Goal: Communication & Community: Answer question/provide support

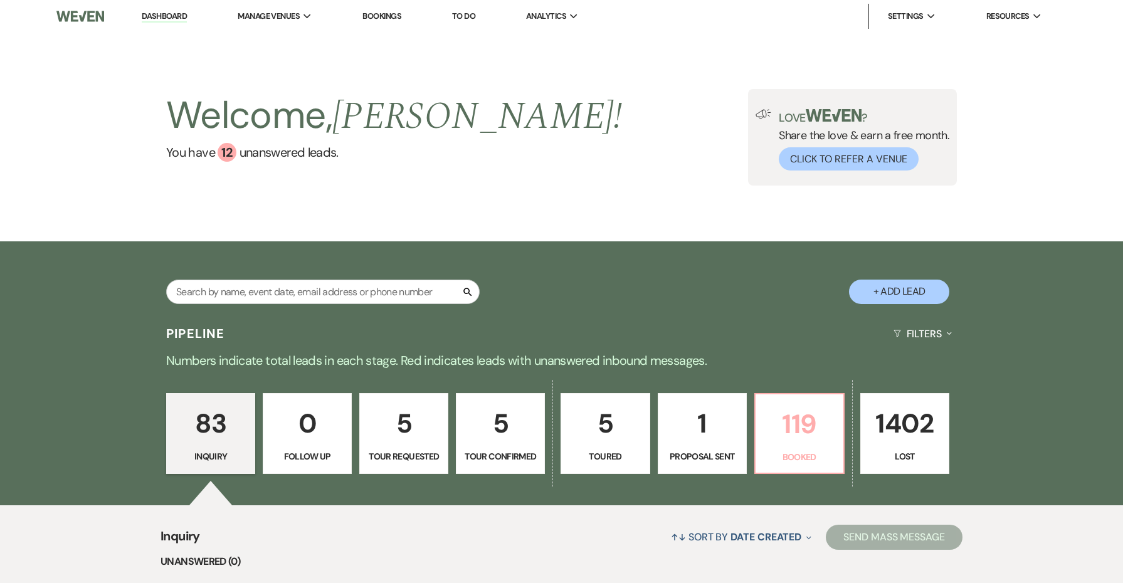
click at [765, 426] on p "119" at bounding box center [799, 424] width 73 height 42
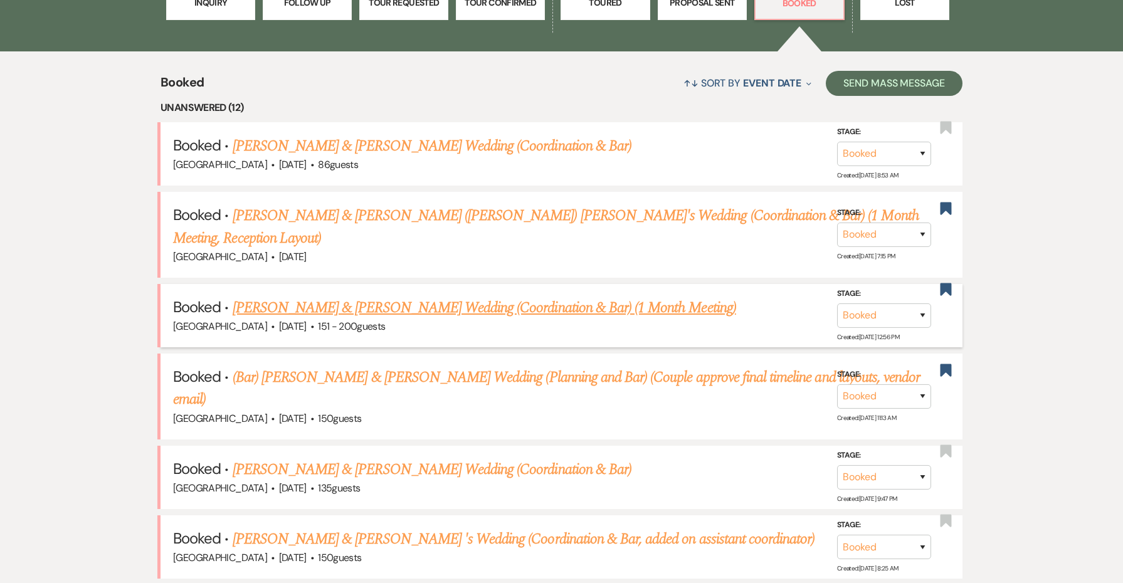
scroll to position [467, 0]
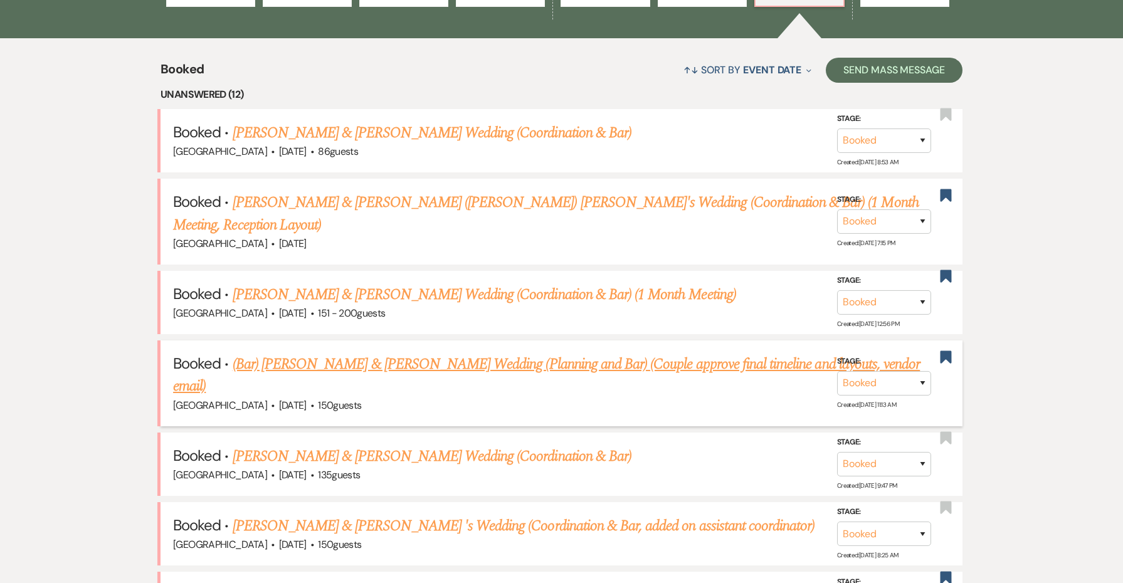
click at [387, 358] on link "(Bar) [PERSON_NAME] & [PERSON_NAME] Wedding (Planning and Bar) (Couple approve …" at bounding box center [546, 375] width 747 height 45
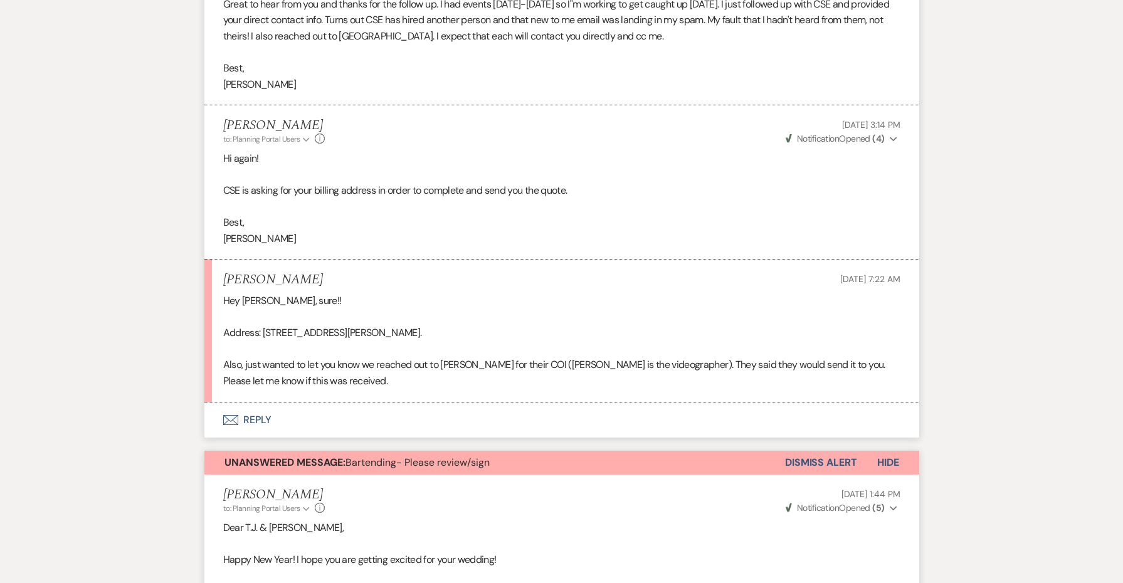
scroll to position [1172, 0]
drag, startPoint x: 440, startPoint y: 307, endPoint x: 205, endPoint y: 315, distance: 235.4
click at [205, 315] on li "[PERSON_NAME] [DATE] 7:22 AM Hey [PERSON_NAME], sure!! Address: [STREET_ADDRESS…" at bounding box center [561, 329] width 715 height 142
copy p "Address: [STREET_ADDRESS][PERSON_NAME]."
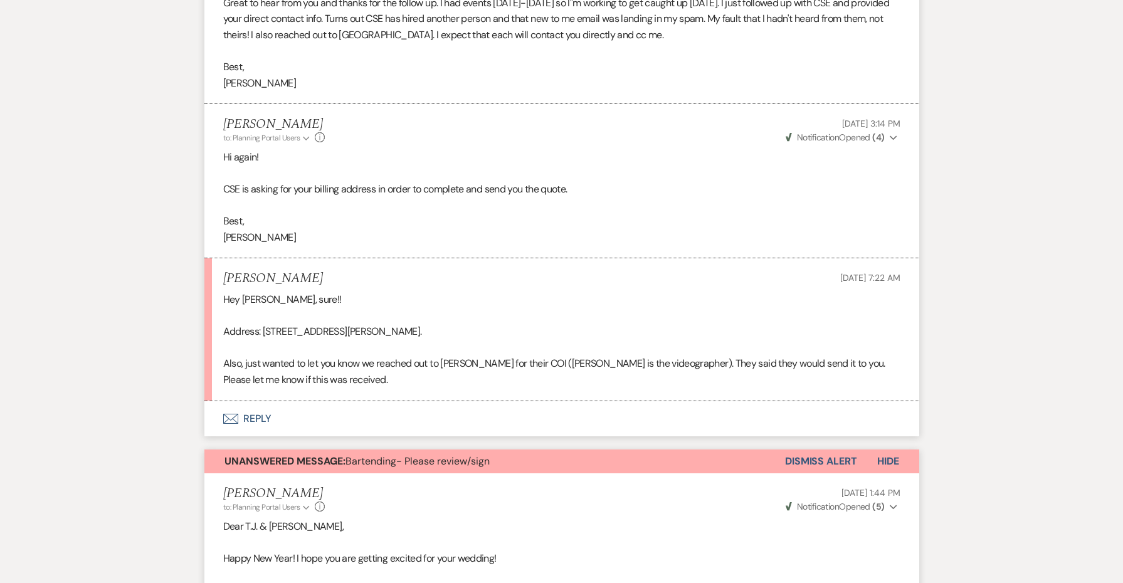
click at [272, 401] on button "Envelope Reply" at bounding box center [561, 418] width 715 height 35
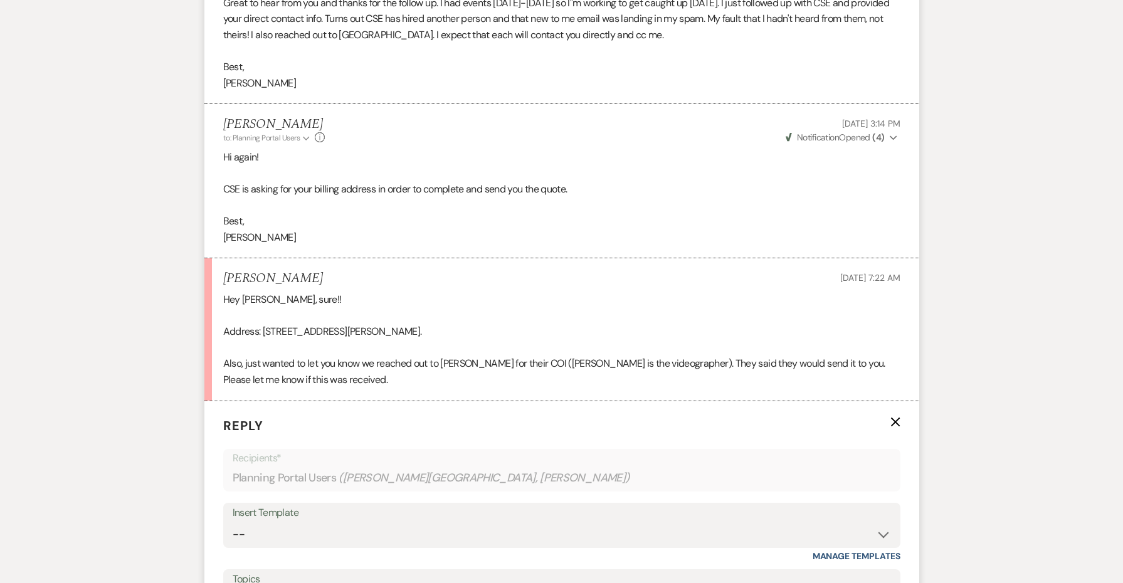
scroll to position [1389, 0]
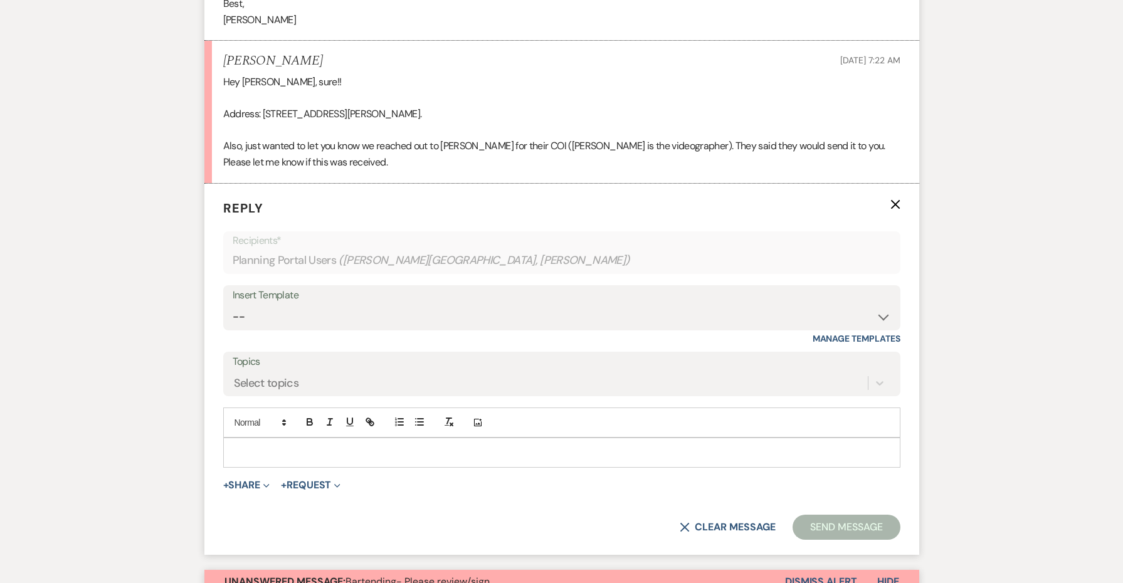
click at [294, 446] on p at bounding box center [561, 453] width 657 height 14
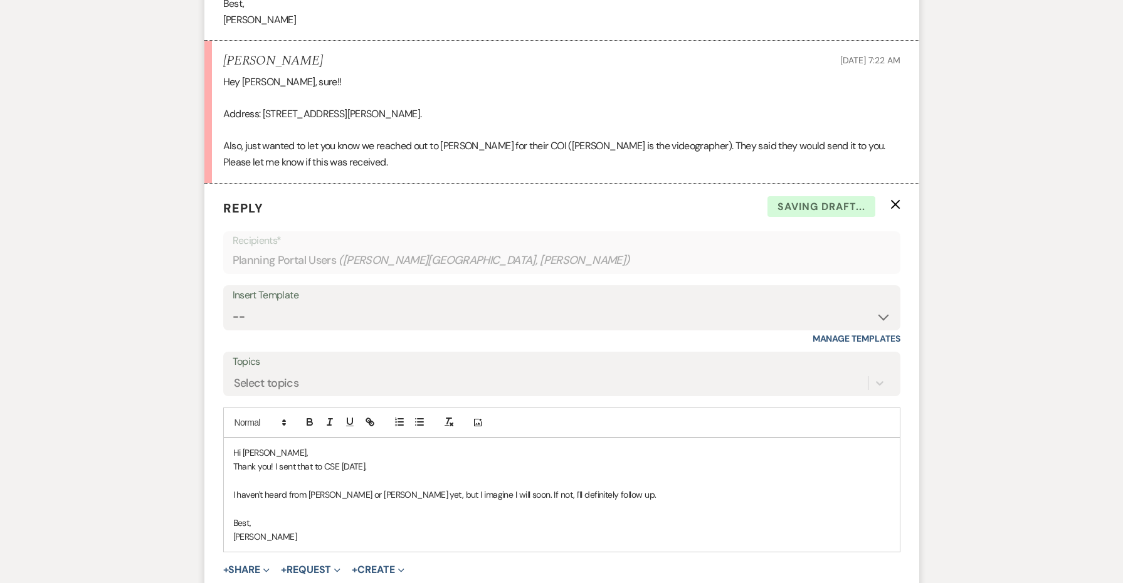
click at [280, 446] on p "Hi [PERSON_NAME]," at bounding box center [561, 453] width 657 height 14
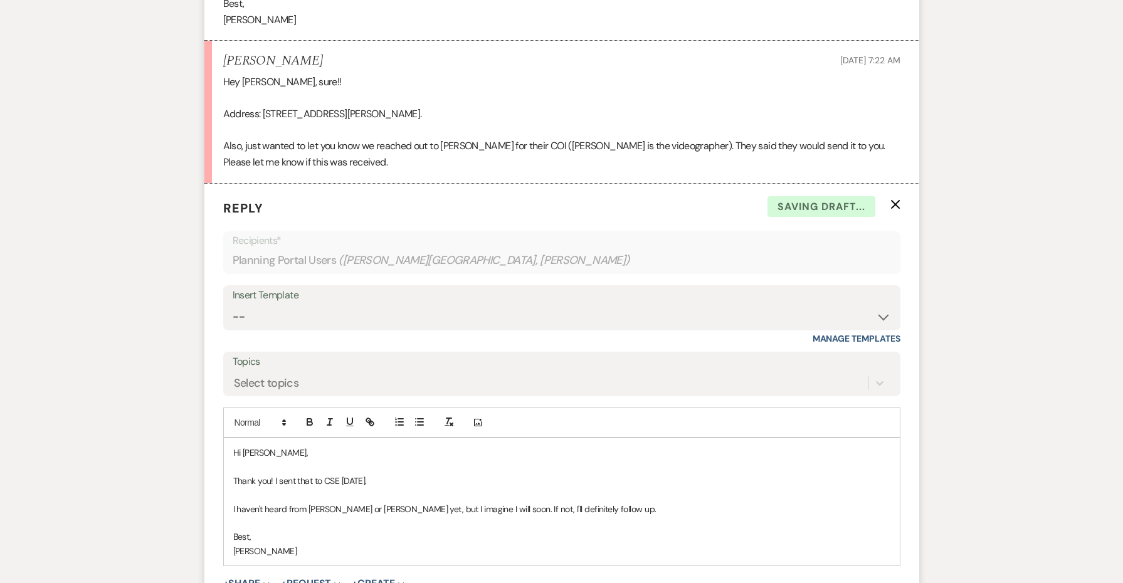
click at [415, 474] on p "Thank you! I sent that to CSE [DATE]." at bounding box center [561, 481] width 657 height 14
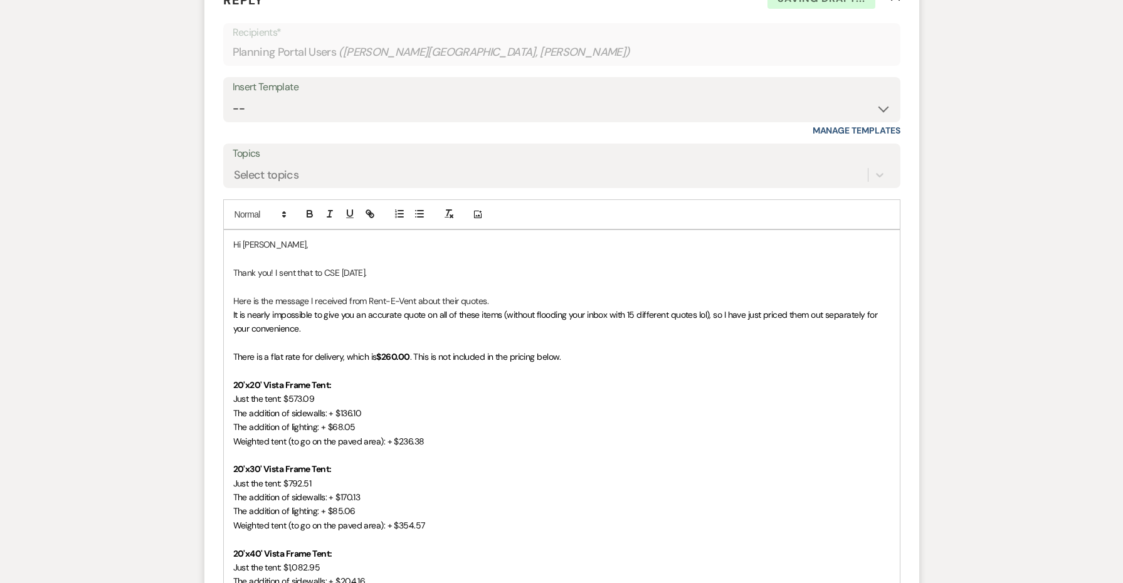
scroll to position [1597, 0]
click at [499, 295] on p "Here is the message I received from Rent-E-Vent about their quotes." at bounding box center [561, 302] width 657 height 14
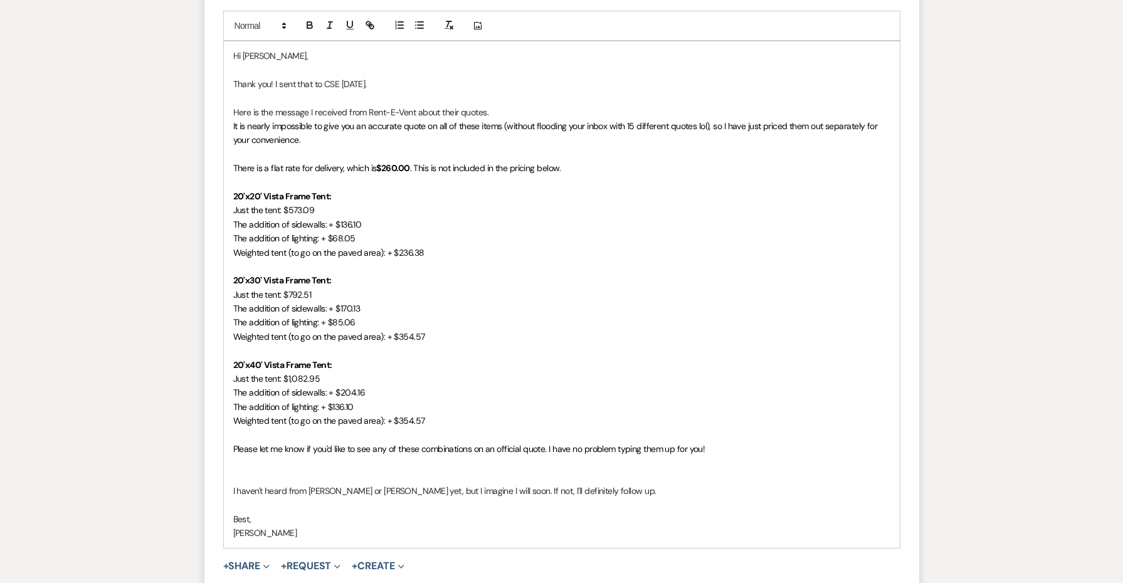
scroll to position [1787, 0]
click at [466, 470] on p at bounding box center [561, 477] width 657 height 14
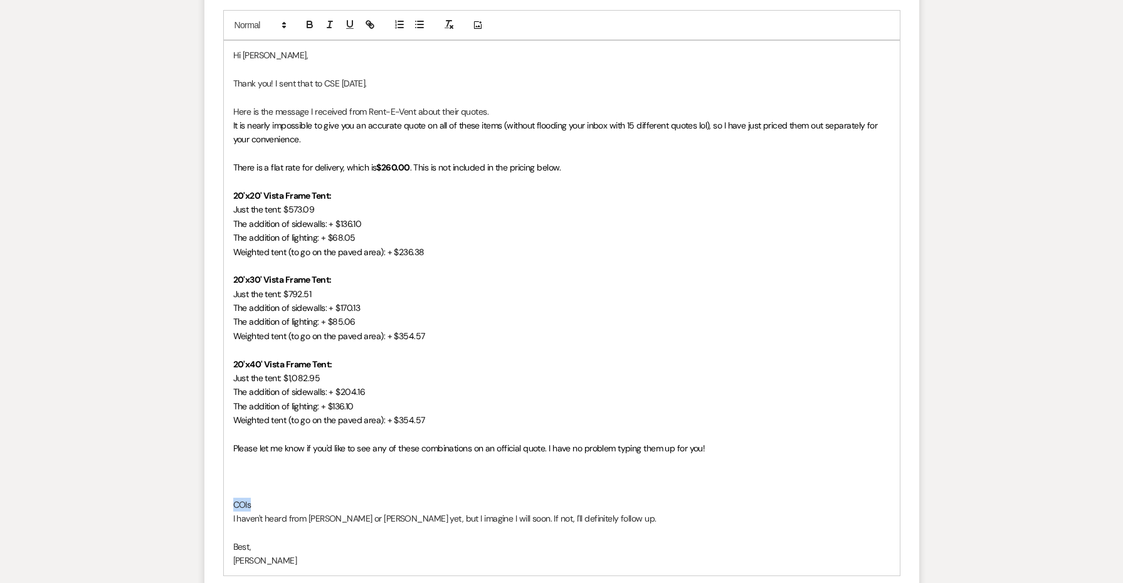
drag, startPoint x: 314, startPoint y: 478, endPoint x: 206, endPoint y: 475, distance: 107.3
click at [206, 475] on form "Reply X Saving draft... Recipients* Planning Portal Users ( [PERSON_NAME], [PER…" at bounding box center [561, 224] width 715 height 877
drag, startPoint x: 286, startPoint y: 480, endPoint x: 216, endPoint y: 475, distance: 70.4
click at [216, 475] on form "Reply X Draft saved! Recipients* Planning Portal Users ( [PERSON_NAME], [PERSON…" at bounding box center [561, 224] width 715 height 877
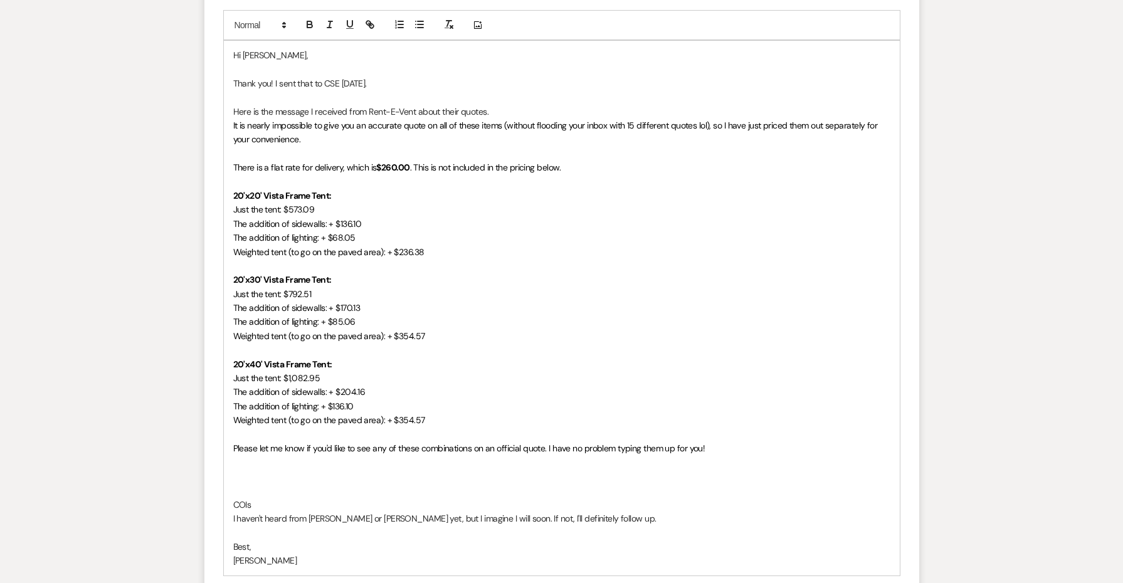
click at [246, 498] on p "COIs" at bounding box center [561, 505] width 657 height 14
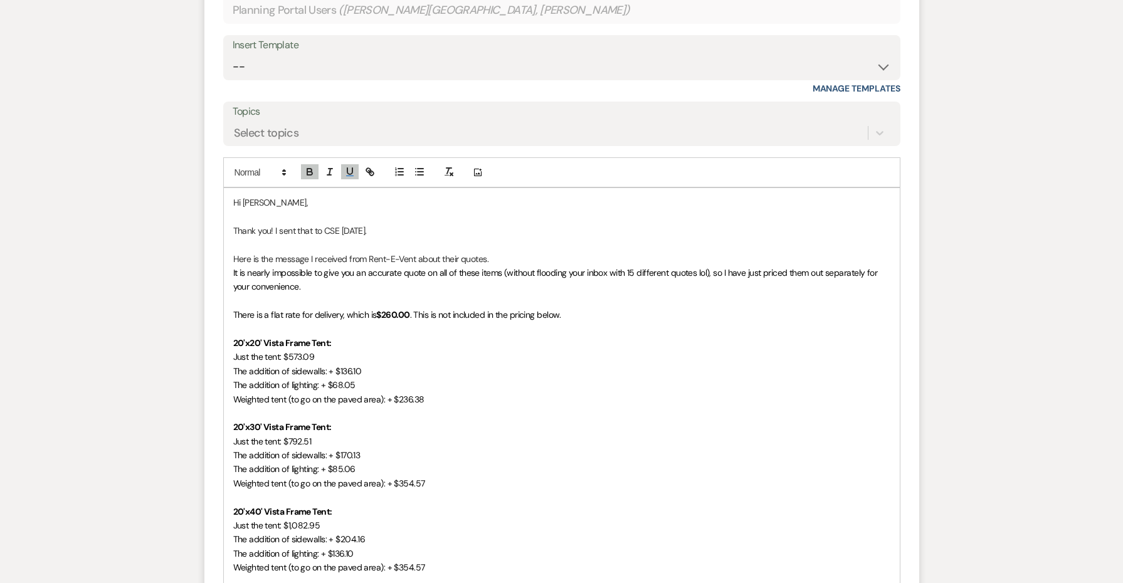
scroll to position [1568, 0]
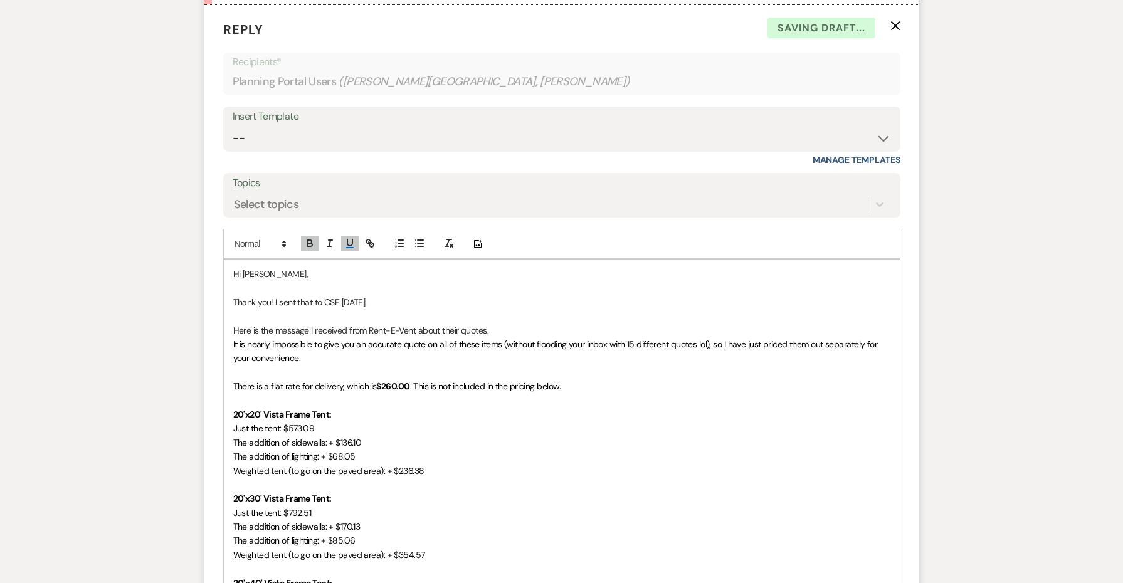
click at [371, 295] on p "Thank you! I sent that to CSE [DATE]." at bounding box center [561, 302] width 657 height 14
click at [408, 295] on p "Thank you! I sent that to CSE [DATE] and expect to hear back this week." at bounding box center [561, 302] width 657 height 14
click at [396, 281] on p at bounding box center [561, 288] width 657 height 14
click at [275, 295] on p "Thank you! I sent that to CSE [DATE] and expect to hear back this week." at bounding box center [561, 302] width 657 height 14
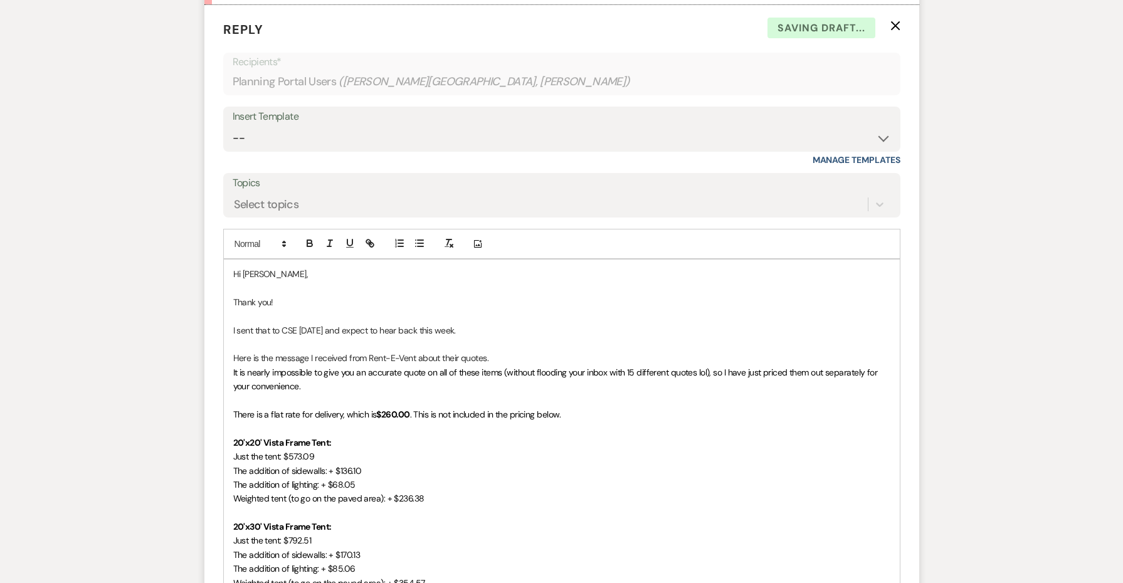
click at [344, 309] on p at bounding box center [561, 316] width 657 height 14
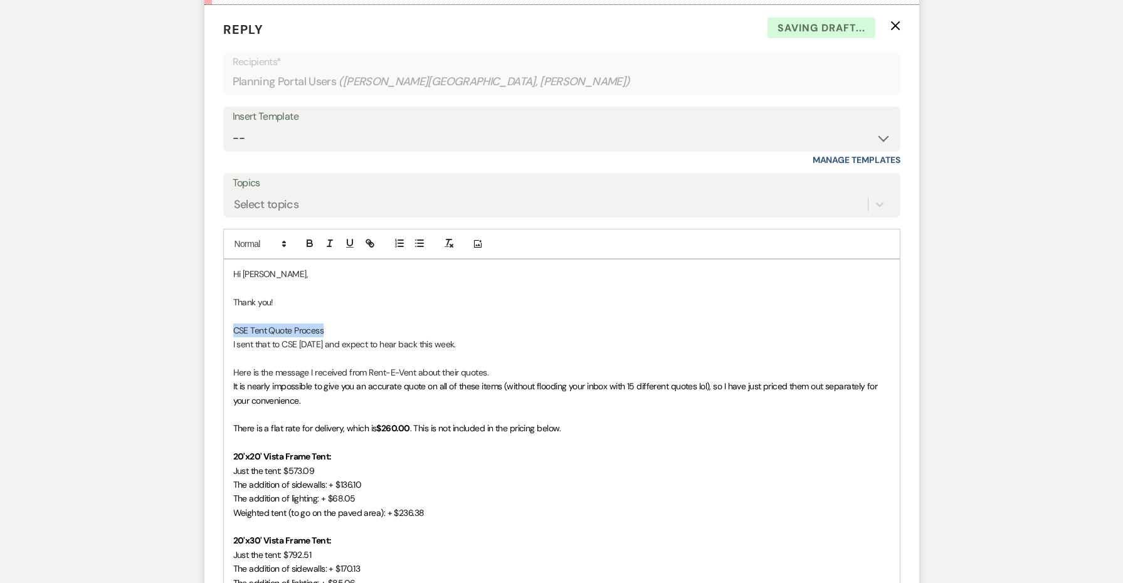
drag, startPoint x: 334, startPoint y: 305, endPoint x: 203, endPoint y: 305, distance: 131.1
copy strong "CSE Tent Quote Process"
click at [507, 351] on p at bounding box center [561, 358] width 657 height 14
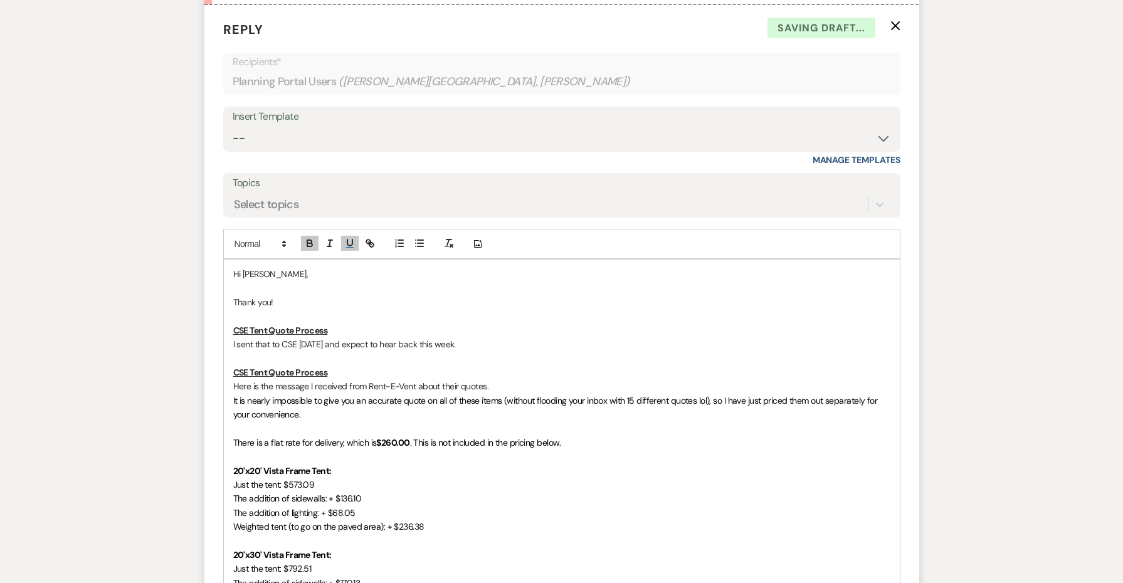
click at [240, 367] on u "CSE Tent Quote Process" at bounding box center [280, 372] width 95 height 11
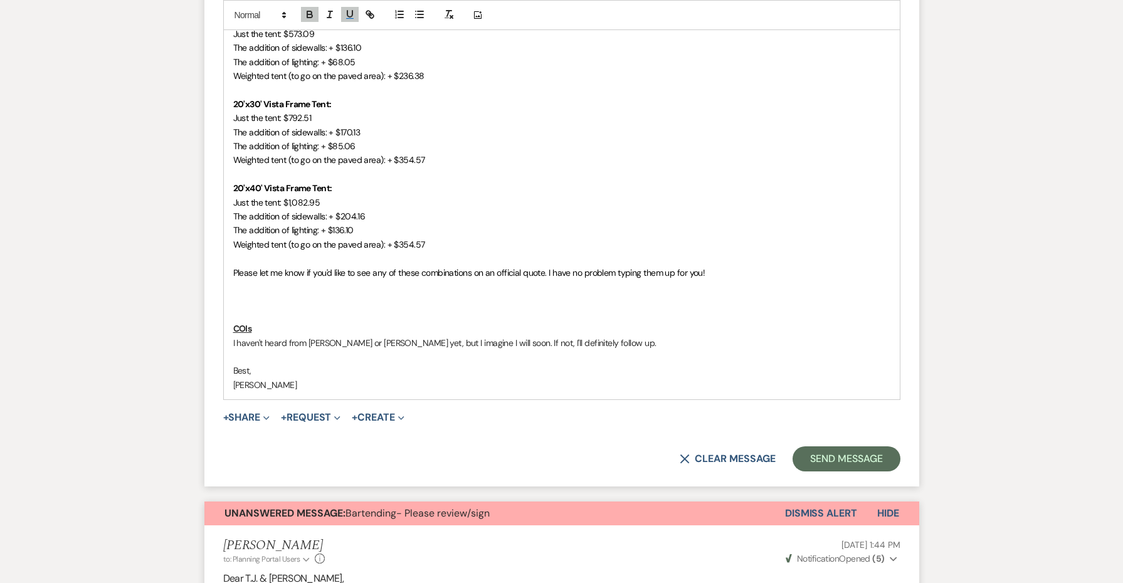
scroll to position [2021, 0]
click at [426, 292] on p at bounding box center [561, 299] width 657 height 14
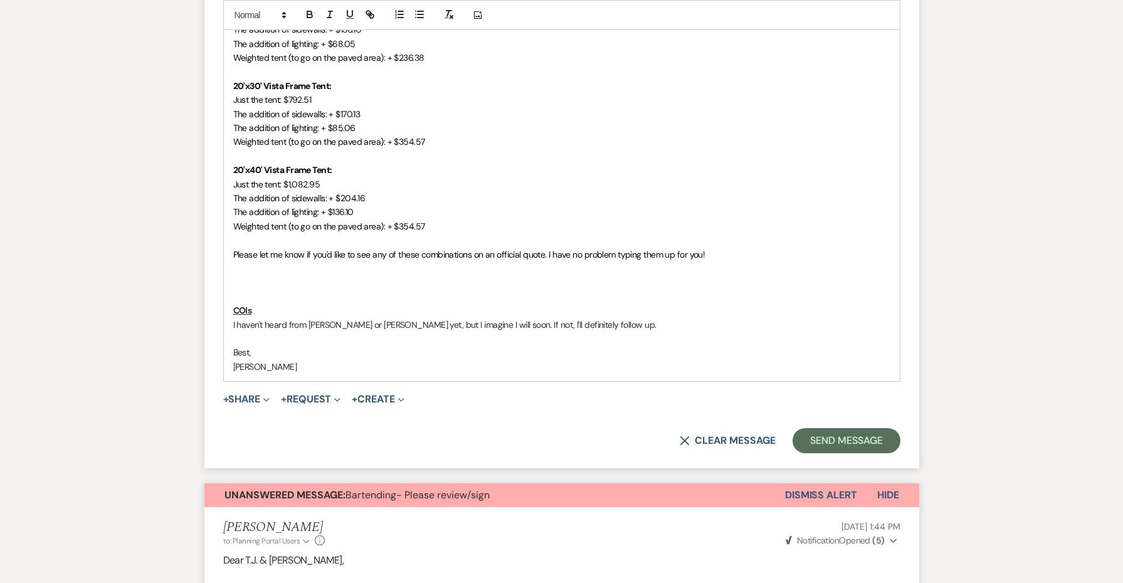
scroll to position [2038, 0]
click at [618, 317] on p "I haven't heard from [PERSON_NAME] or [PERSON_NAME] yet, but I imagine I will s…" at bounding box center [561, 324] width 657 height 14
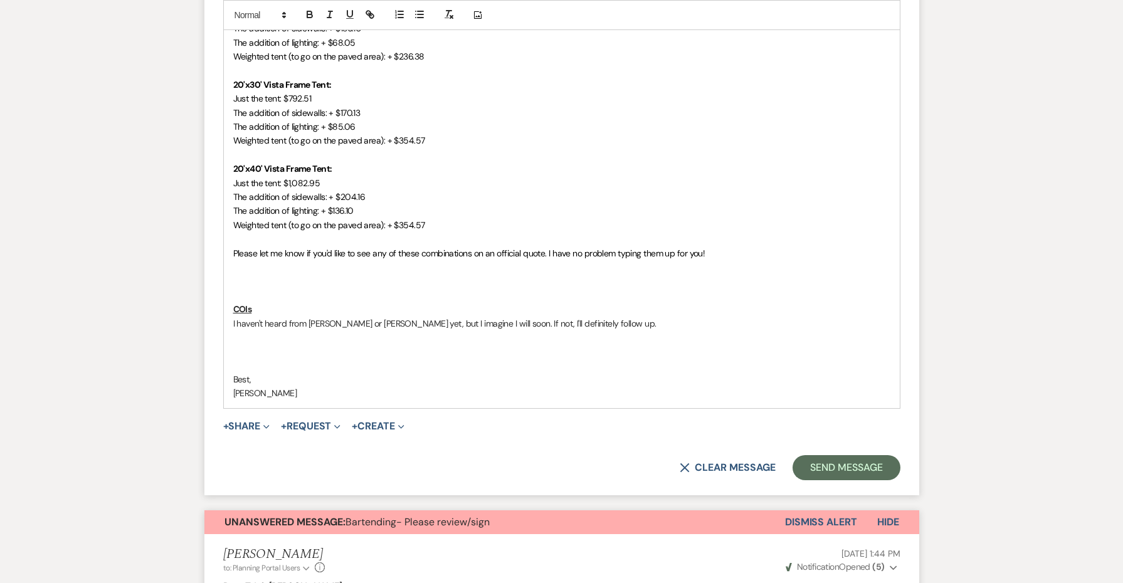
click at [435, 274] on p at bounding box center [561, 281] width 657 height 14
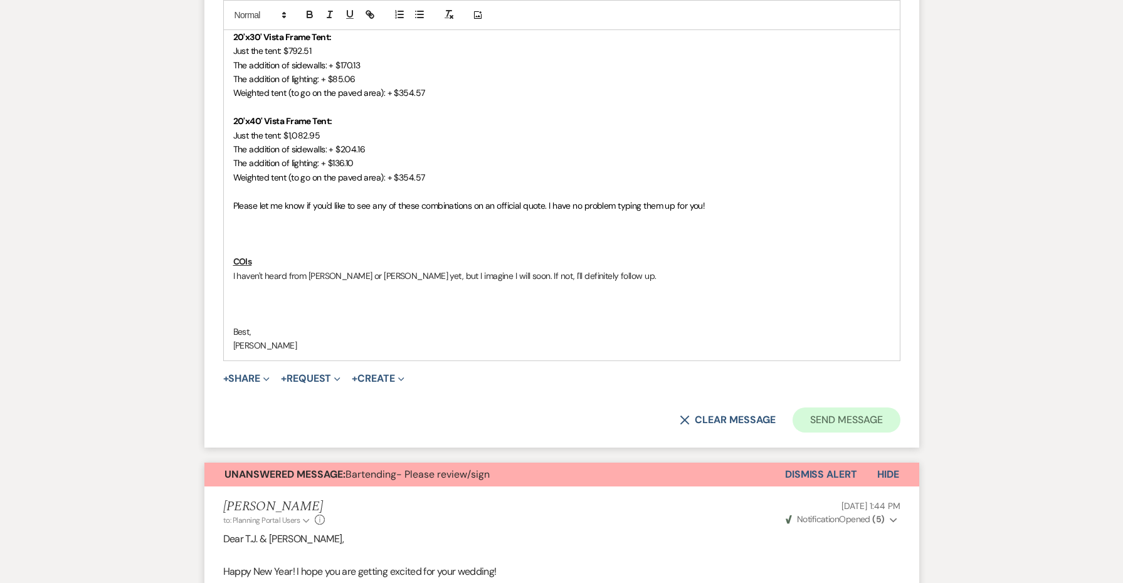
click at [817, 408] on button "Send Message" at bounding box center [846, 420] width 107 height 25
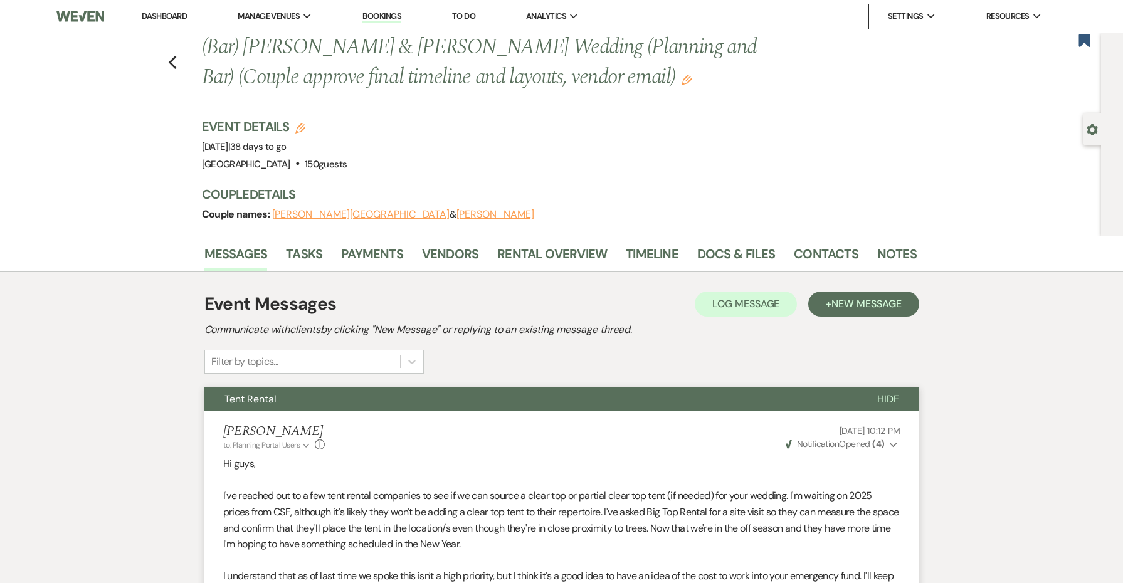
scroll to position [0, 0]
click at [173, 61] on icon "Previous" at bounding box center [172, 62] width 9 height 15
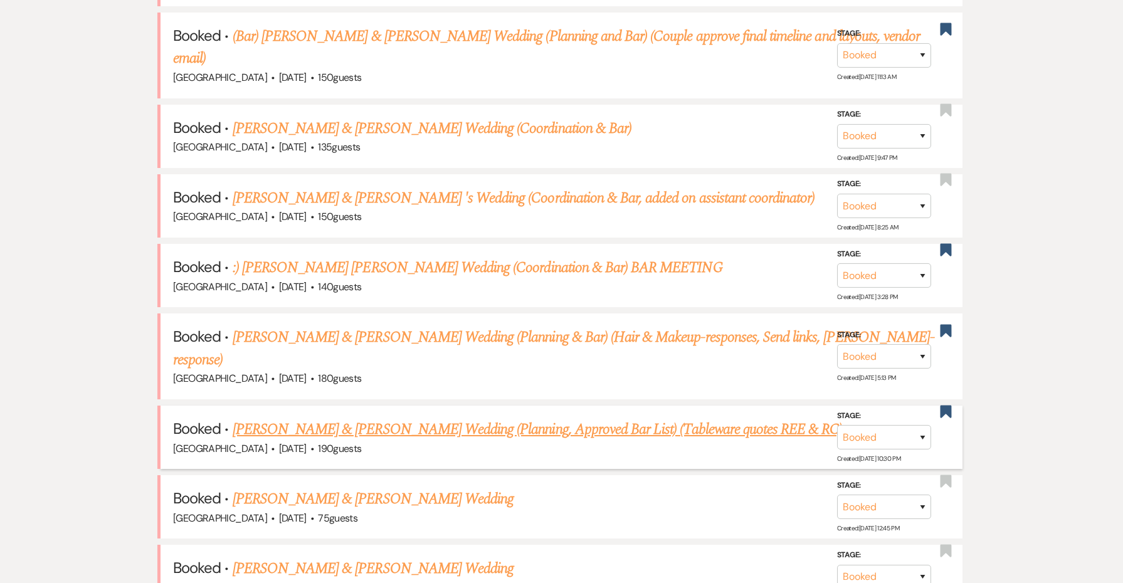
scroll to position [796, 0]
click at [314, 418] on link "[PERSON_NAME] & [PERSON_NAME] Wedding (Planning, Approved Bar List) (Tableware …" at bounding box center [538, 429] width 610 height 23
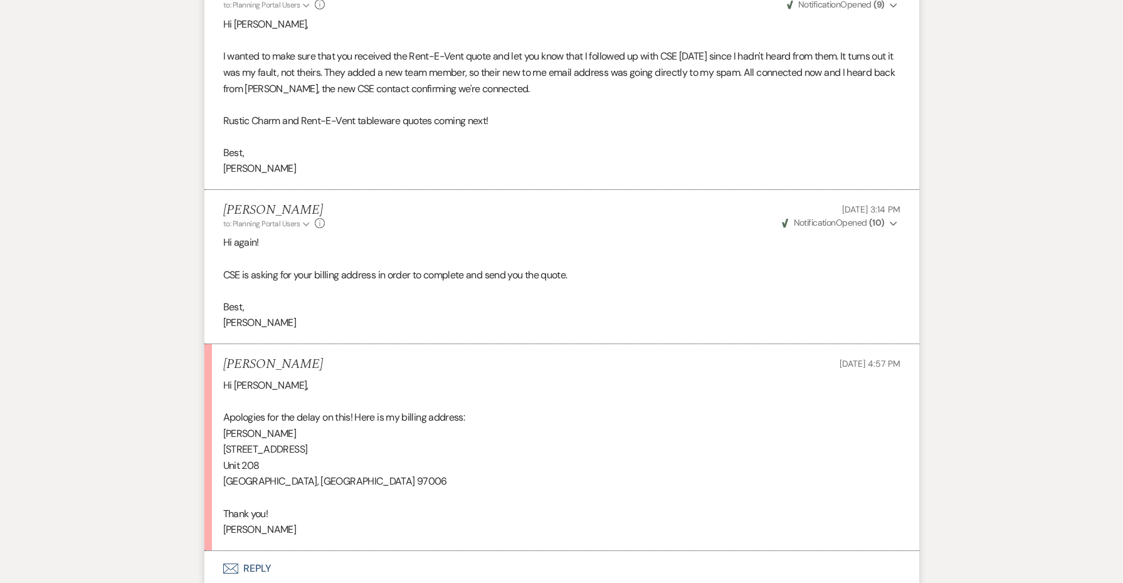
scroll to position [3584, 0]
drag, startPoint x: 329, startPoint y: 415, endPoint x: 204, endPoint y: 366, distance: 133.5
click at [204, 366] on li "[PERSON_NAME] [DATE] 4:57 PM Hi [PERSON_NAME], Apologies for the delay on this!…" at bounding box center [561, 448] width 715 height 207
copy div "[PERSON_NAME] [STREET_ADDRESS]"
click at [260, 552] on button "Envelope Reply" at bounding box center [561, 569] width 715 height 35
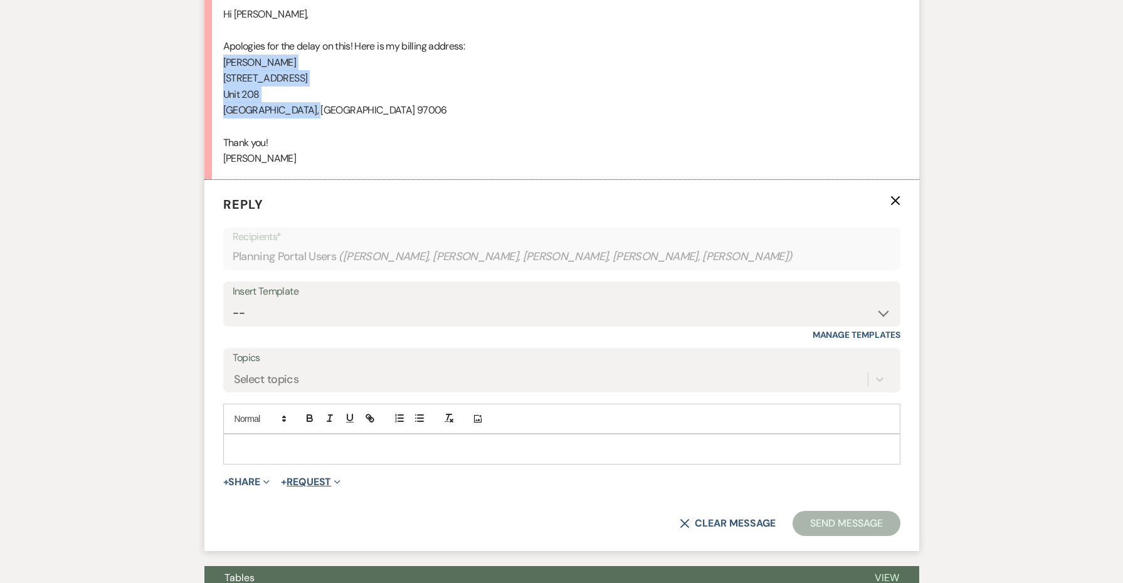
scroll to position [3959, 0]
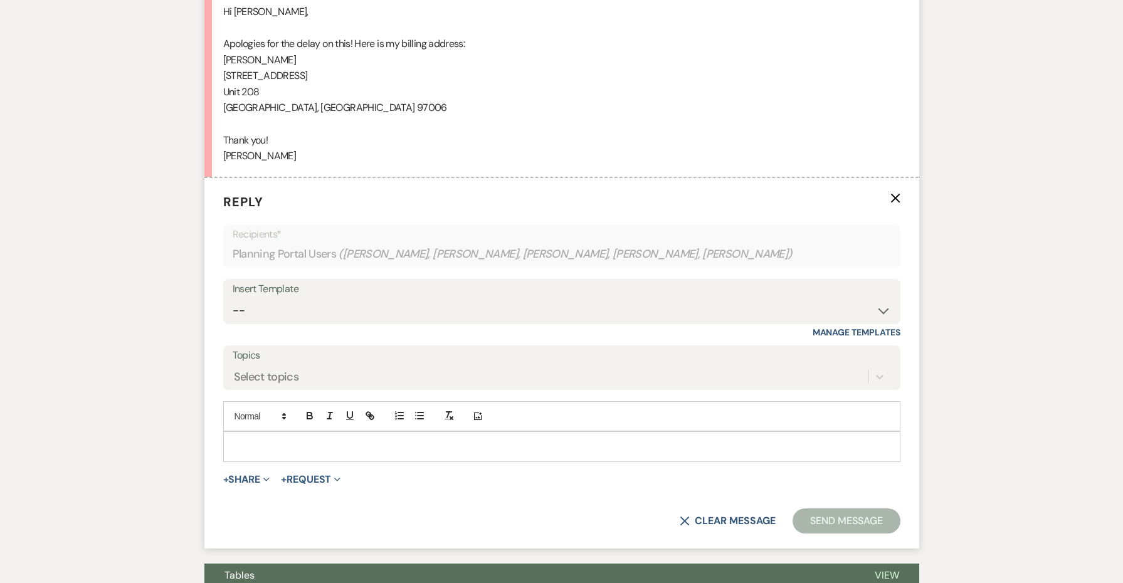
click at [282, 440] on p at bounding box center [561, 447] width 657 height 14
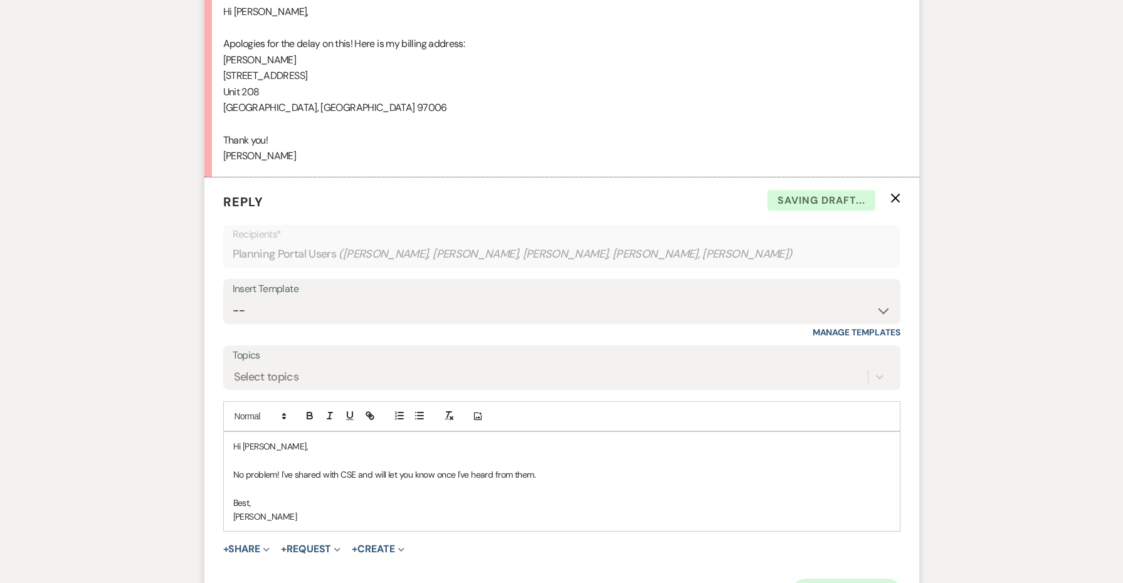
click at [861, 579] on button "Send Message" at bounding box center [846, 591] width 107 height 25
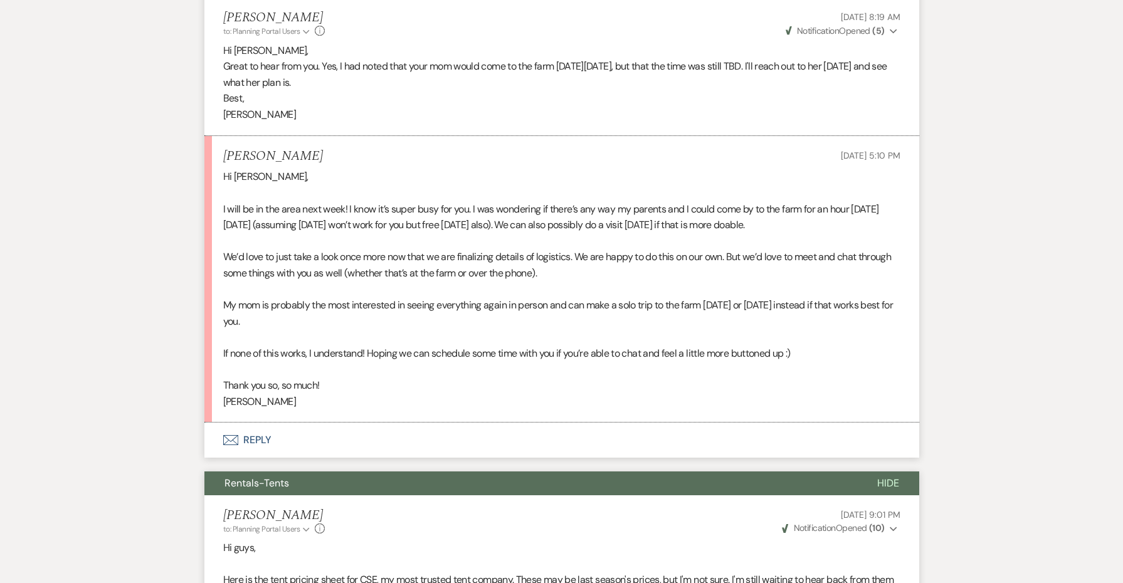
scroll to position [660, 0]
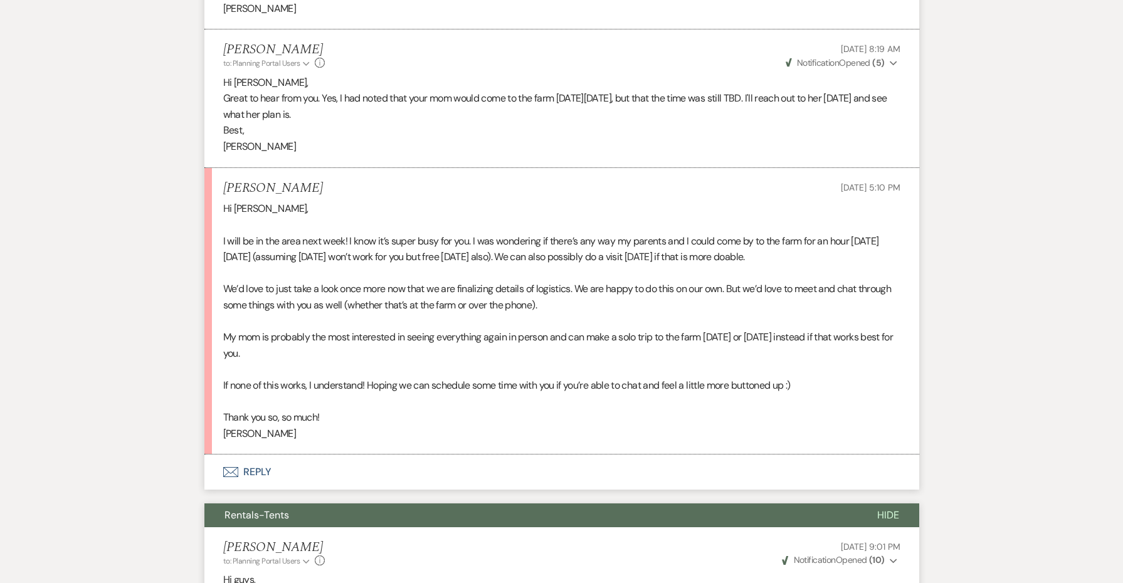
click at [413, 504] on button "Rentals-Tents" at bounding box center [530, 516] width 653 height 24
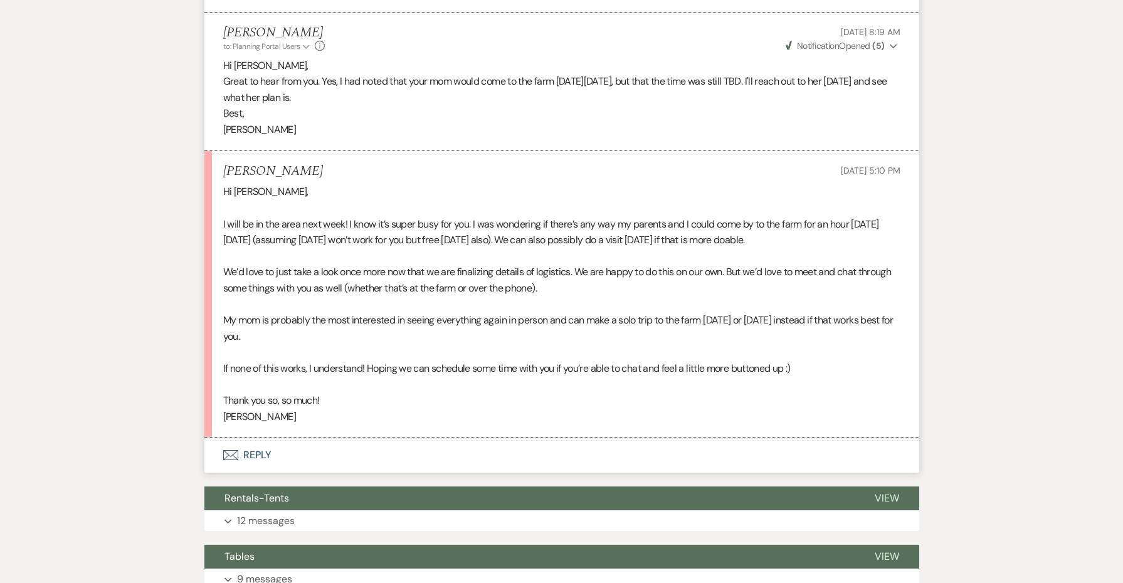
scroll to position [679, 0]
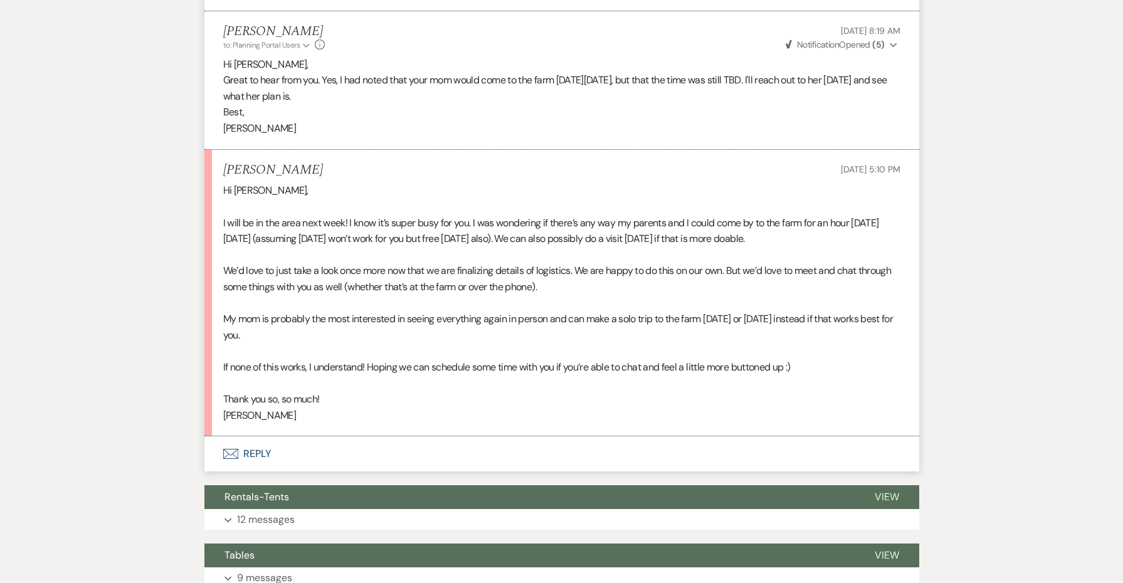
click at [260, 441] on button "Envelope Reply" at bounding box center [561, 454] width 715 height 35
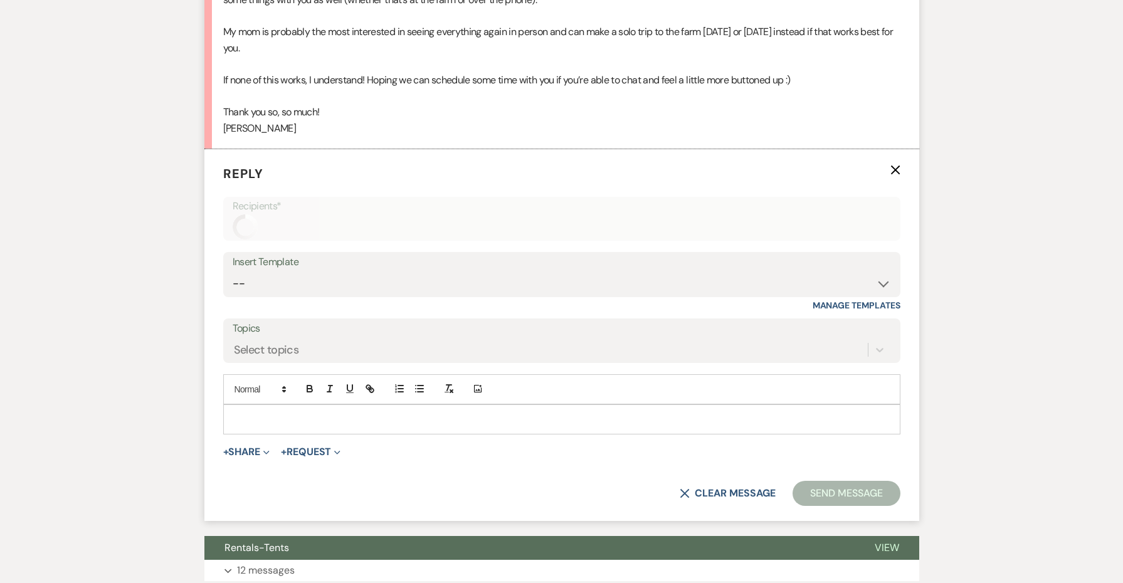
scroll to position [995, 0]
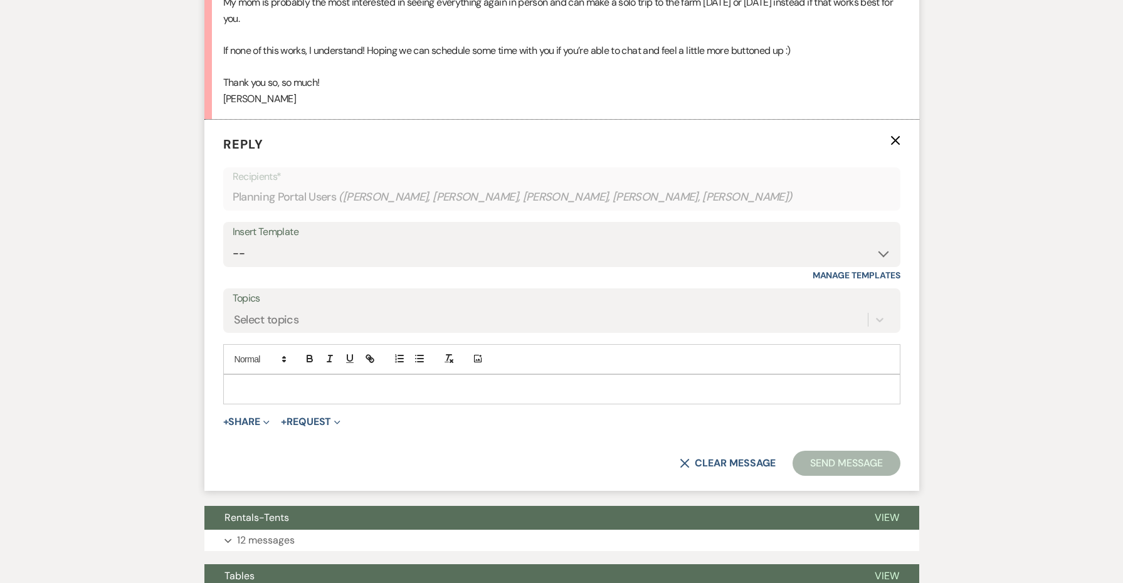
click at [279, 383] on p at bounding box center [561, 390] width 657 height 14
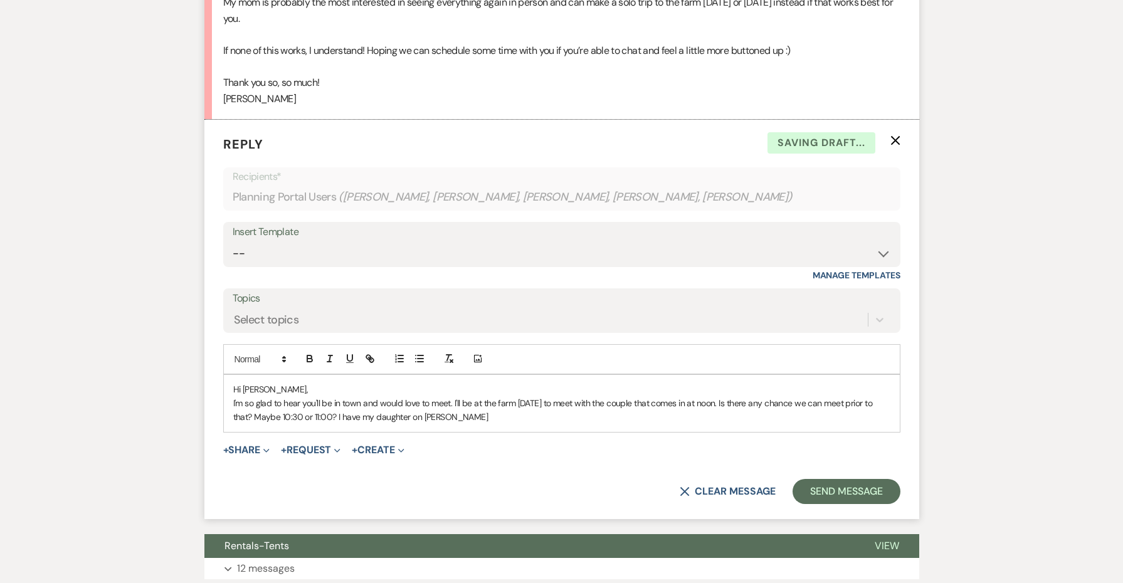
drag, startPoint x: 474, startPoint y: 418, endPoint x: 463, endPoint y: 403, distance: 18.8
click at [463, 403] on p "I'm so glad to hear you'll be in town and would love to meet. I'll be at the fa…" at bounding box center [561, 410] width 657 height 28
drag, startPoint x: 492, startPoint y: 399, endPoint x: 337, endPoint y: 398, distance: 154.9
click at [337, 398] on p "I'm so glad to hear you'll be in town and would love to meet. I'll be at the fa…" at bounding box center [561, 410] width 657 height 28
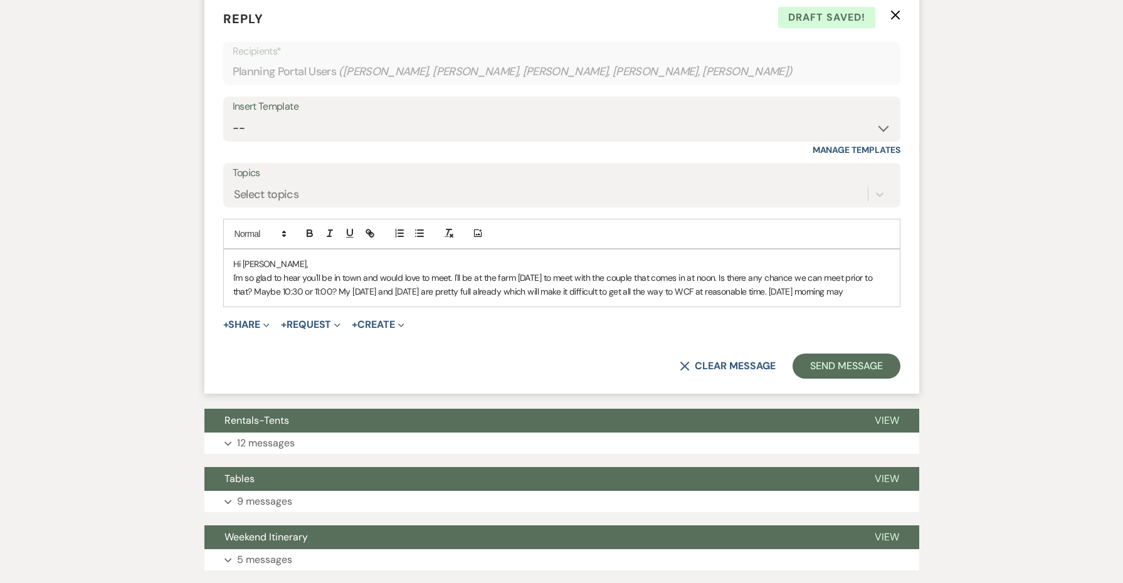
scroll to position [1172, 0]
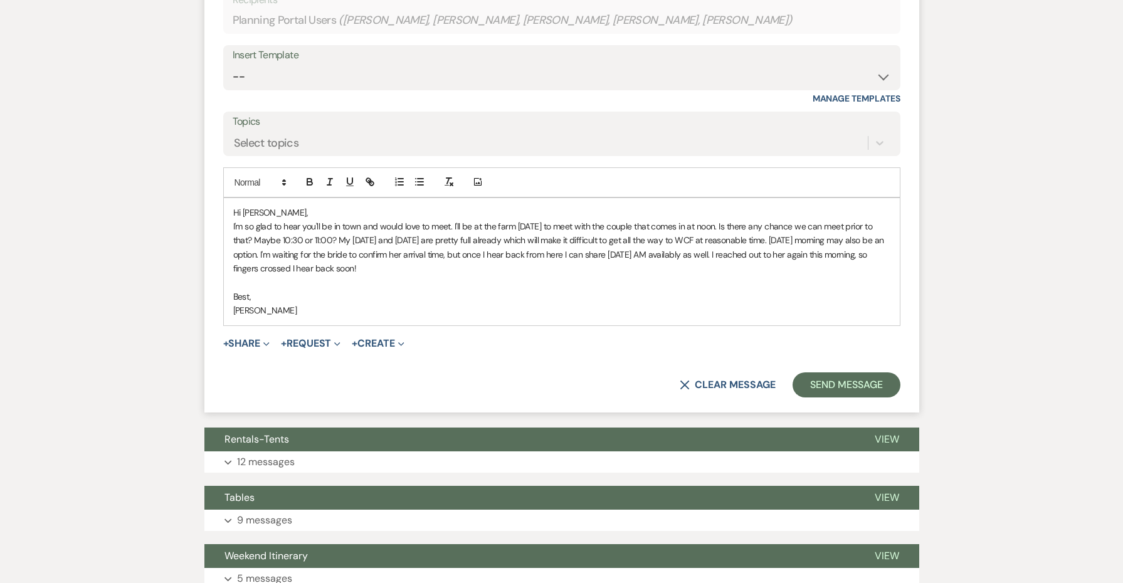
click at [448, 206] on p "Hi [PERSON_NAME]," at bounding box center [561, 213] width 657 height 14
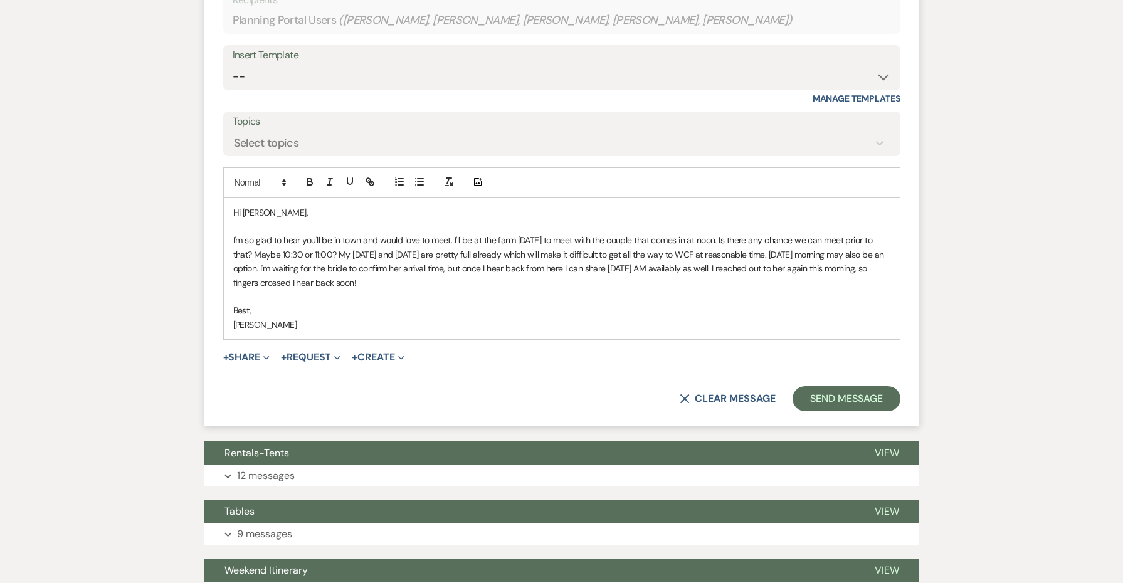
drag, startPoint x: 334, startPoint y: 260, endPoint x: 231, endPoint y: 223, distance: 109.7
click at [231, 223] on div "Hi [PERSON_NAME], I'm so glad to hear you'll be in town and would love to meet.…" at bounding box center [562, 269] width 676 height 142
copy p "I'm so glad to hear you'll be in town and would love to meet. I'll be at the fa…"
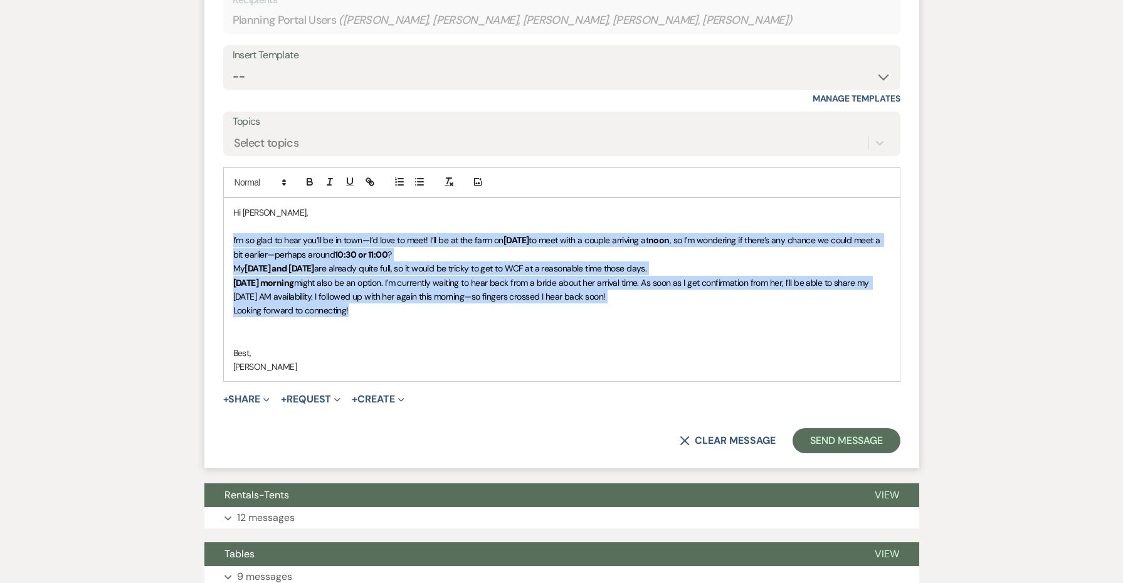
drag, startPoint x: 396, startPoint y: 295, endPoint x: 221, endPoint y: 220, distance: 190.2
click at [221, 220] on form "Reply X Saving draft... Recipients* Planning Portal Users ( [PERSON_NAME], [PER…" at bounding box center [561, 206] width 715 height 526
click at [440, 174] on button "button" at bounding box center [449, 181] width 18 height 15
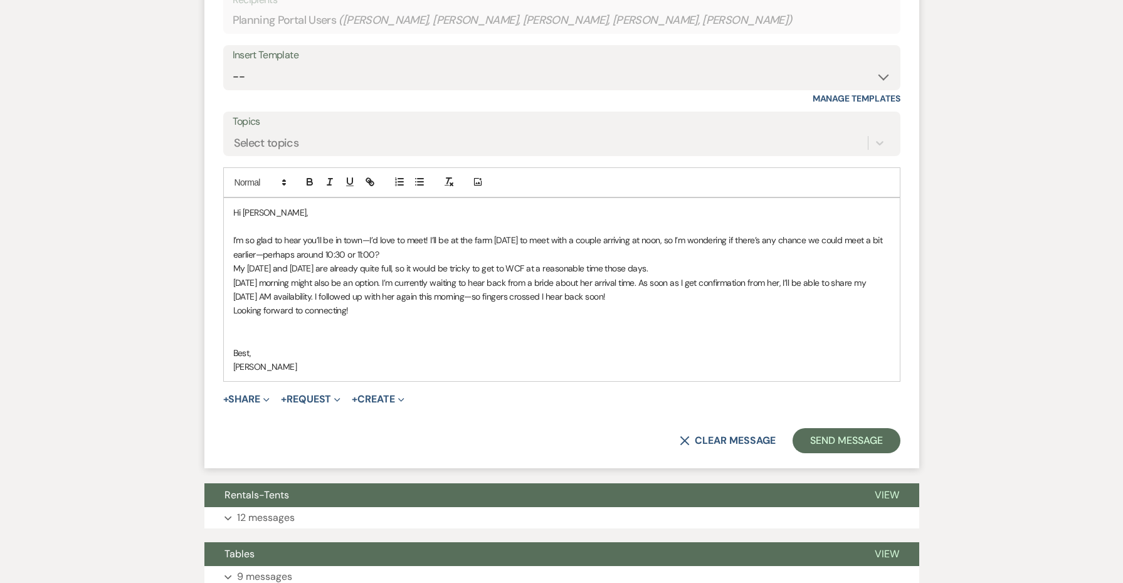
click at [493, 243] on p "I’m so glad to hear you’ll be in town—I’d love to meet! I’ll be at the farm [DA…" at bounding box center [561, 247] width 657 height 28
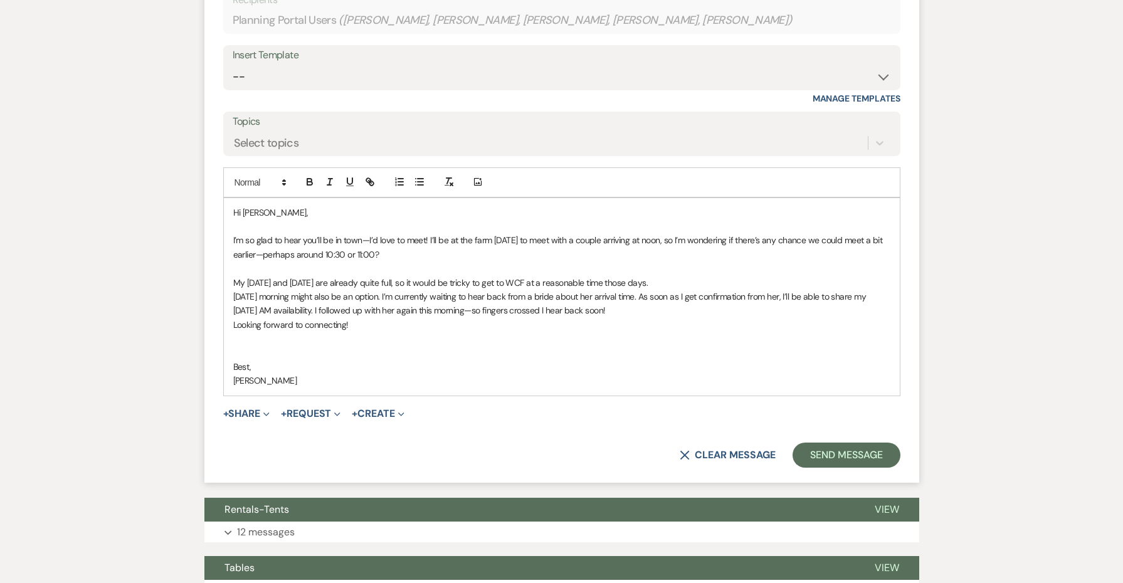
click at [697, 276] on p "My [DATE] and [DATE] are already quite full, so it would be tricky to get to WC…" at bounding box center [561, 283] width 657 height 14
click at [232, 268] on div "Hi [PERSON_NAME], I’m so glad to hear you’ll be in town—I’d love to meet! I’ll …" at bounding box center [562, 297] width 676 height 198
click at [231, 275] on div "Hi [PERSON_NAME], I’m so glad to hear you’ll be in town—I’d love to meet! I’ll …" at bounding box center [562, 297] width 676 height 198
click at [434, 296] on p "My [DATE] and [DATE] are already quite full, so it would be tricky to get to WC…" at bounding box center [561, 297] width 657 height 42
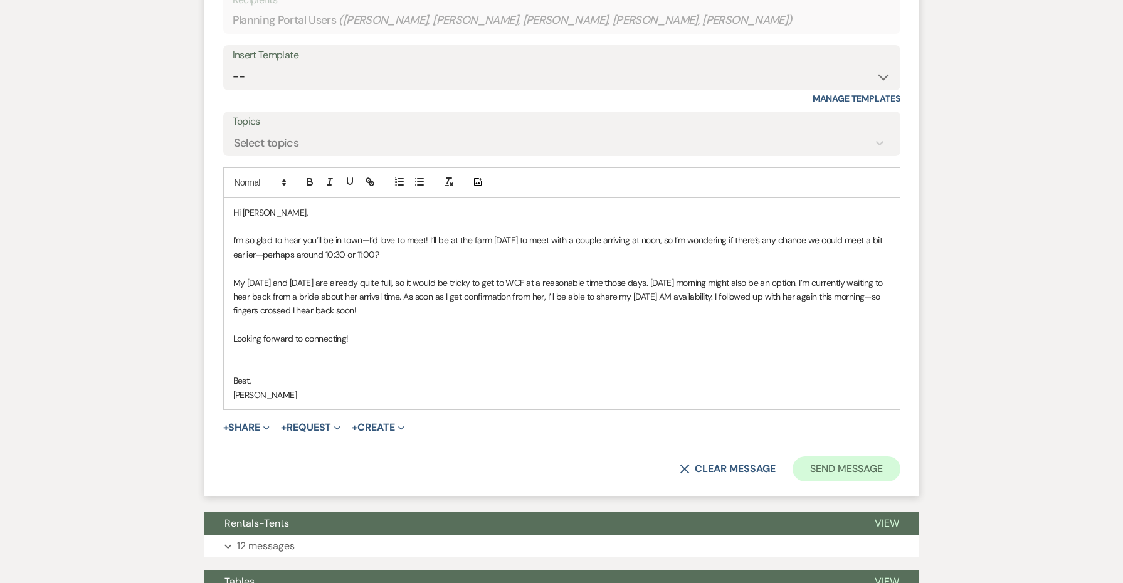
click at [815, 457] on button "Send Message" at bounding box center [846, 469] width 107 height 25
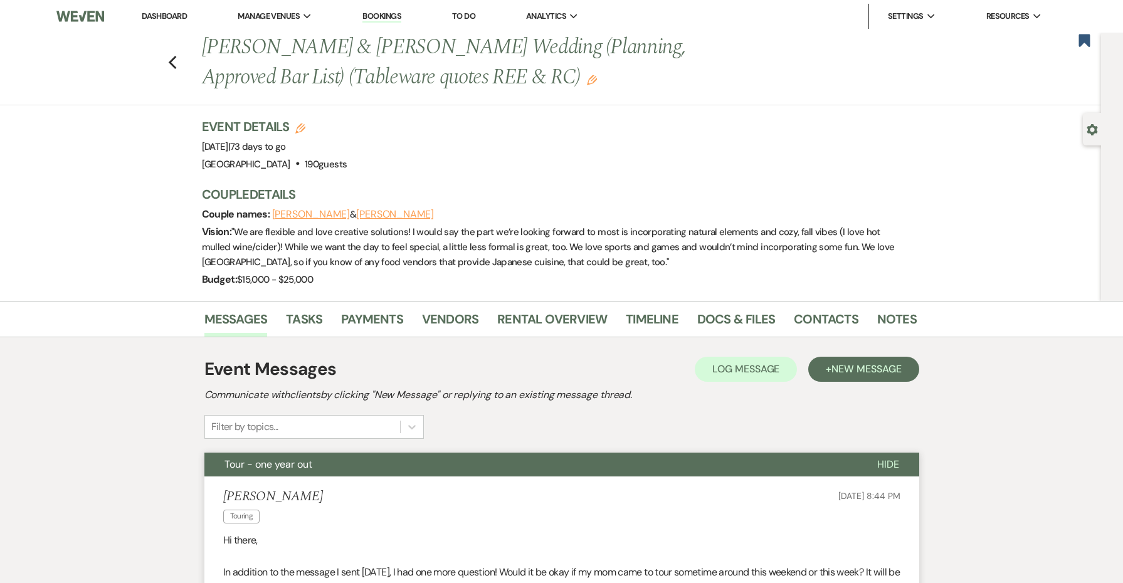
scroll to position [0, 0]
click at [172, 61] on icon "Previous" at bounding box center [172, 62] width 9 height 15
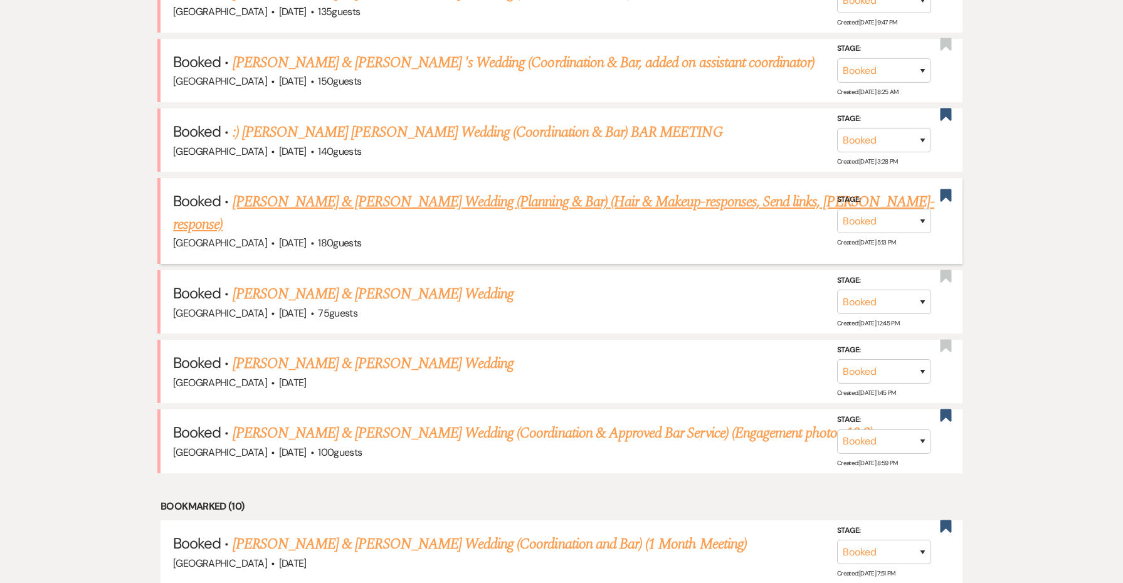
scroll to position [931, 0]
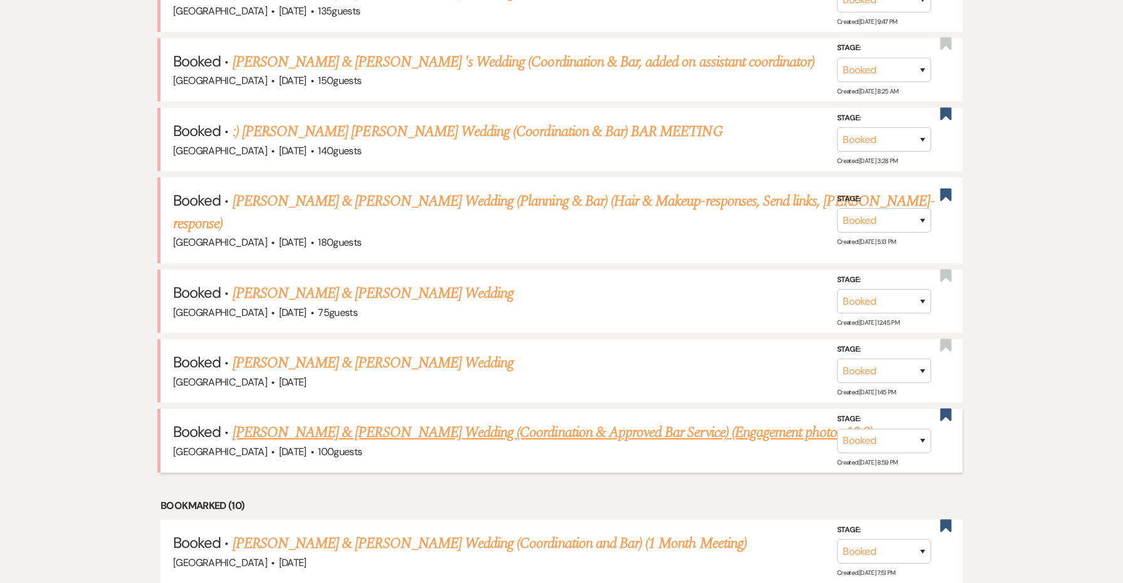
click at [424, 421] on link "[PERSON_NAME] & [PERSON_NAME] Wedding (Coordination & Approved Bar Service) (En…" at bounding box center [553, 432] width 640 height 23
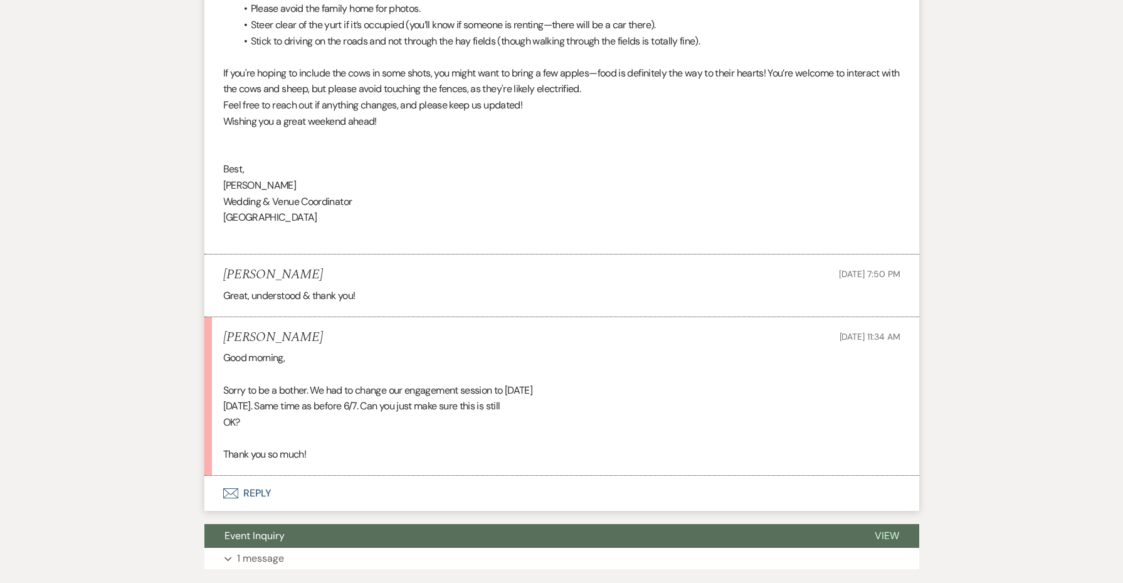
scroll to position [5043, 0]
click at [260, 477] on button "Envelope Reply" at bounding box center [561, 494] width 715 height 35
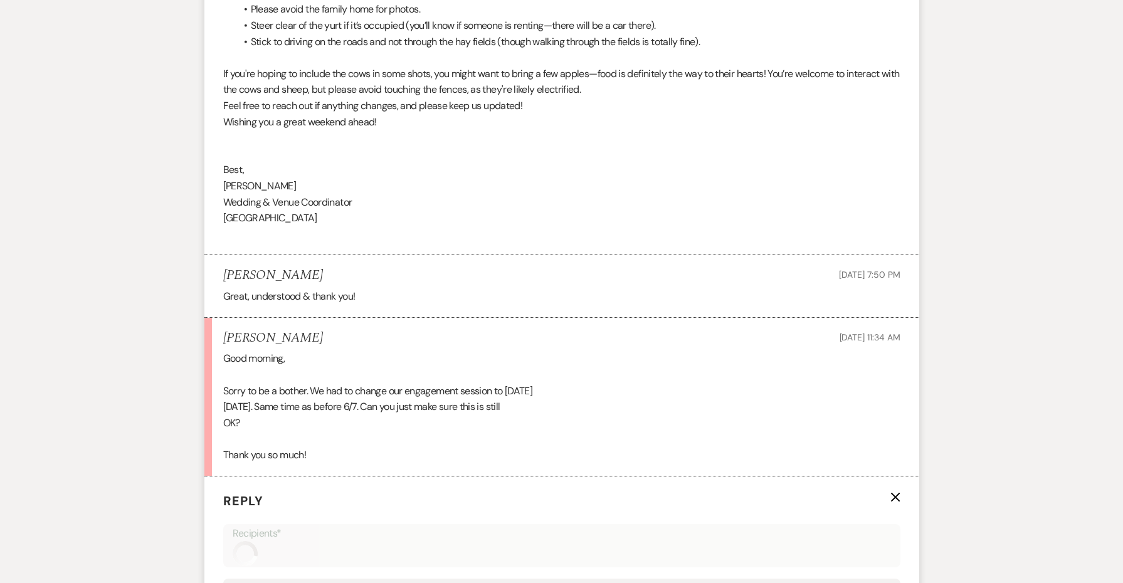
scroll to position [5328, 0]
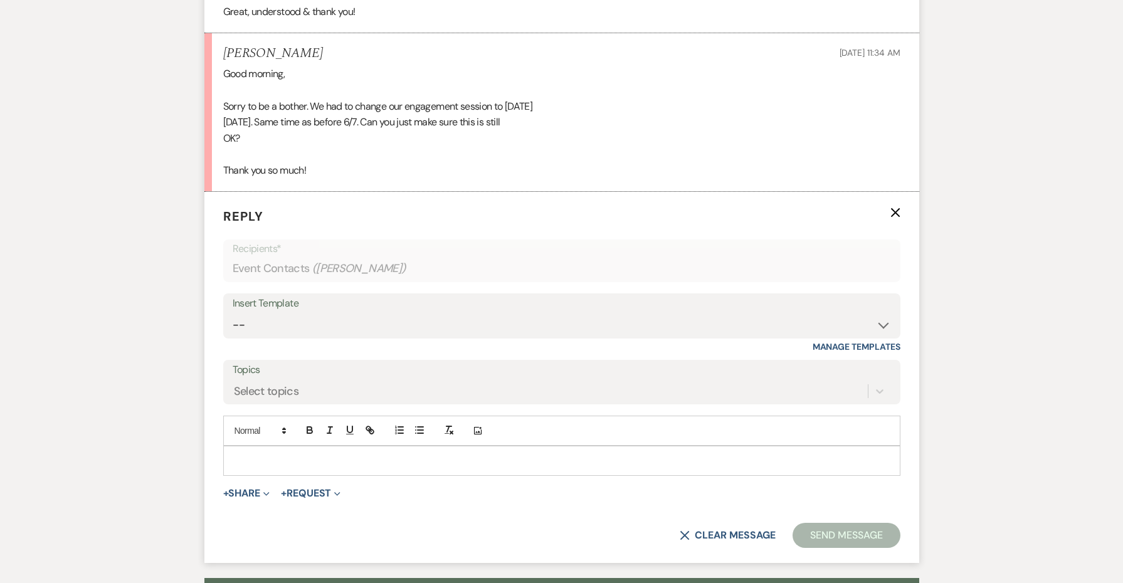
click at [309, 454] on p at bounding box center [561, 461] width 657 height 14
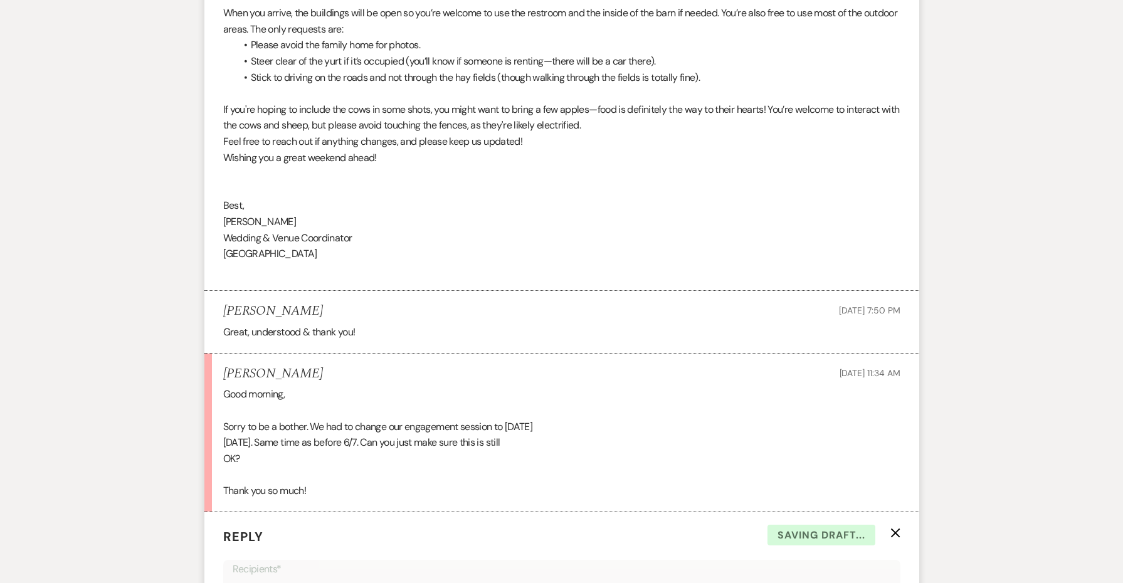
scroll to position [4911, 0]
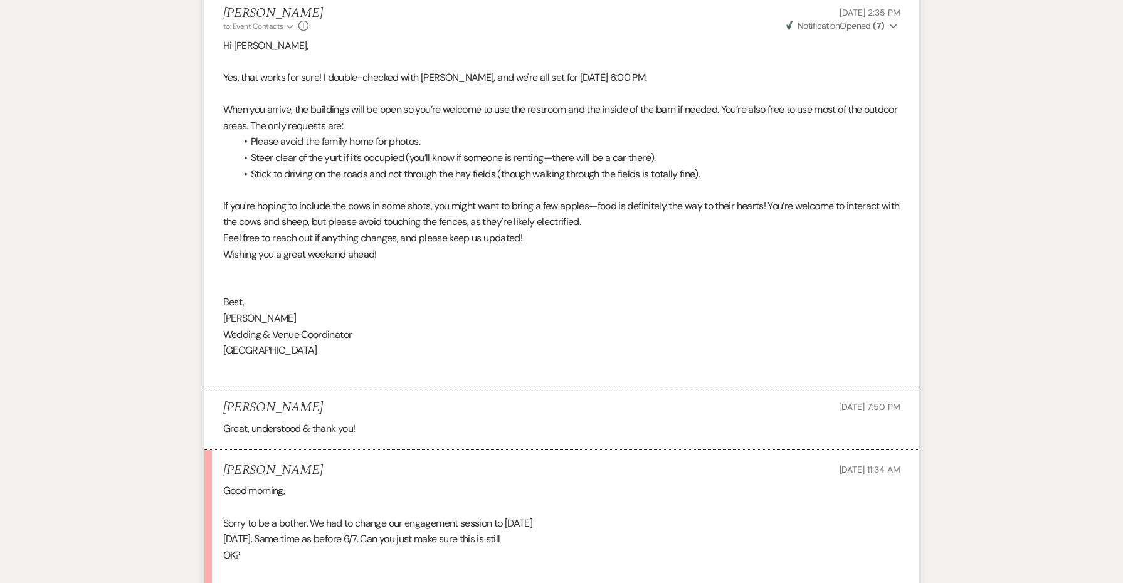
drag, startPoint x: 350, startPoint y: 269, endPoint x: 216, endPoint y: 225, distance: 141.2
click at [216, 225] on li "[PERSON_NAME] to: Event Contacts Expand Info [DATE] 2:35 PM Weven Check Notific…" at bounding box center [561, 190] width 715 height 395
copy div "Best, [PERSON_NAME] Wedding & Venue Coordinator [GEOGRAPHIC_DATA]"
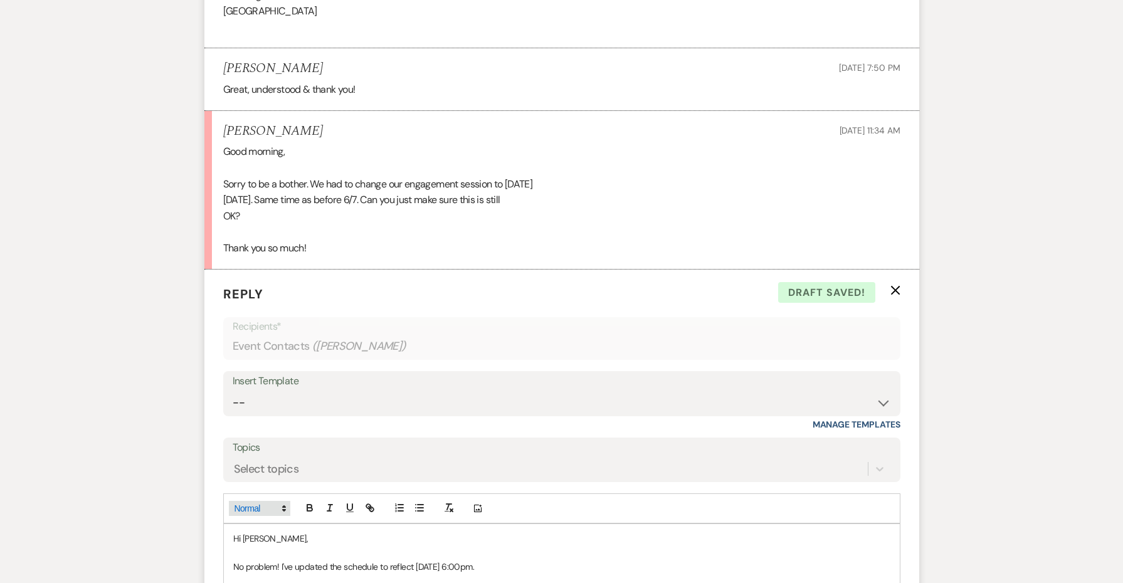
scroll to position [5344, 0]
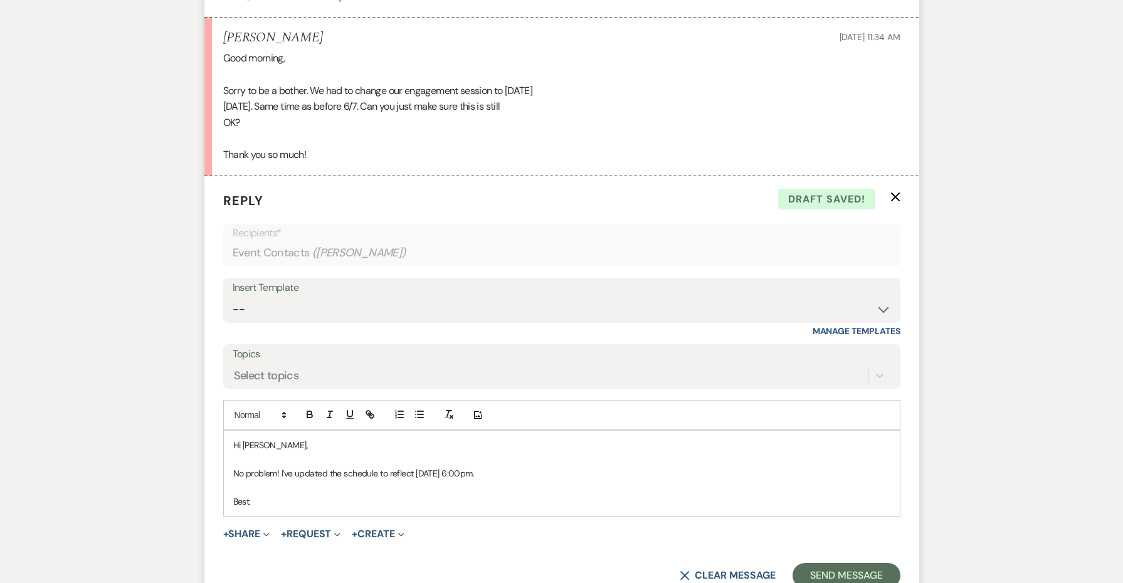
click at [245, 495] on p "Best." at bounding box center [561, 502] width 657 height 14
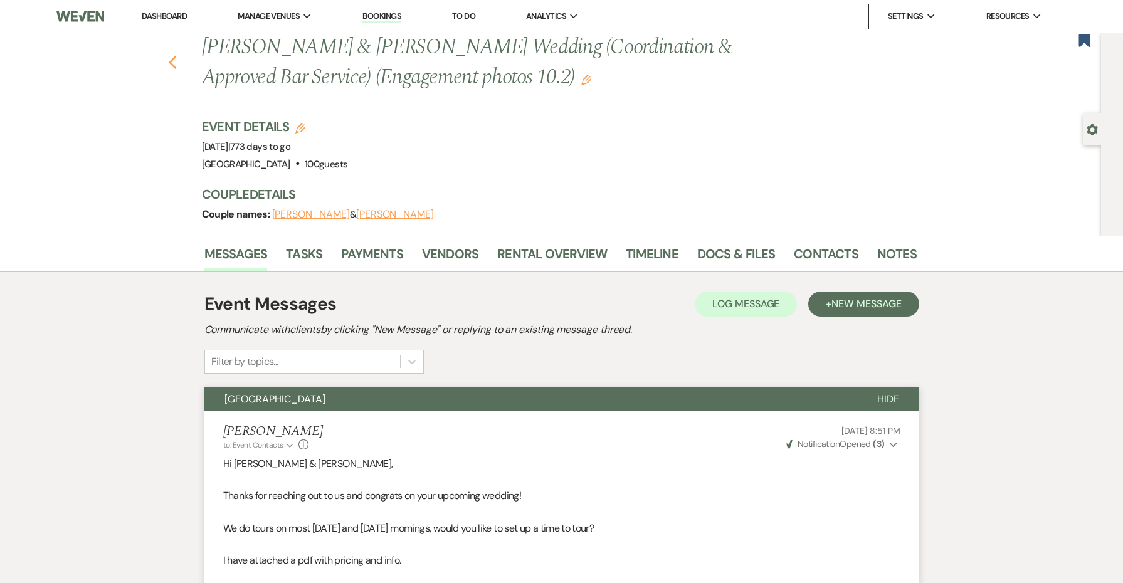
scroll to position [0, 0]
click at [171, 66] on icon "Previous" at bounding box center [172, 62] width 9 height 15
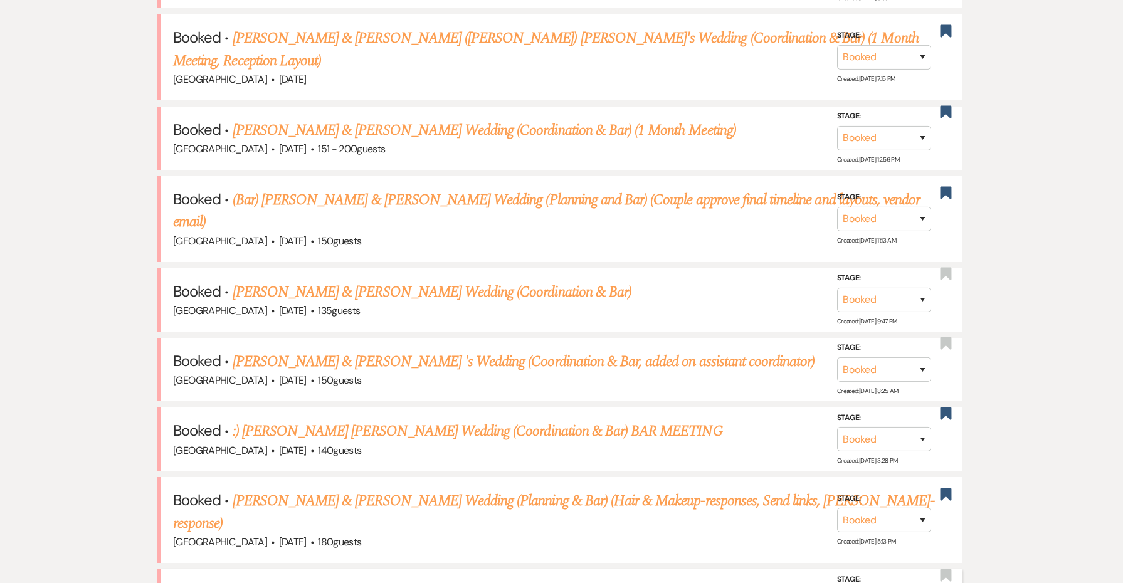
scroll to position [629, 0]
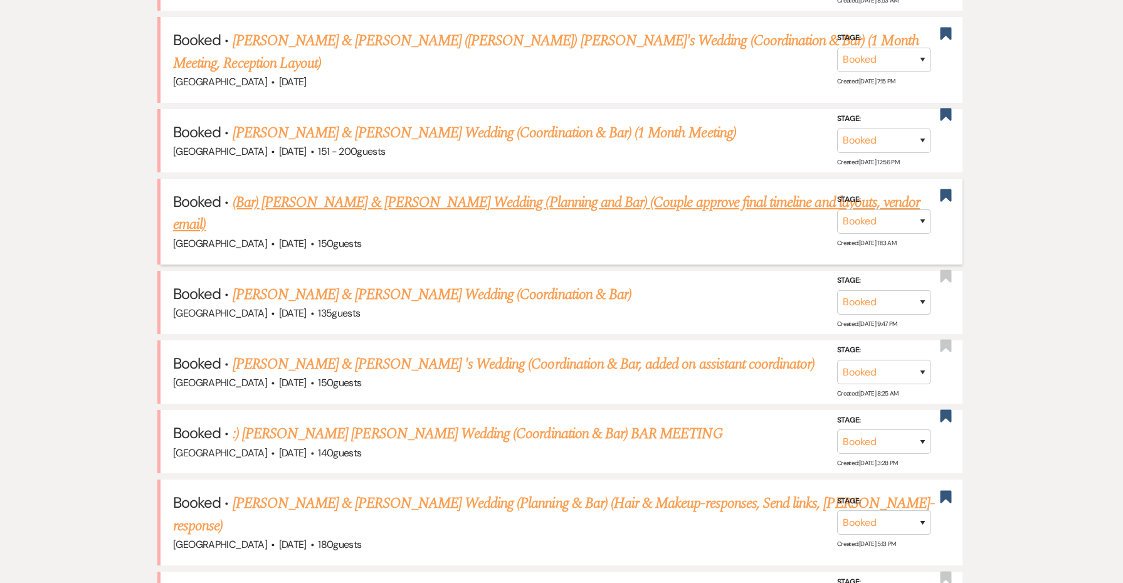
click at [405, 196] on link "(Bar) [PERSON_NAME] & [PERSON_NAME] Wedding (Planning and Bar) (Couple approve …" at bounding box center [546, 213] width 747 height 45
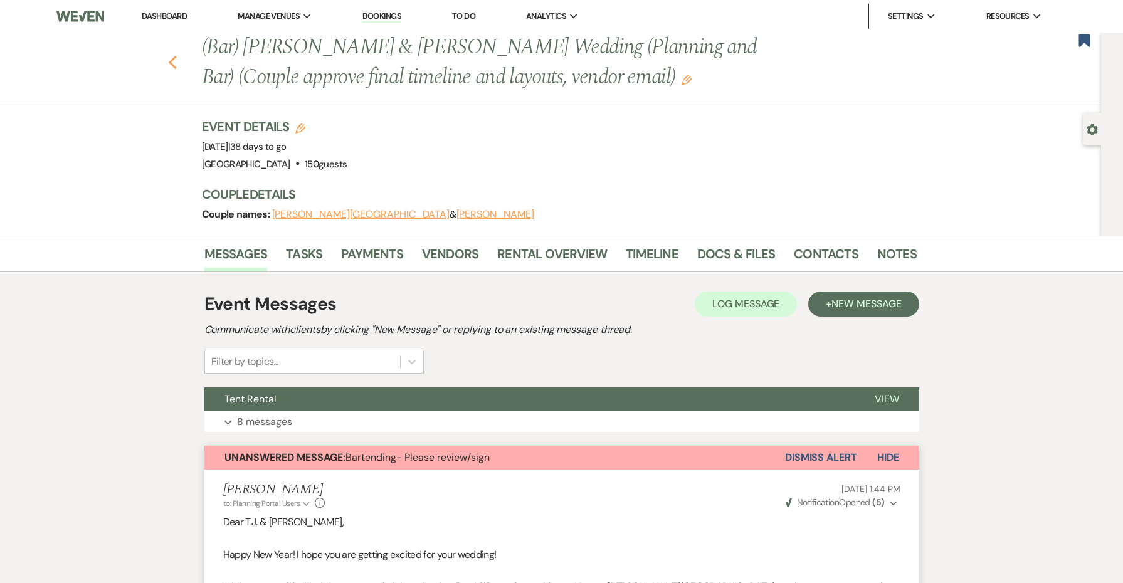
click at [175, 64] on icon "Previous" at bounding box center [172, 62] width 9 height 15
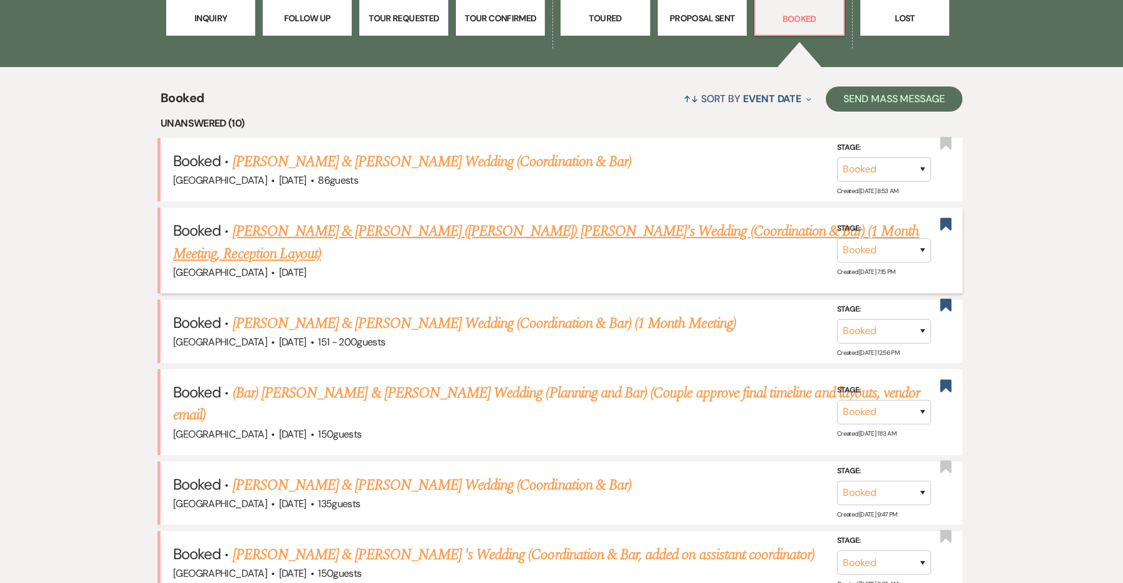
scroll to position [433, 0]
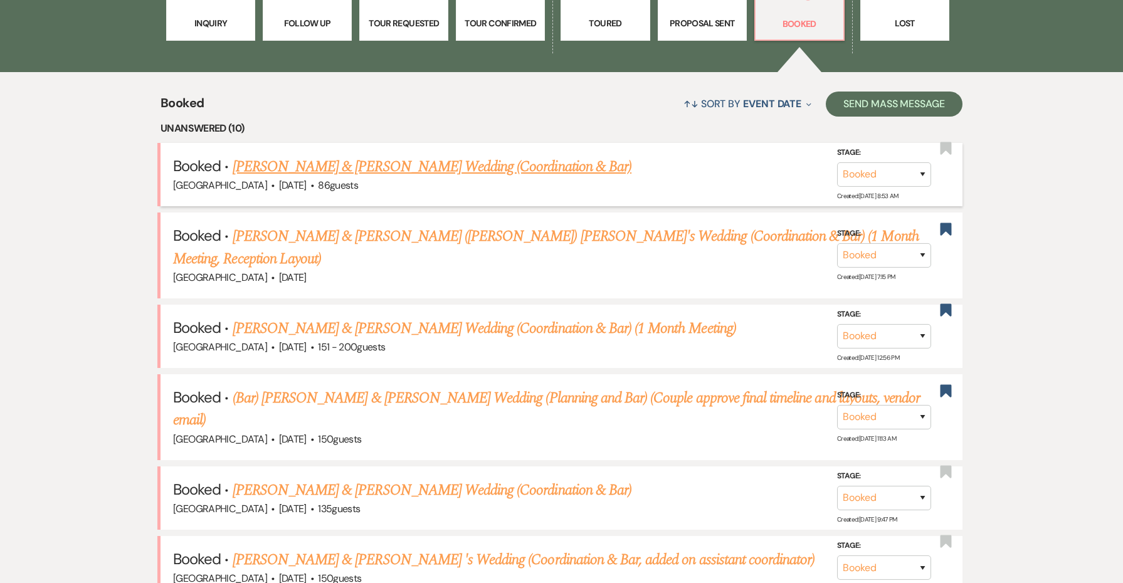
click at [434, 164] on link "[PERSON_NAME] & [PERSON_NAME] Wedding (Coordination & Bar)" at bounding box center [432, 167] width 399 height 23
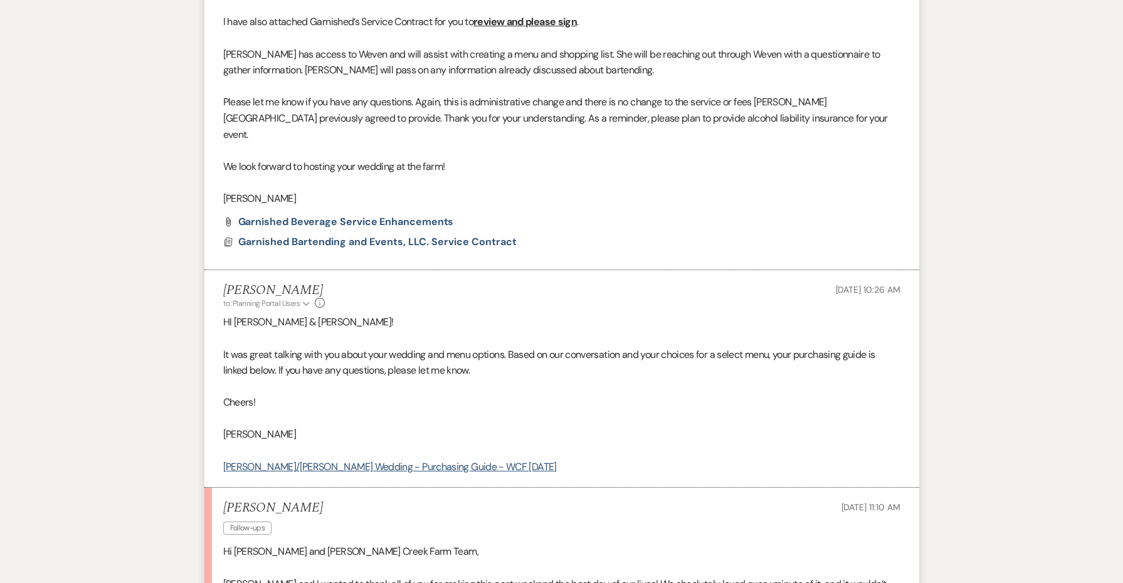
scroll to position [893, 0]
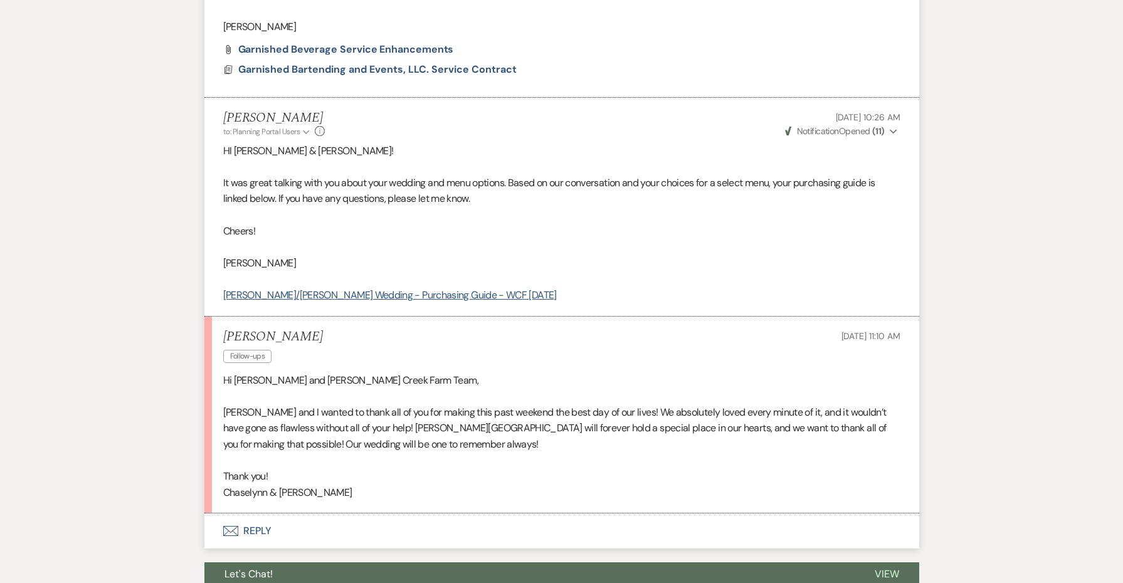
click at [249, 514] on button "Envelope Reply" at bounding box center [561, 531] width 715 height 35
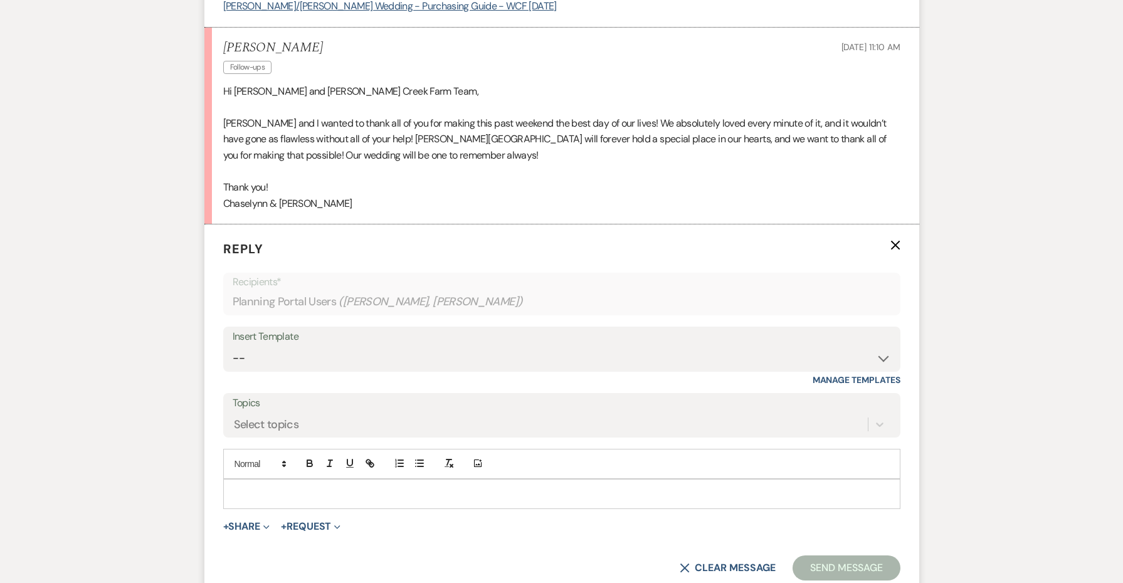
scroll to position [1220, 0]
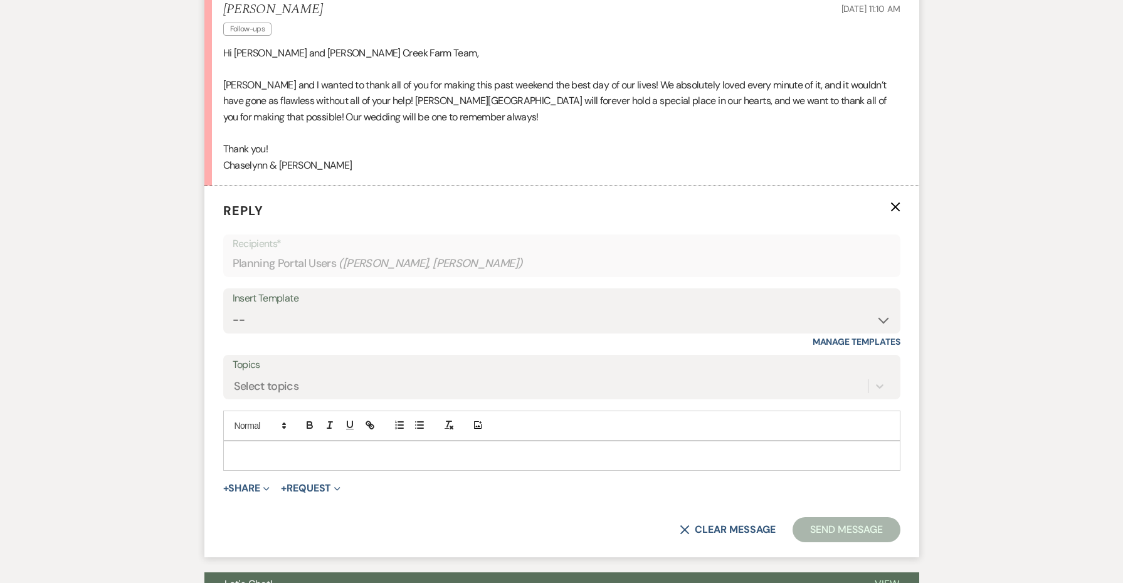
click at [336, 449] on p at bounding box center [561, 456] width 657 height 14
drag, startPoint x: 314, startPoint y: 86, endPoint x: 215, endPoint y: 87, distance: 98.5
click at [214, 87] on li "[PERSON_NAME] Follow-ups [DATE] 11:10 AM Hi [PERSON_NAME] and [PERSON_NAME] Cre…" at bounding box center [561, 88] width 715 height 198
copy p "Chaselynn & [PERSON_NAME]"
click at [273, 449] on p at bounding box center [561, 456] width 657 height 14
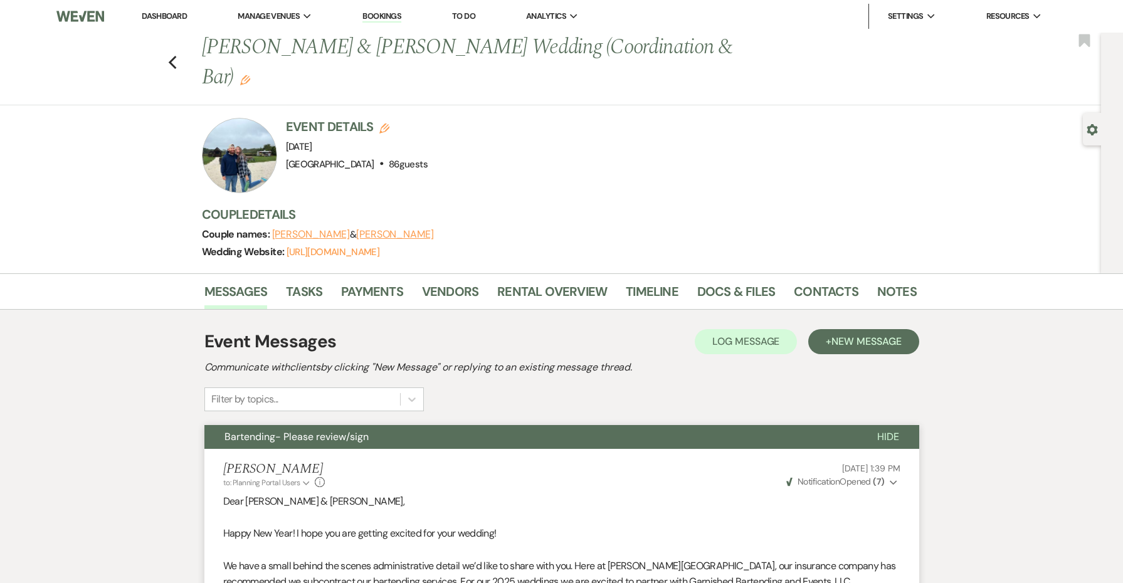
scroll to position [0, 0]
click at [169, 56] on use "button" at bounding box center [172, 63] width 8 height 14
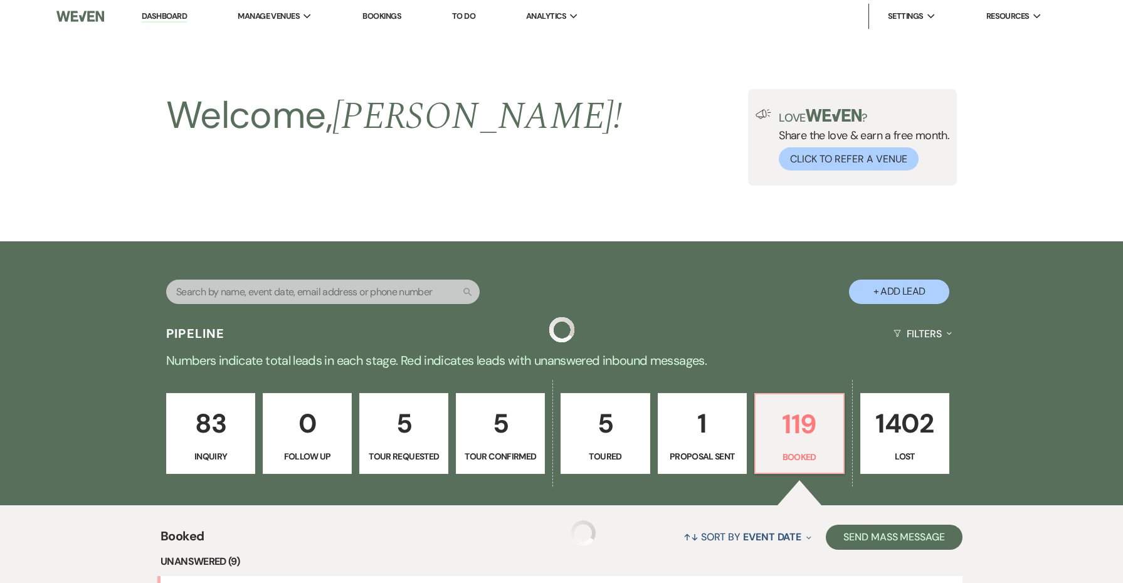
scroll to position [433, 0]
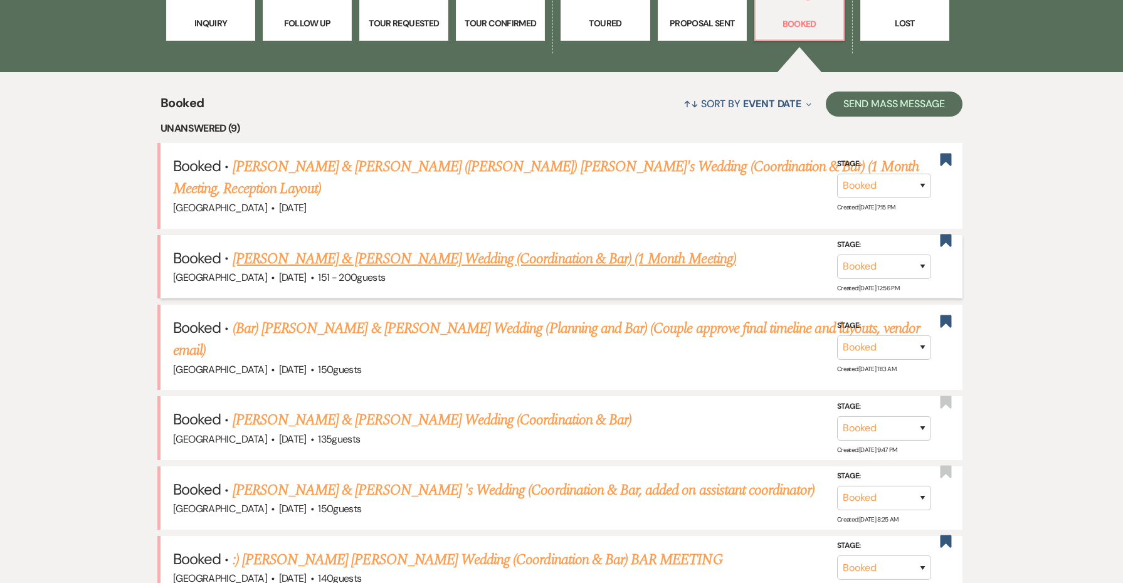
click at [433, 262] on link "[PERSON_NAME] & [PERSON_NAME] Wedding (Coordination & Bar) (1 Month Meeting)" at bounding box center [485, 259] width 504 height 23
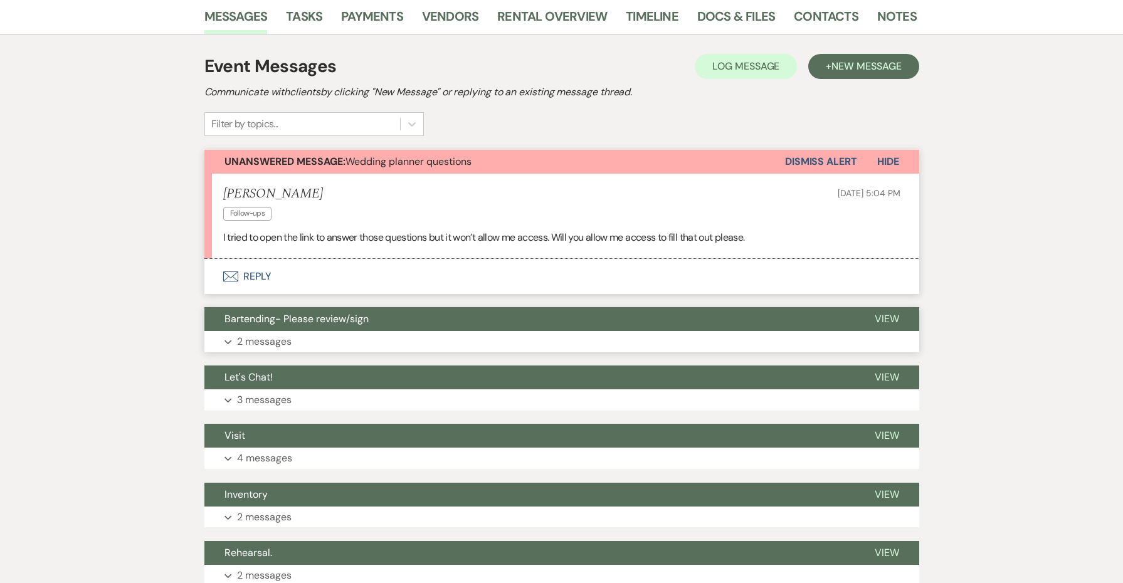
scroll to position [223, 0]
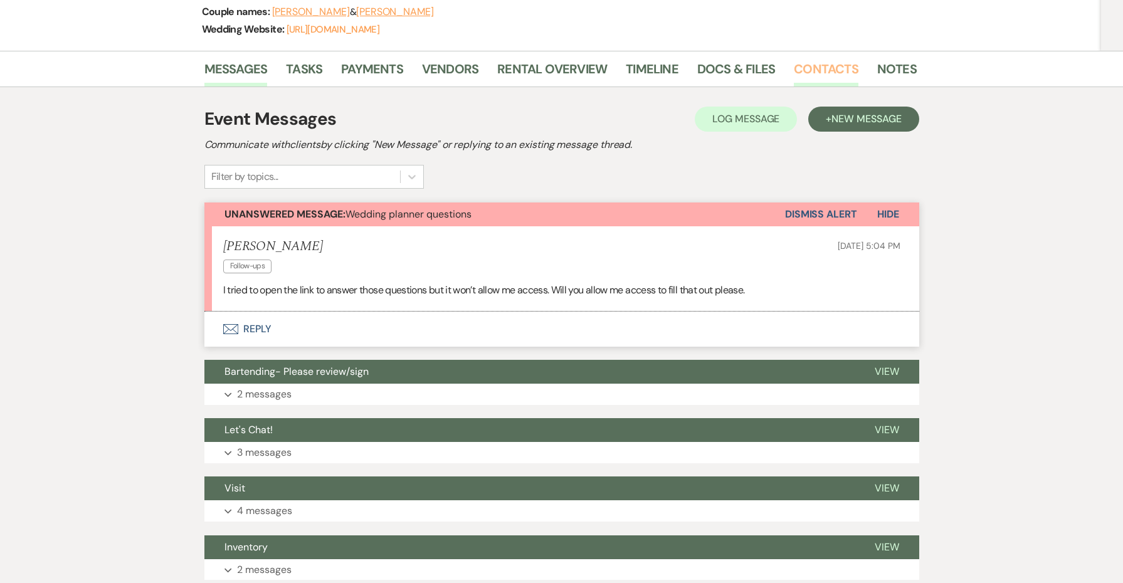
click at [841, 66] on link "Contacts" at bounding box center [826, 73] width 65 height 28
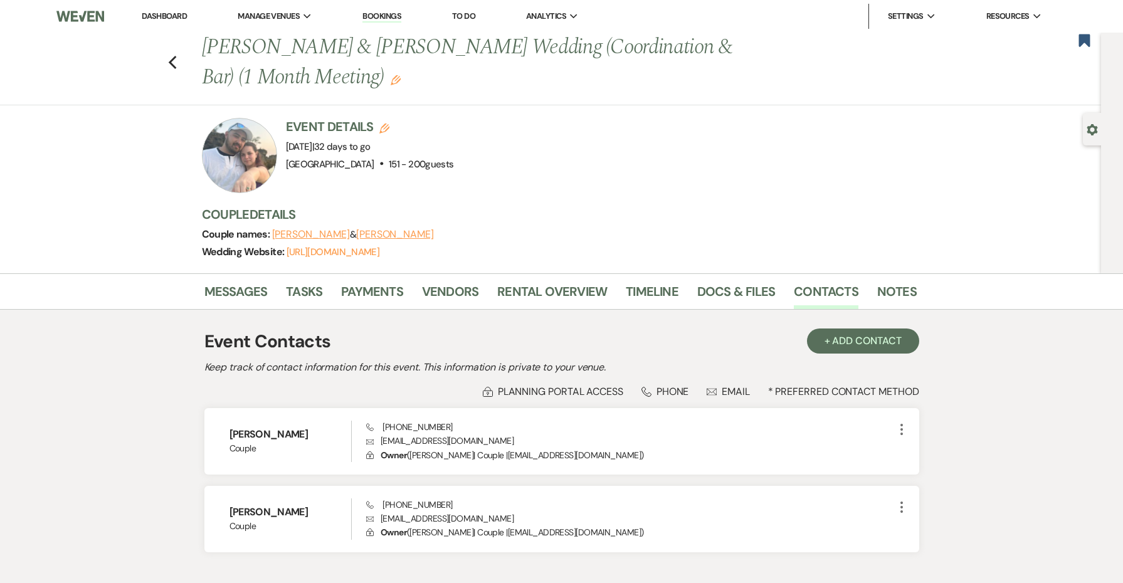
scroll to position [16, 0]
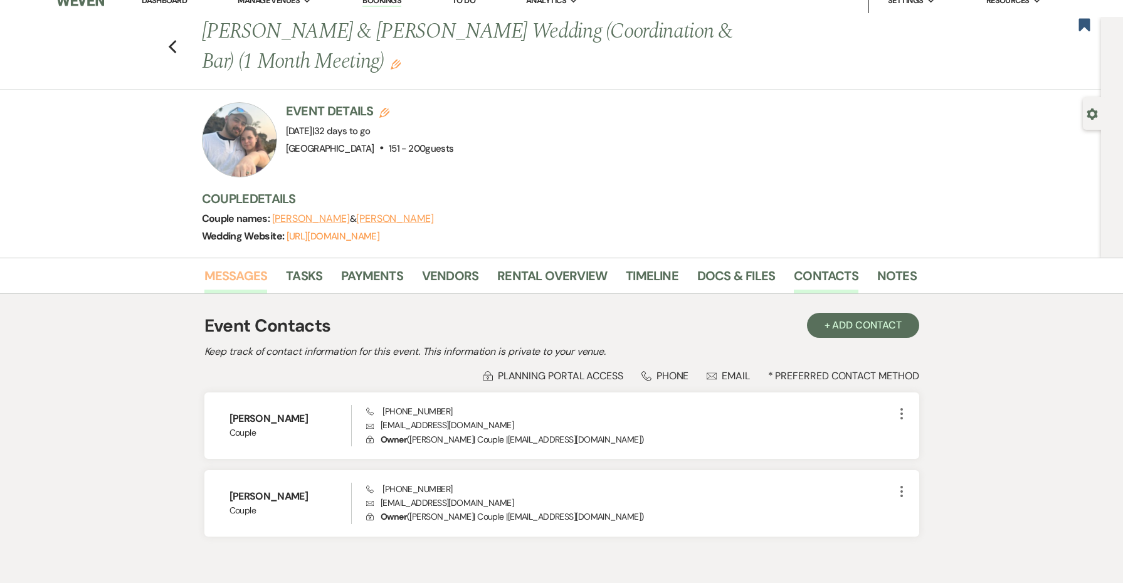
click at [246, 284] on link "Messages" at bounding box center [235, 280] width 63 height 28
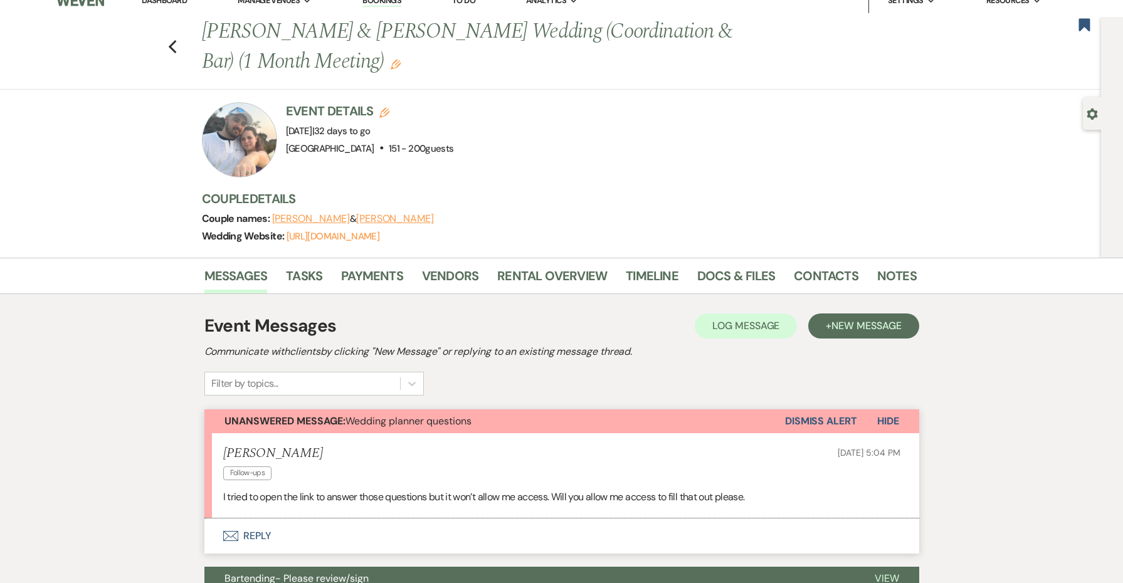
click at [258, 537] on button "Envelope Reply" at bounding box center [561, 536] width 715 height 35
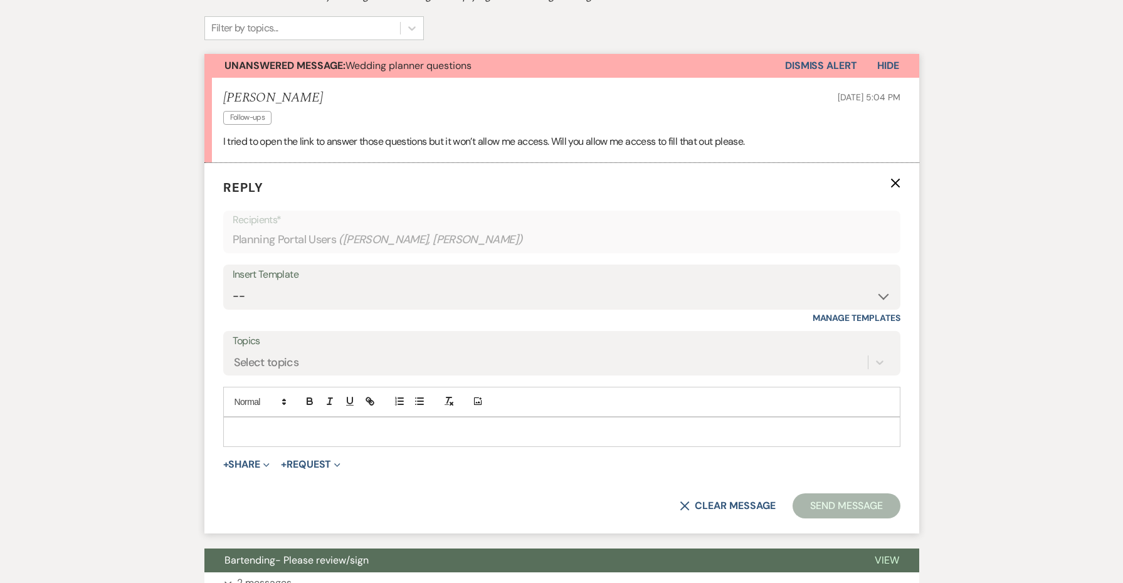
scroll to position [425, 0]
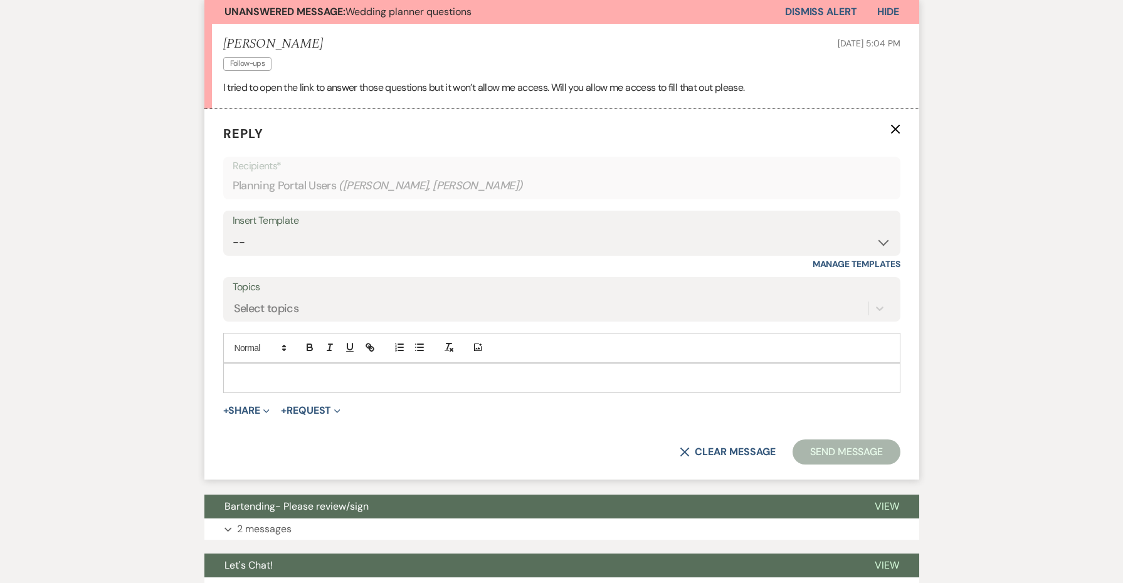
click at [275, 376] on p at bounding box center [561, 378] width 657 height 14
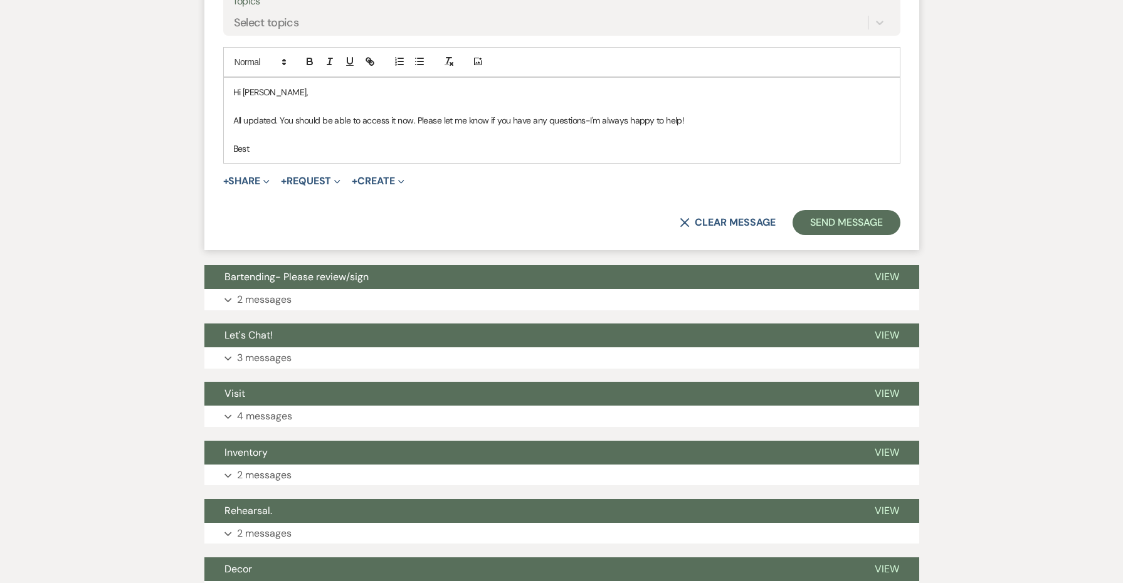
scroll to position [708, 0]
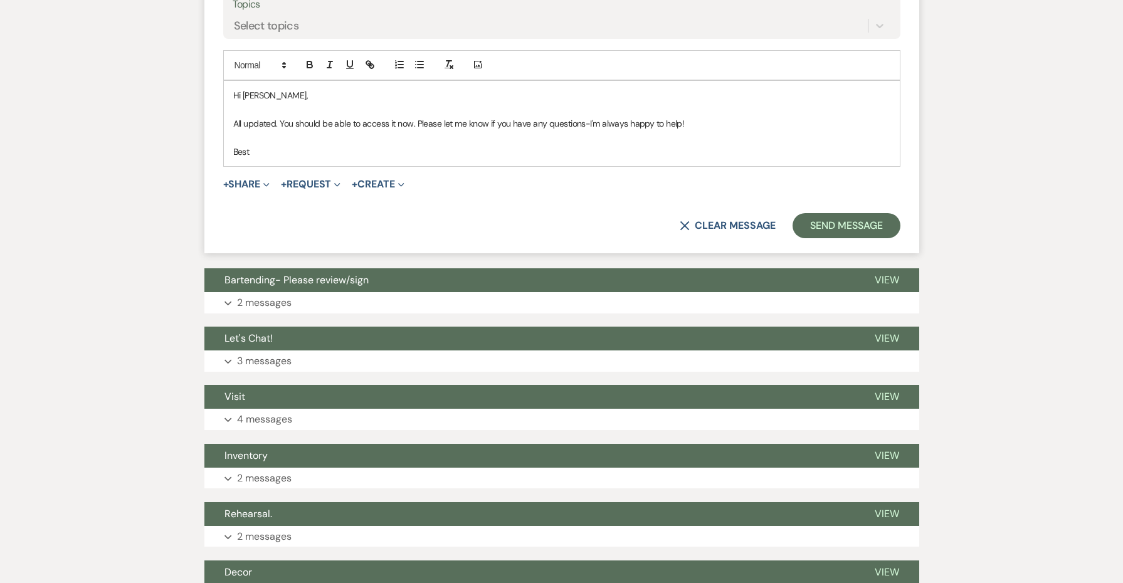
click at [323, 146] on p "Best" at bounding box center [561, 152] width 657 height 14
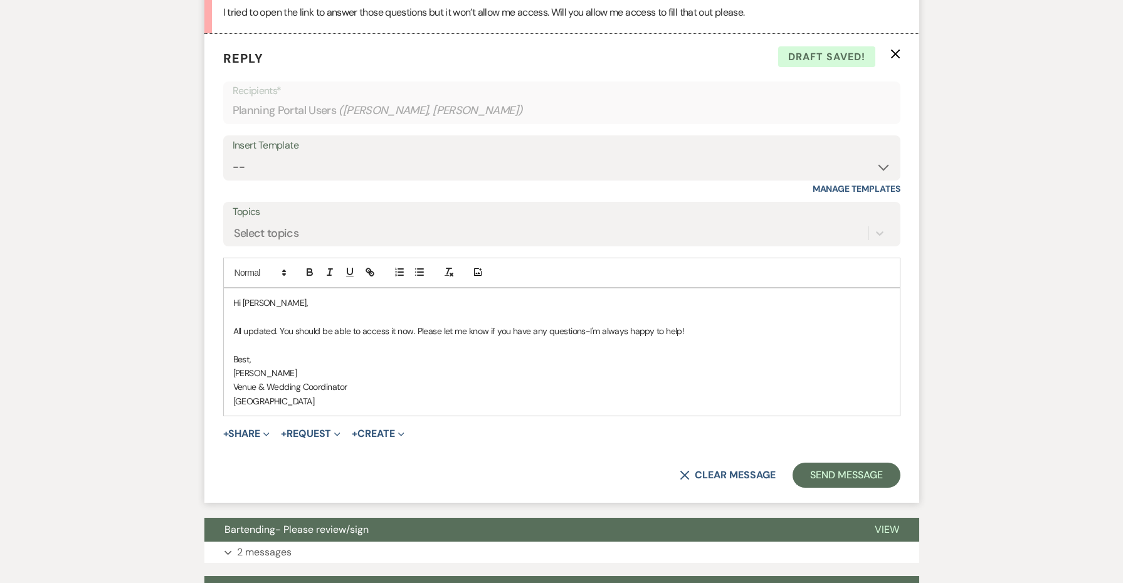
scroll to position [654, 0]
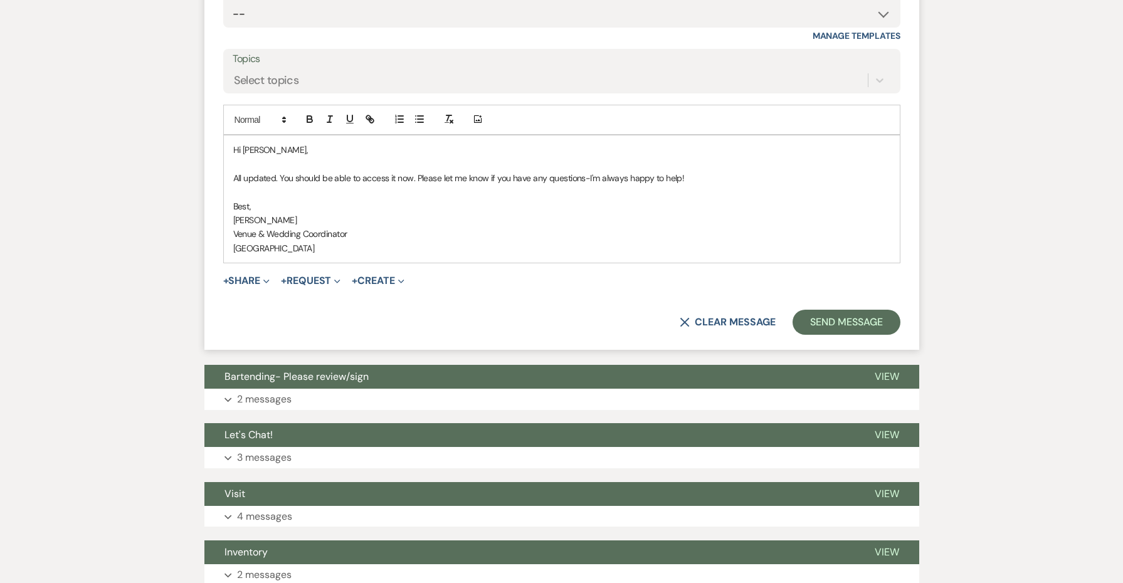
click at [638, 241] on p "[GEOGRAPHIC_DATA]" at bounding box center [561, 248] width 657 height 14
copy div "Hi [PERSON_NAME], All updated. You should be able to access it now. Please let …"
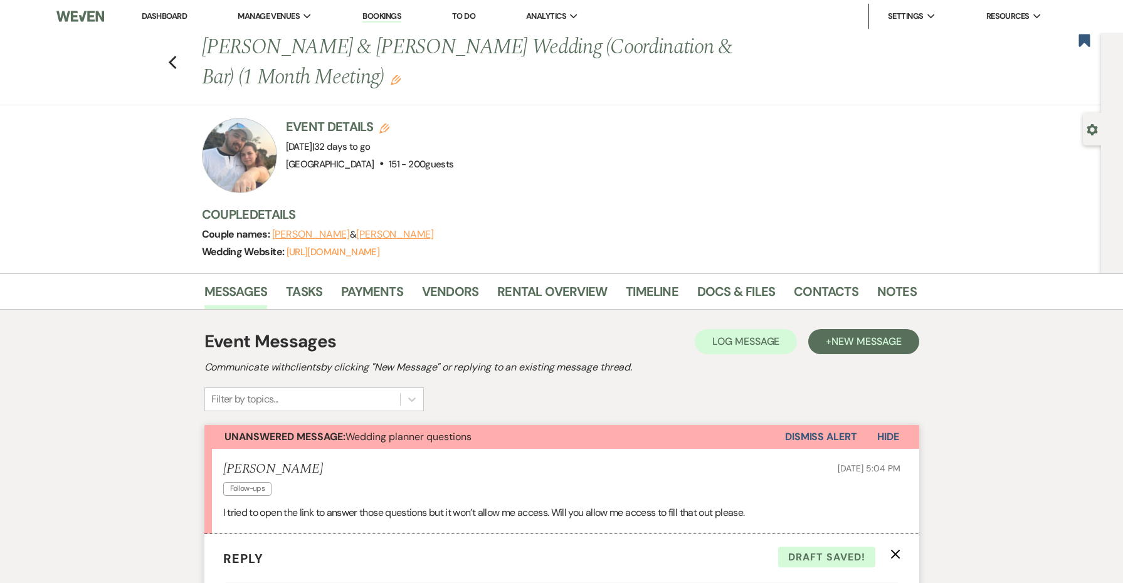
scroll to position [0, 0]
click at [886, 284] on link "Notes" at bounding box center [897, 296] width 40 height 28
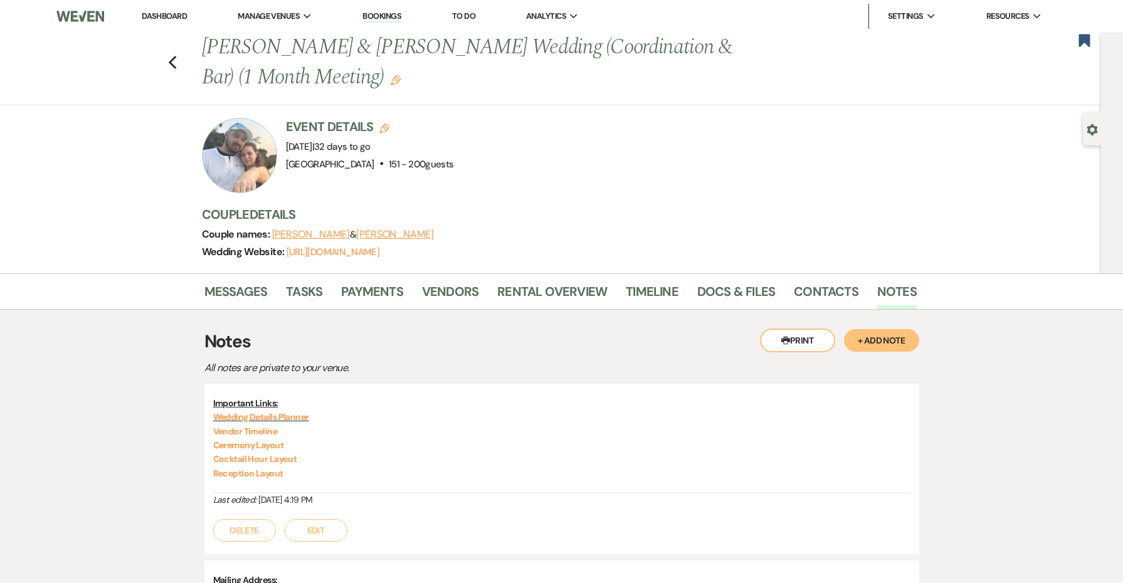
scroll to position [45, 0]
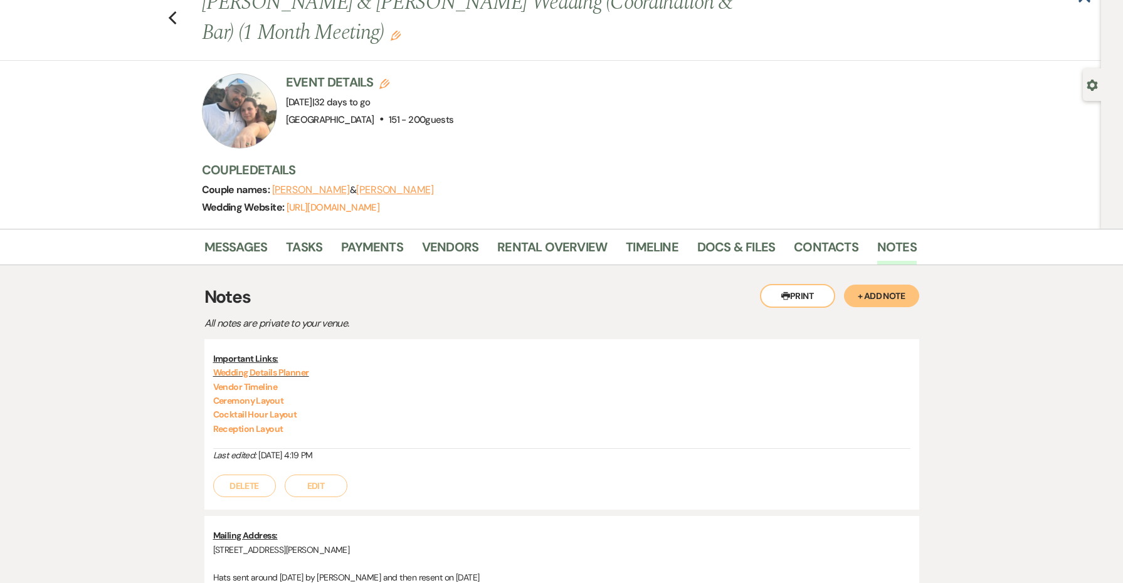
drag, startPoint x: 335, startPoint y: 433, endPoint x: 195, endPoint y: 373, distance: 152.3
click at [195, 373] on div "Messages Tasks Payments Vendors Rental Overview Timeline Docs & Files Contacts …" at bounding box center [561, 453] width 1123 height 449
click at [401, 418] on p "Cocktail Hour Layout" at bounding box center [561, 415] width 697 height 14
drag, startPoint x: 301, startPoint y: 422, endPoint x: 190, endPoint y: 349, distance: 133.1
click at [190, 349] on div "Messages Tasks Payments Vendors Rental Overview Timeline Docs & Files Contacts …" at bounding box center [561, 453] width 1123 height 449
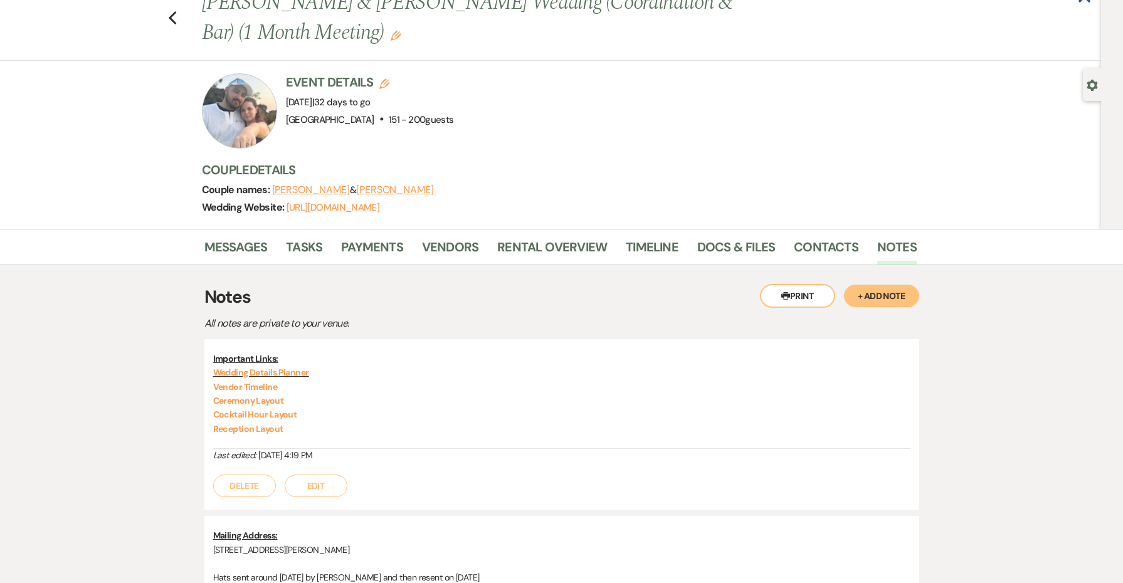
copy div "Important Links: Wedding Details Planner Vendor Timeline Ceremony Layout Cockta…"
click at [252, 240] on link "Messages" at bounding box center [235, 251] width 63 height 28
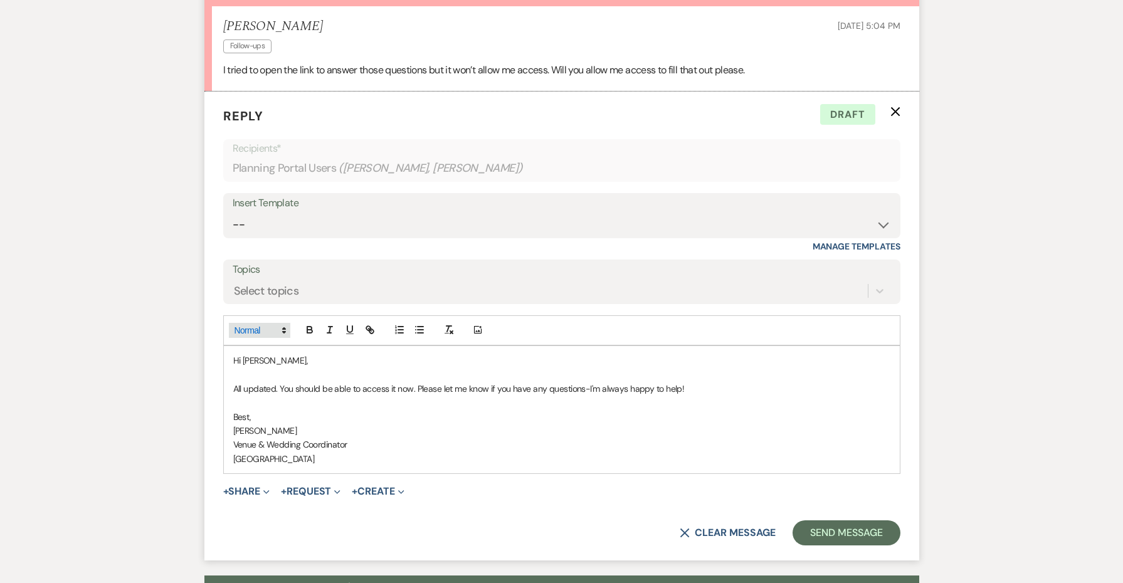
scroll to position [474, 0]
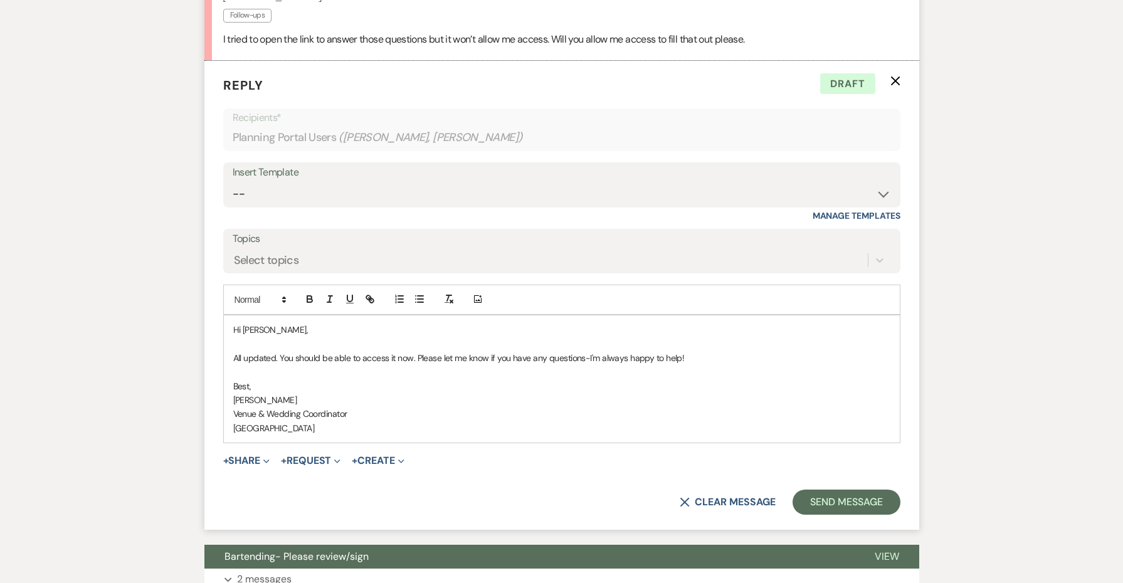
click at [368, 421] on p "[GEOGRAPHIC_DATA]" at bounding box center [561, 428] width 657 height 14
click at [364, 425] on p "[GEOGRAPHIC_DATA]" at bounding box center [561, 428] width 657 height 14
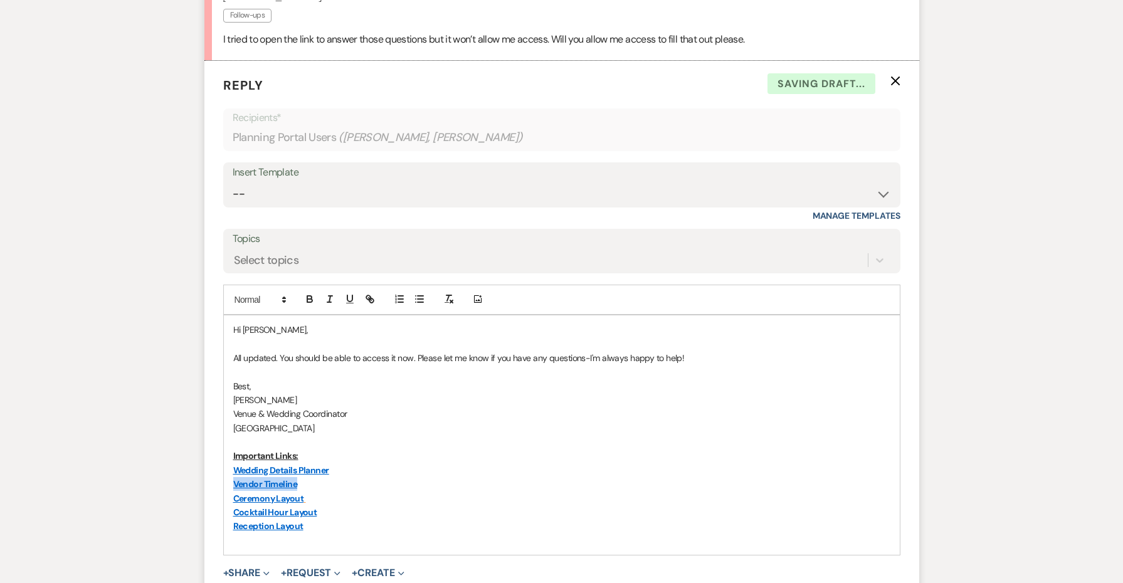
drag, startPoint x: 326, startPoint y: 480, endPoint x: 189, endPoint y: 476, distance: 136.2
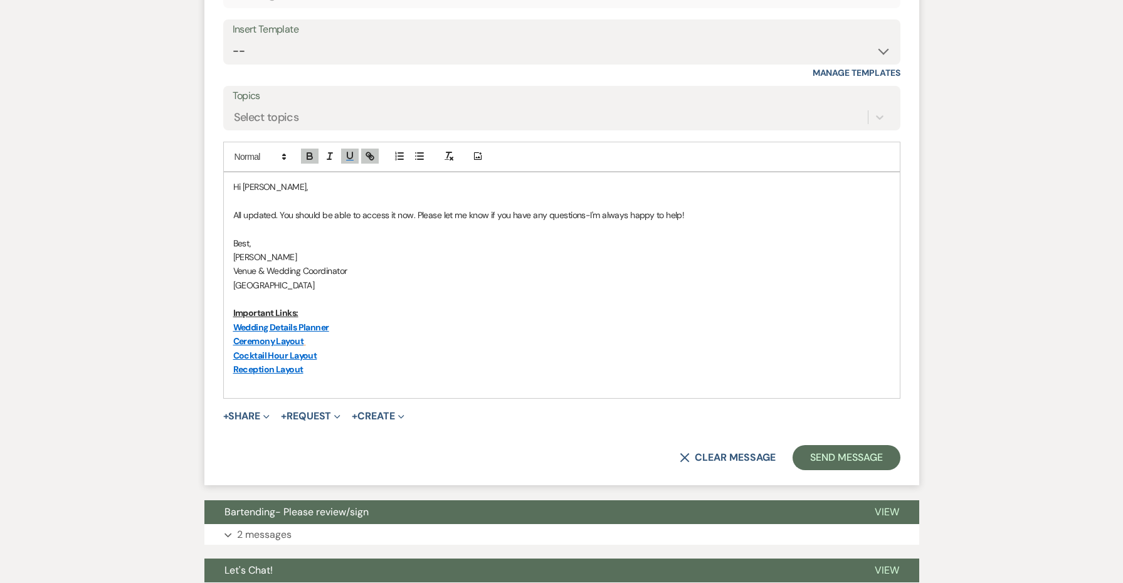
scroll to position [630, 0]
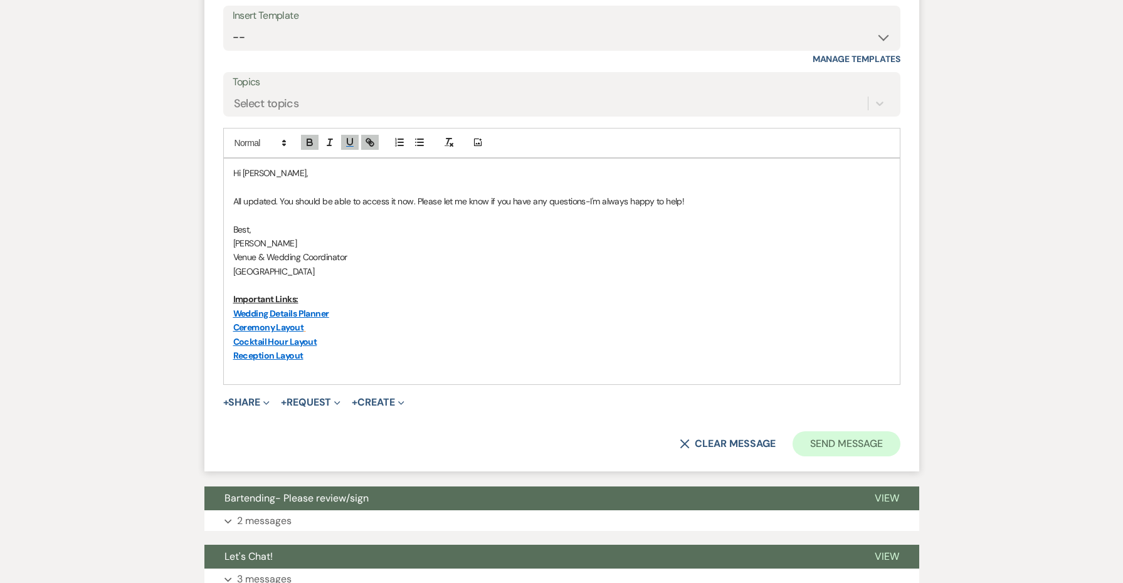
click at [812, 439] on button "Send Message" at bounding box center [846, 443] width 107 height 25
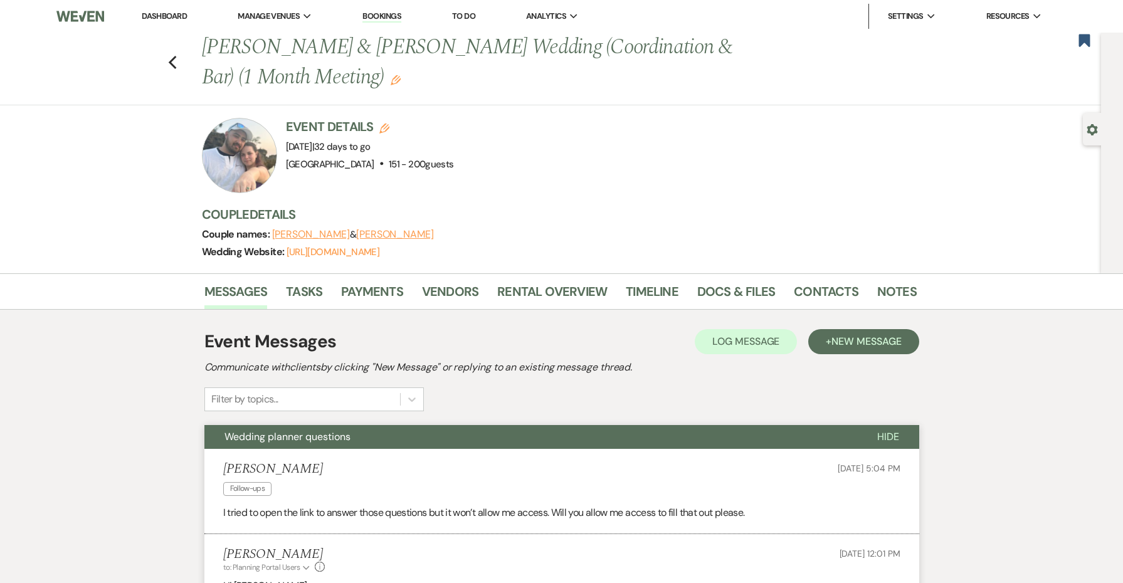
scroll to position [0, 0]
click at [173, 62] on icon "Previous" at bounding box center [172, 62] width 9 height 15
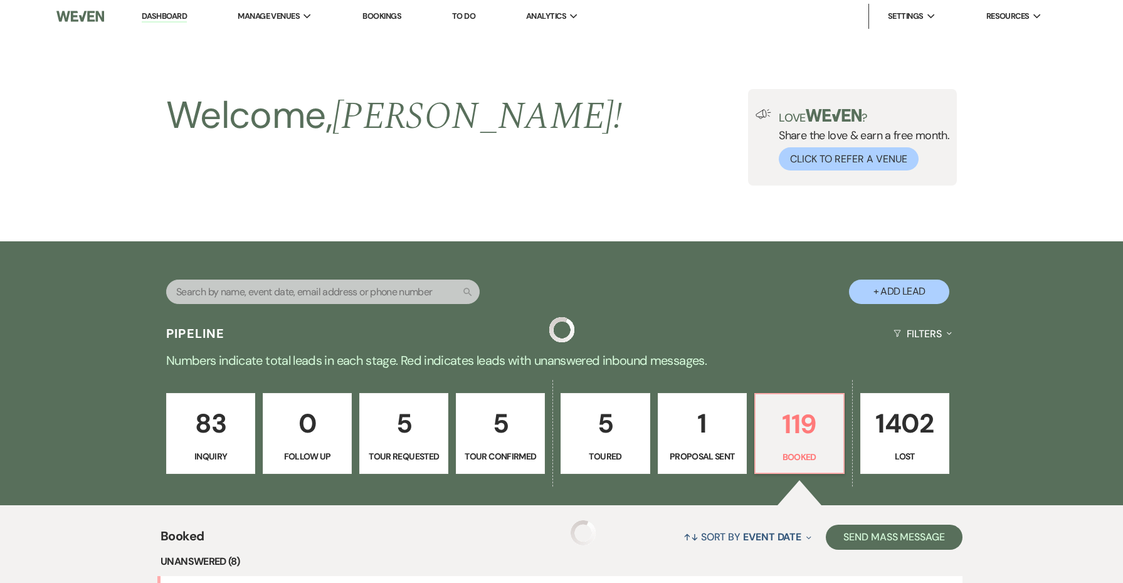
scroll to position [433, 0]
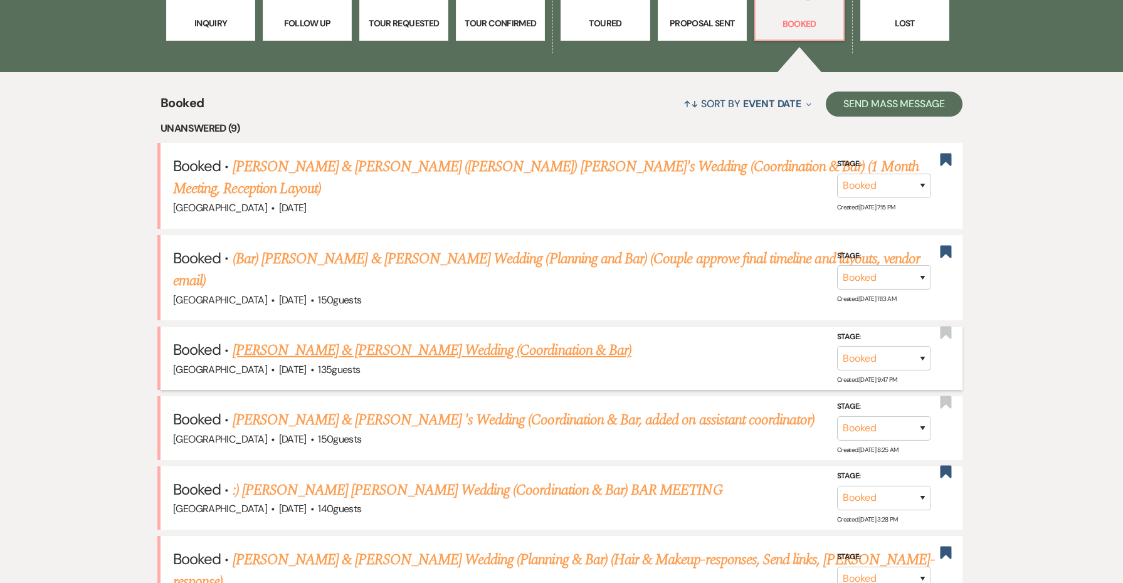
click at [442, 347] on link "[PERSON_NAME] & [PERSON_NAME] Wedding (Coordination & Bar)" at bounding box center [432, 350] width 399 height 23
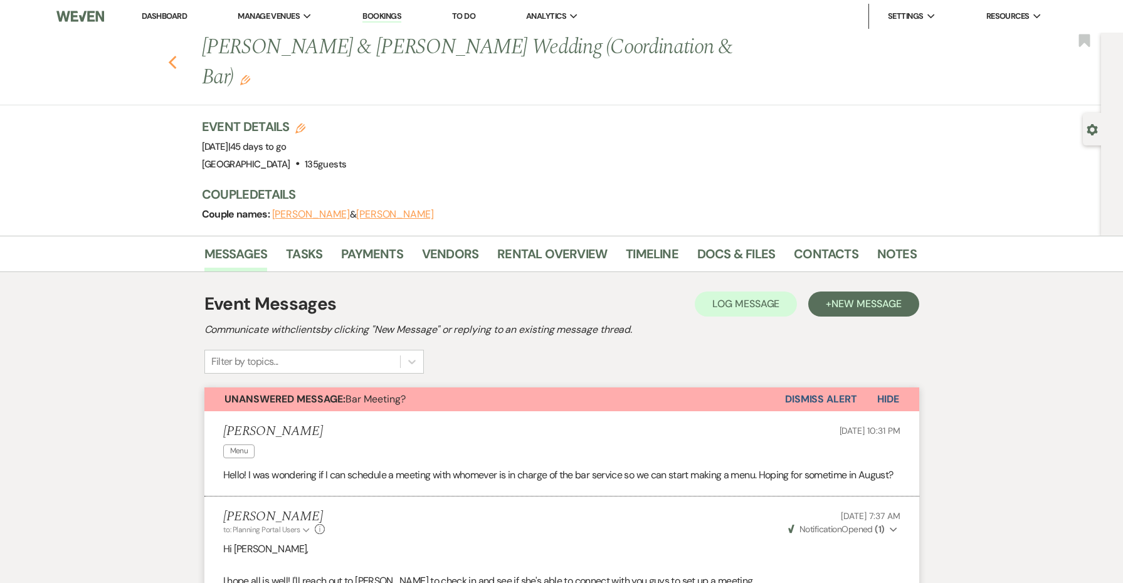
click at [172, 56] on use "button" at bounding box center [172, 63] width 8 height 14
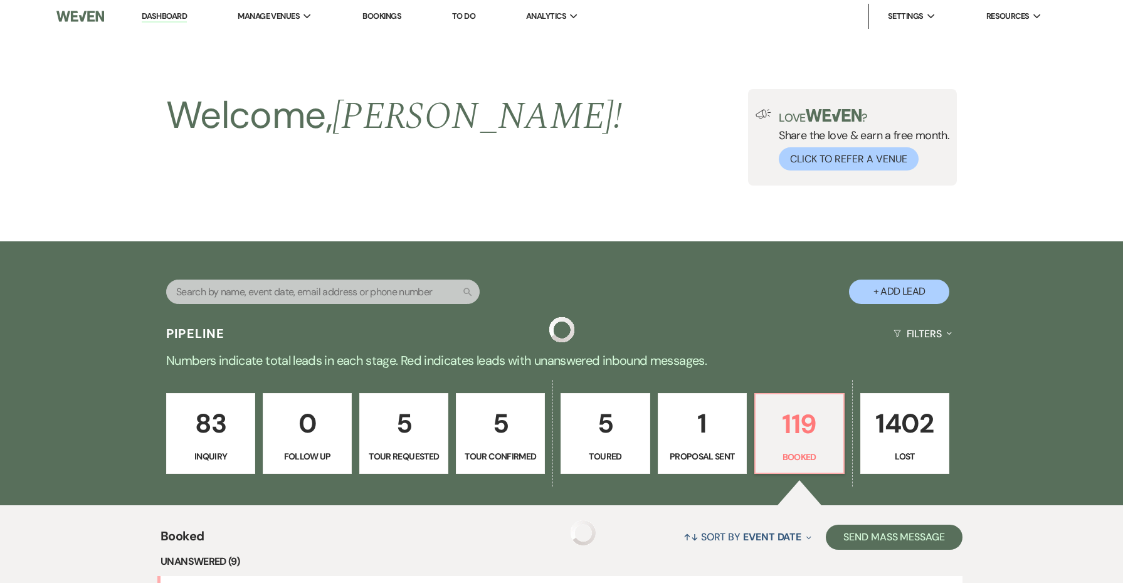
scroll to position [433, 0]
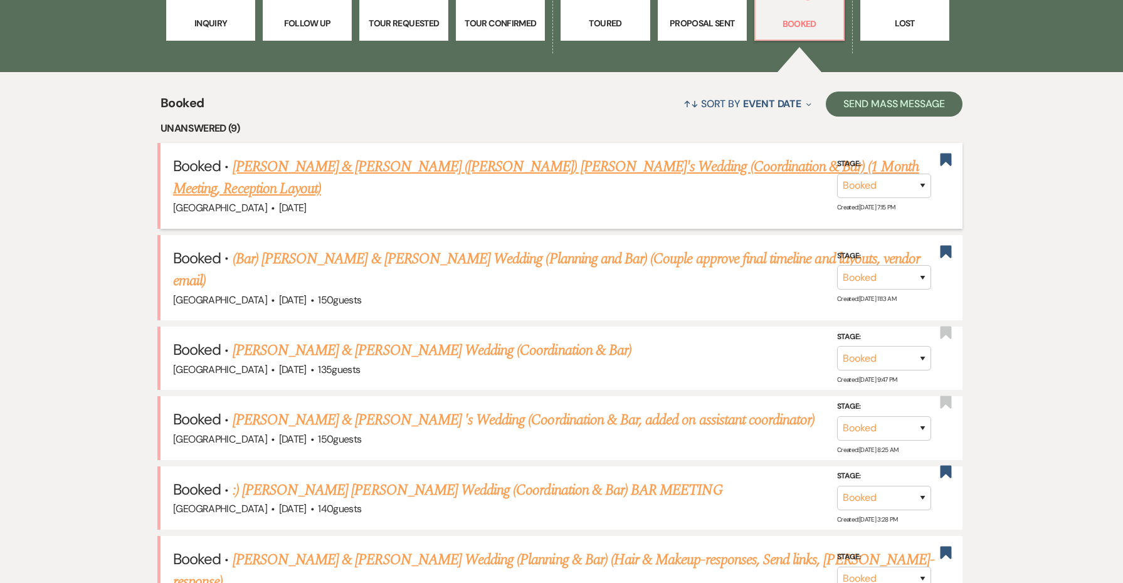
click at [303, 161] on link "[PERSON_NAME] & [PERSON_NAME] ([PERSON_NAME]) [PERSON_NAME]'s Wedding (Coordina…" at bounding box center [546, 178] width 746 height 45
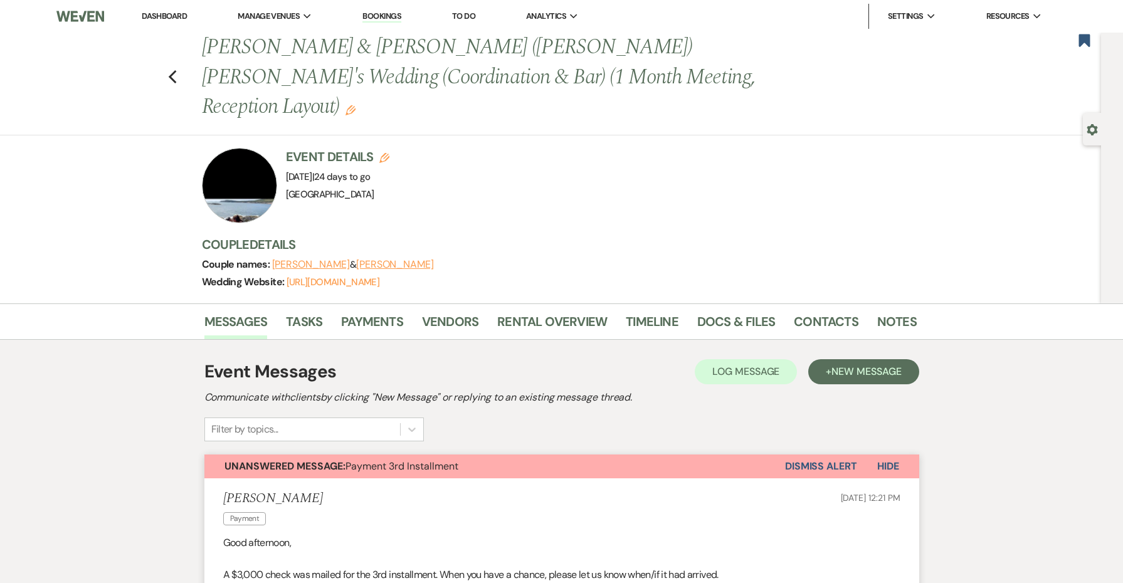
click at [804, 455] on button "Dismiss Alert" at bounding box center [821, 467] width 72 height 24
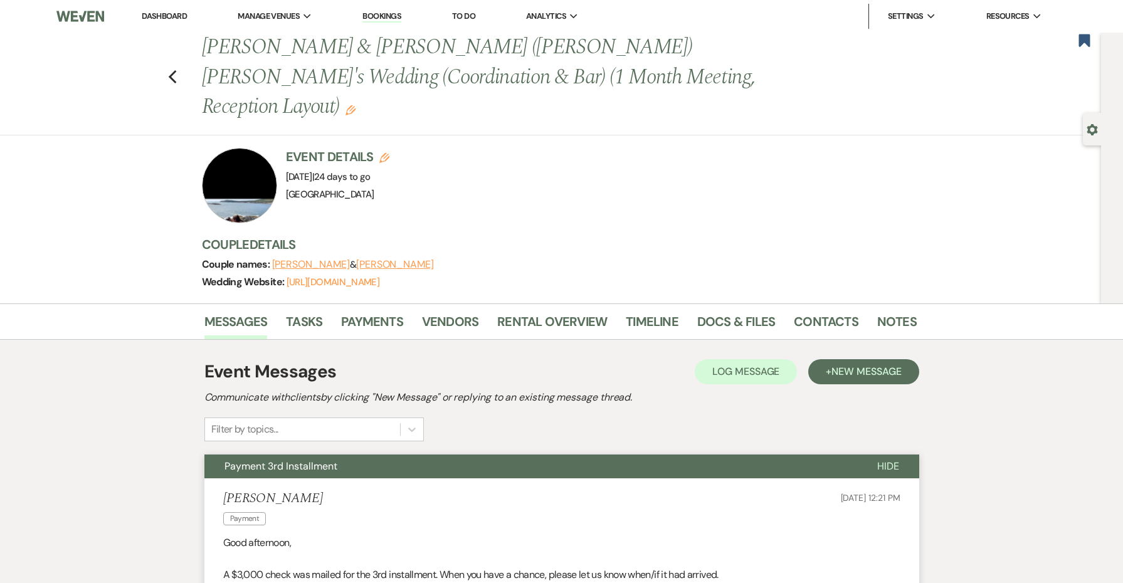
click at [769, 455] on button "Payment 3rd Installment" at bounding box center [530, 467] width 653 height 24
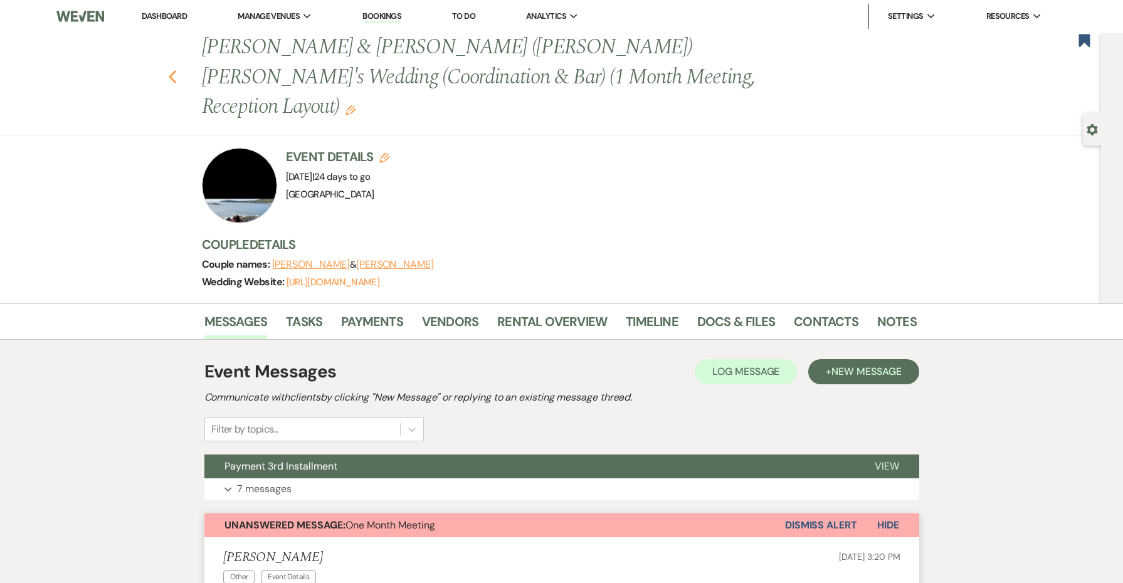
click at [174, 70] on icon "Previous" at bounding box center [172, 77] width 9 height 15
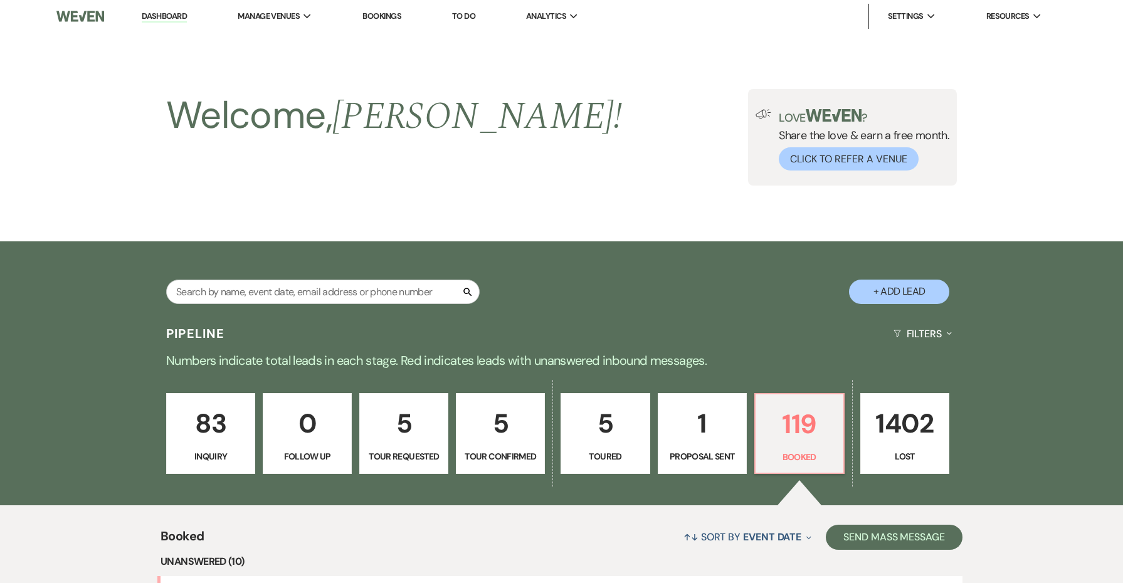
scroll to position [433, 0]
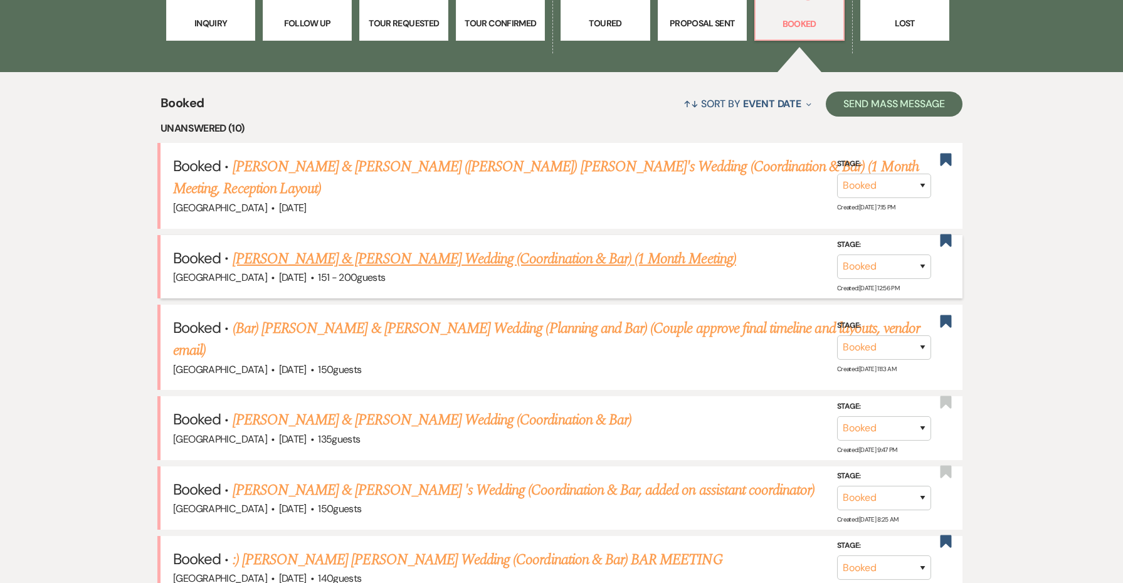
click at [384, 254] on link "[PERSON_NAME] & [PERSON_NAME] Wedding (Coordination & Bar) (1 Month Meeting)" at bounding box center [485, 259] width 504 height 23
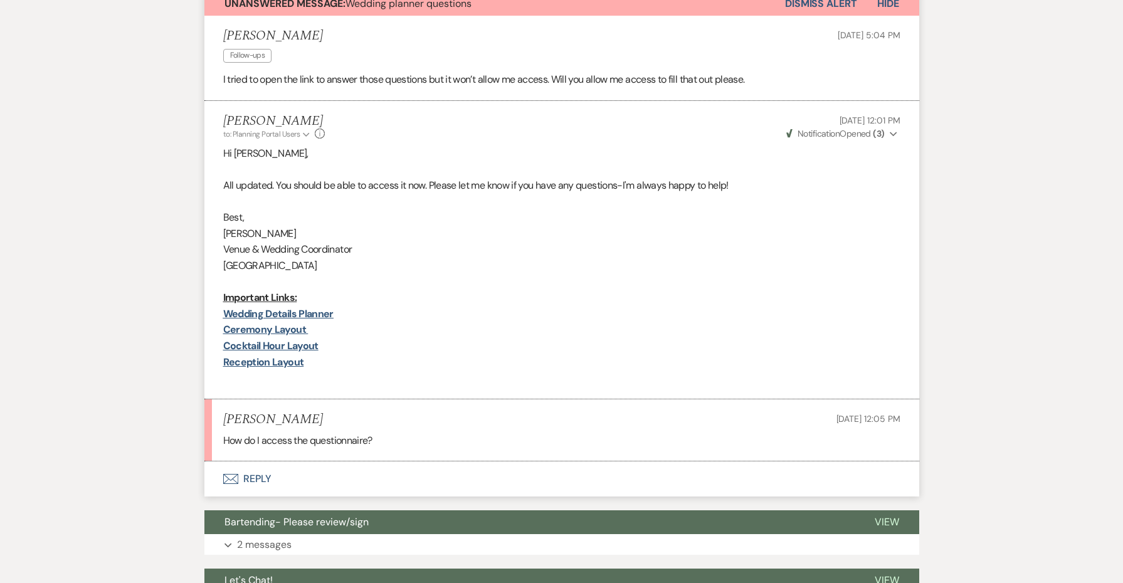
click at [260, 470] on button "Envelope Reply" at bounding box center [561, 479] width 715 height 35
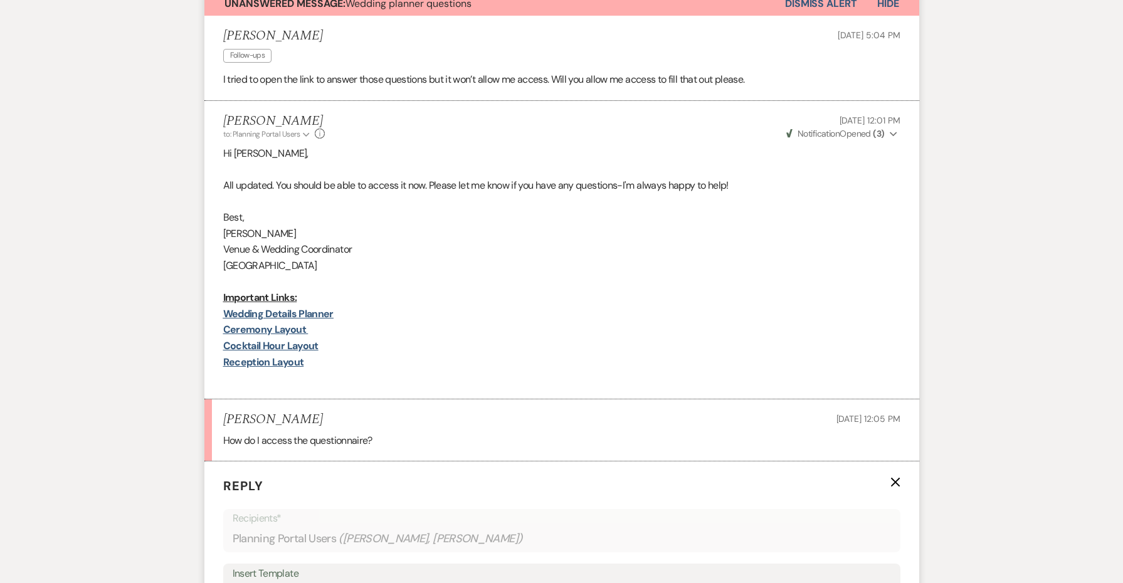
scroll to position [780, 0]
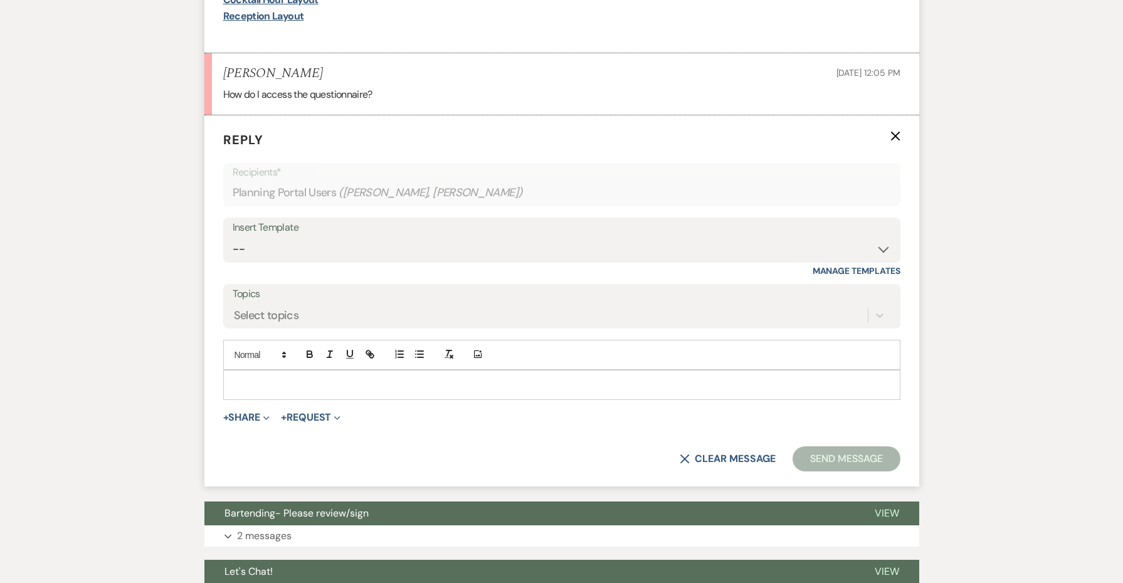
click at [306, 385] on div at bounding box center [562, 385] width 676 height 29
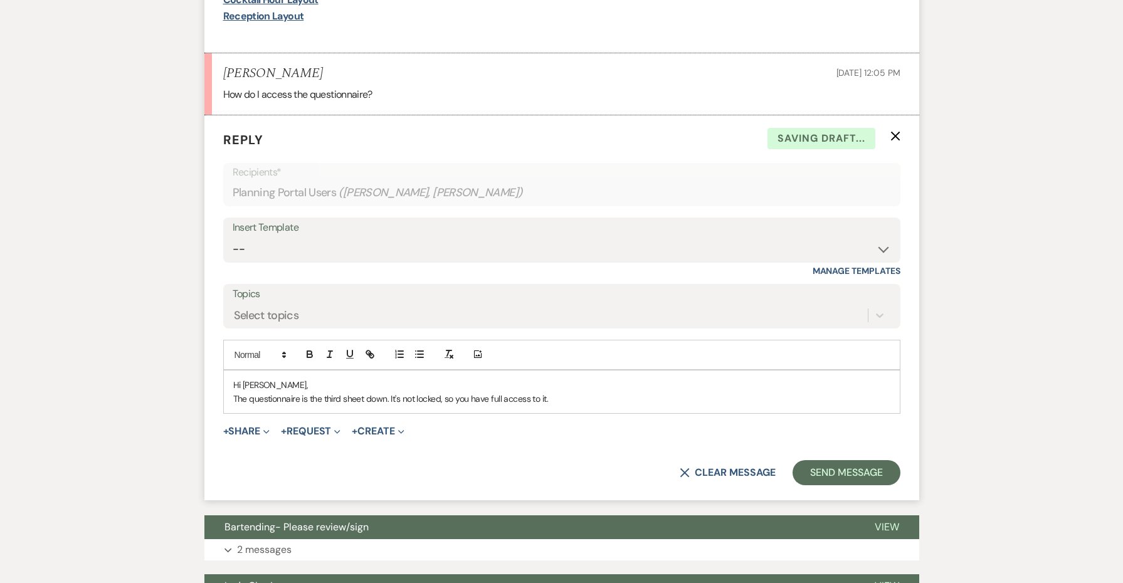
click at [442, 392] on p "The questionnaire is the third sheet down. It's not locked, so you have full ac…" at bounding box center [561, 399] width 657 height 14
click at [610, 392] on p "The questionnaire is the third sheet down. It's not locked or restricted, so yo…" at bounding box center [561, 399] width 657 height 14
click at [598, 392] on p "The questionnaire is the third sheet down. It's not locked or restricted, so yo…" at bounding box center [561, 399] width 657 height 14
click at [831, 392] on p "The questionnaire is the third sheet down. It's not locked or restricted, so yo…" at bounding box center [561, 399] width 657 height 14
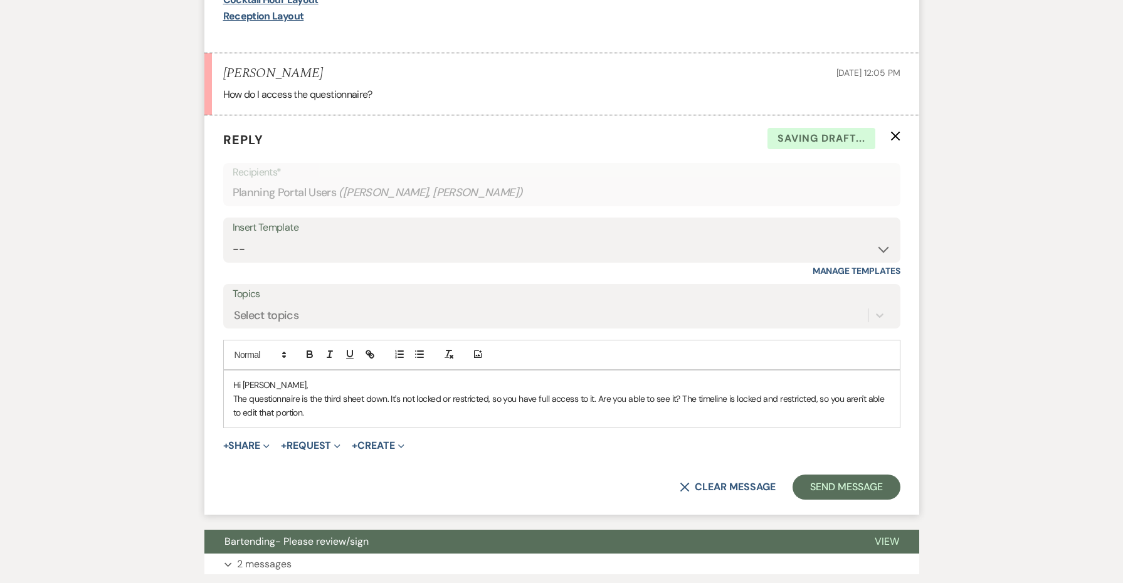
drag, startPoint x: 313, startPoint y: 414, endPoint x: 231, endPoint y: 388, distance: 85.7
click at [231, 388] on div "Hi [PERSON_NAME] questionnaire is the third sheet down. It's not locked or rest…" at bounding box center [562, 399] width 676 height 57
click at [315, 406] on p "The questionnaire is the third sheet down. It's not locked or restricted, so yo…" at bounding box center [561, 406] width 657 height 28
drag, startPoint x: 457, startPoint y: 401, endPoint x: 176, endPoint y: 387, distance: 281.9
click at [176, 387] on div "Messages Tasks Payments Vendors Rental Overview Timeline Docs & Files Contacts …" at bounding box center [561, 394] width 1123 height 1801
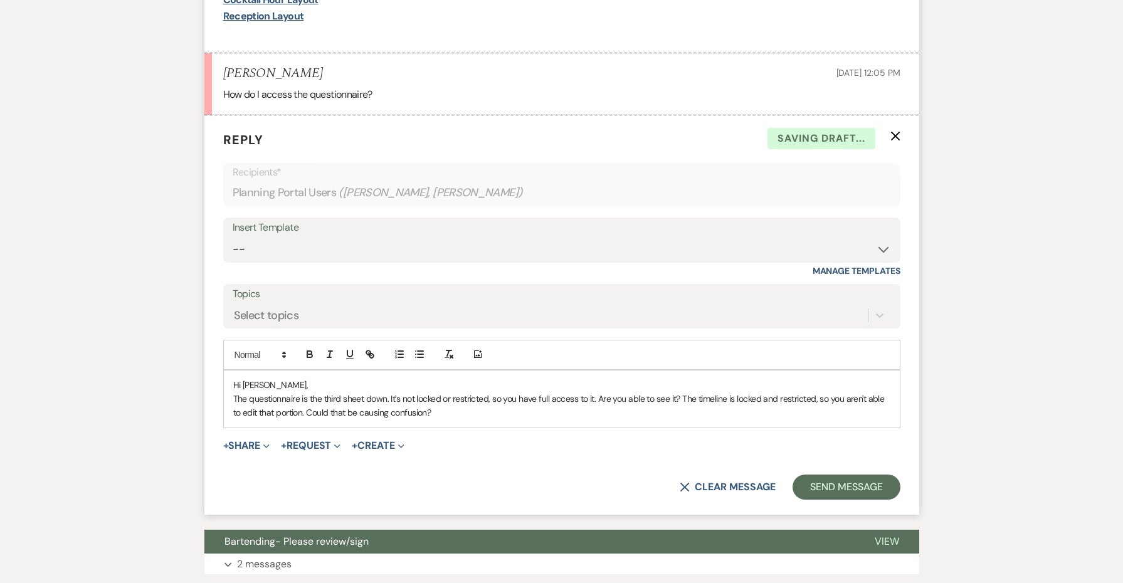
copy p "The questionnaire is the third sheet down. It's not locked or restricted, so yo…"
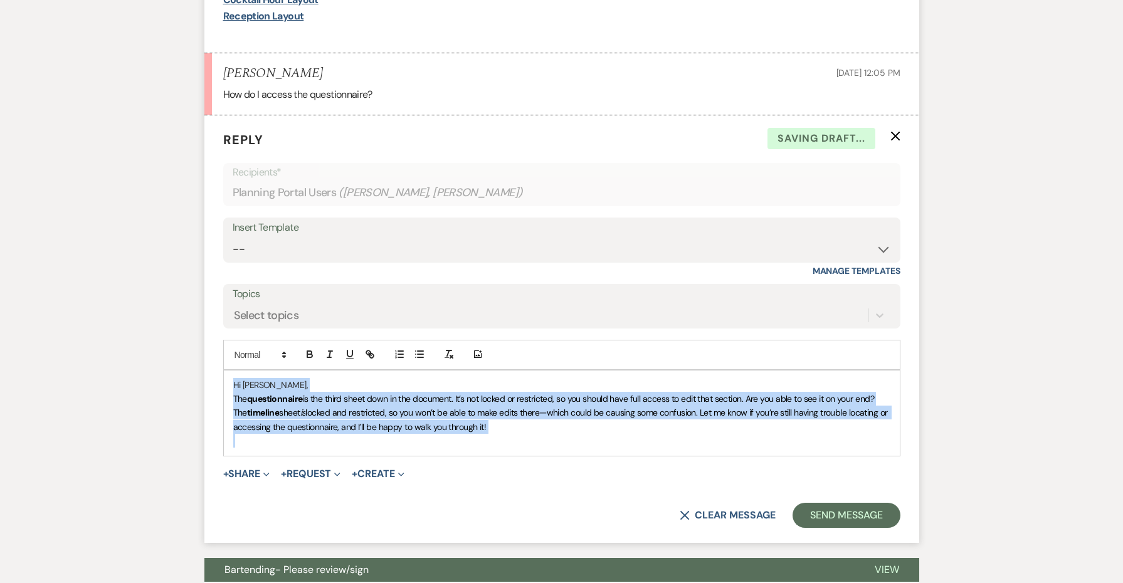
click at [458, 346] on div at bounding box center [449, 355] width 20 height 19
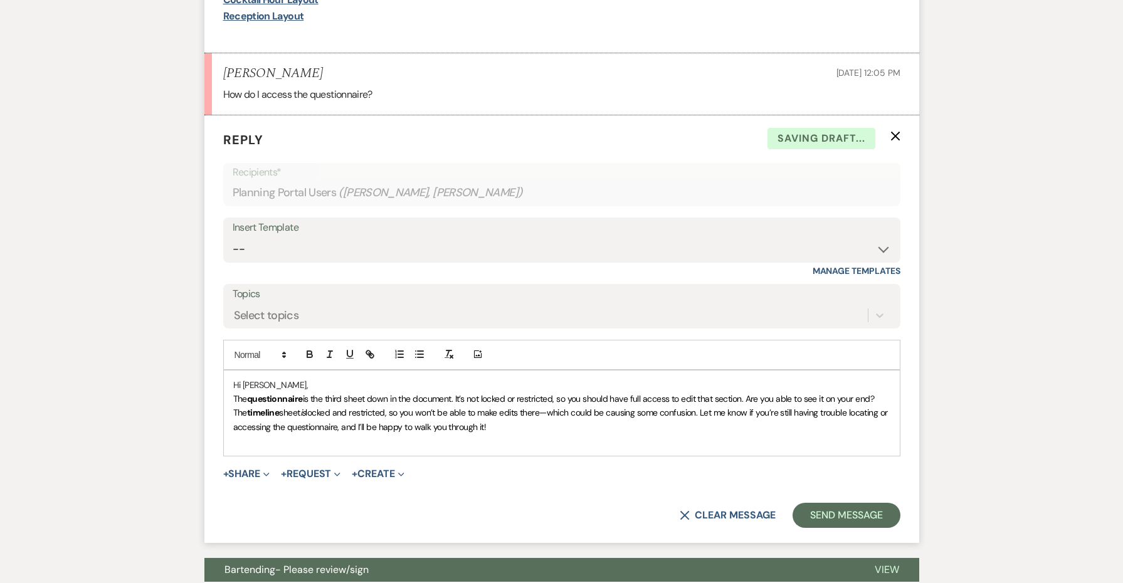
click at [453, 407] on span "locked and restricted, so you won’t be able to make edits there—which could be …" at bounding box center [561, 419] width 657 height 25
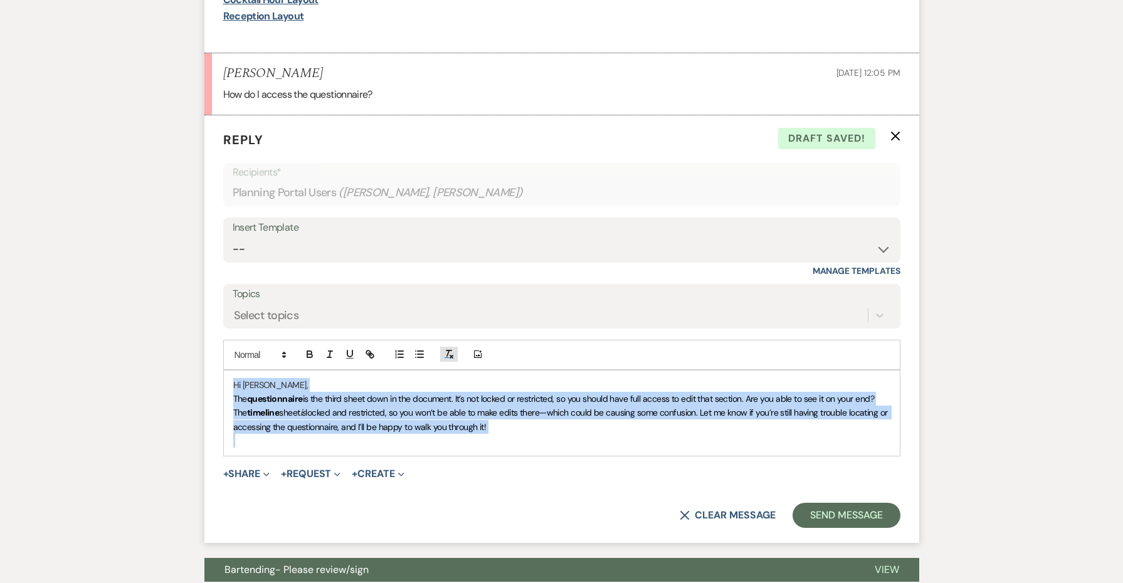
click at [447, 349] on icon "button" at bounding box center [448, 354] width 11 height 11
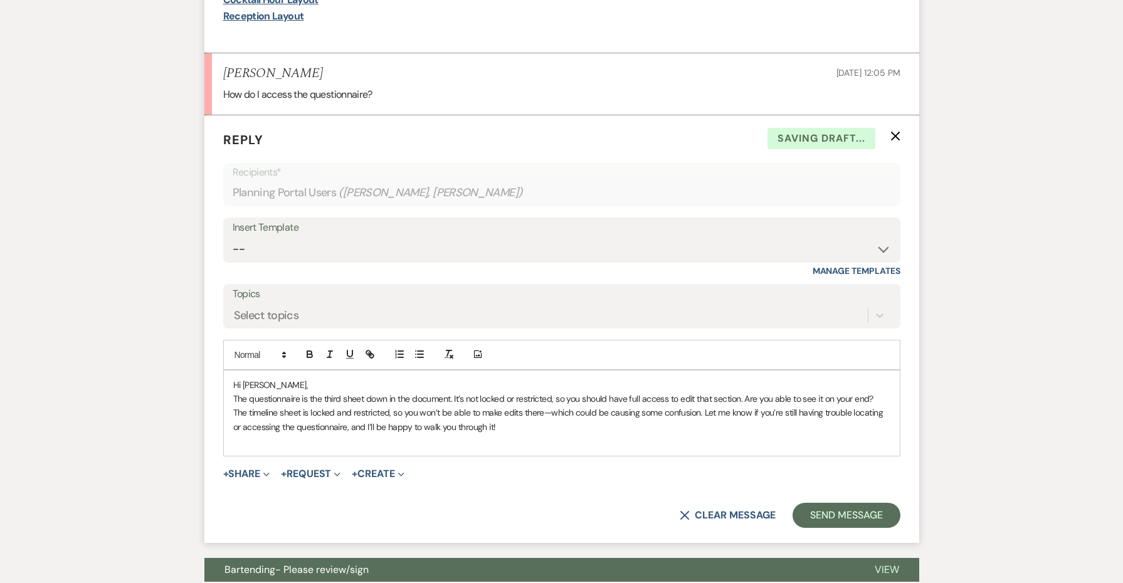
click at [433, 371] on div "Hi [PERSON_NAME] questionnaire is the third sheet down in the document. It’s no…" at bounding box center [562, 413] width 676 height 85
click at [428, 378] on p "Hi [PERSON_NAME]," at bounding box center [561, 385] width 657 height 14
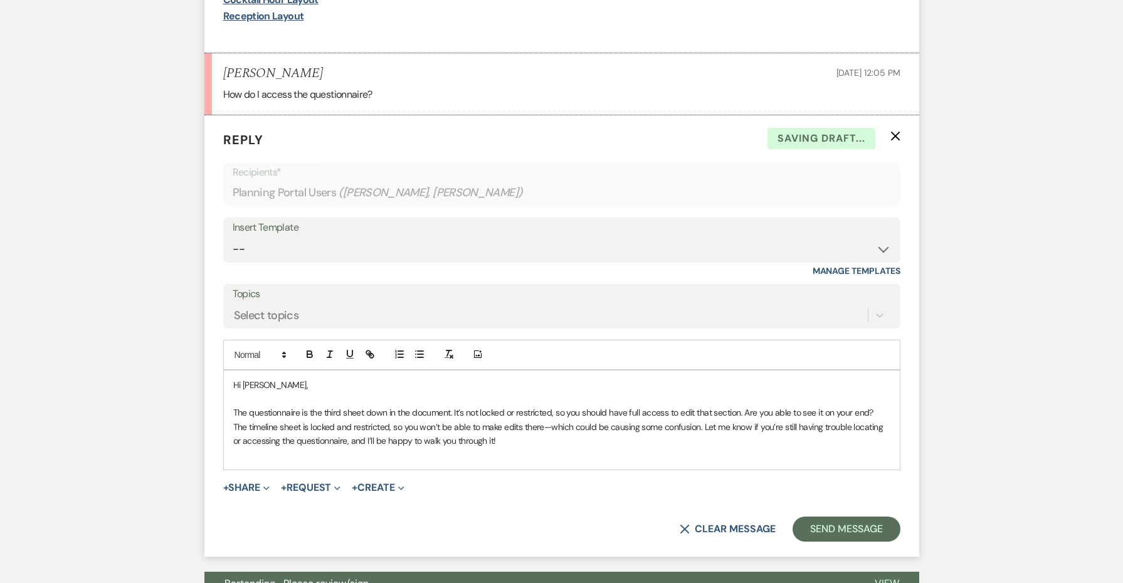
click at [887, 406] on p "The questionnaire is the third sheet down in the document. It’s not locked or r…" at bounding box center [561, 413] width 657 height 14
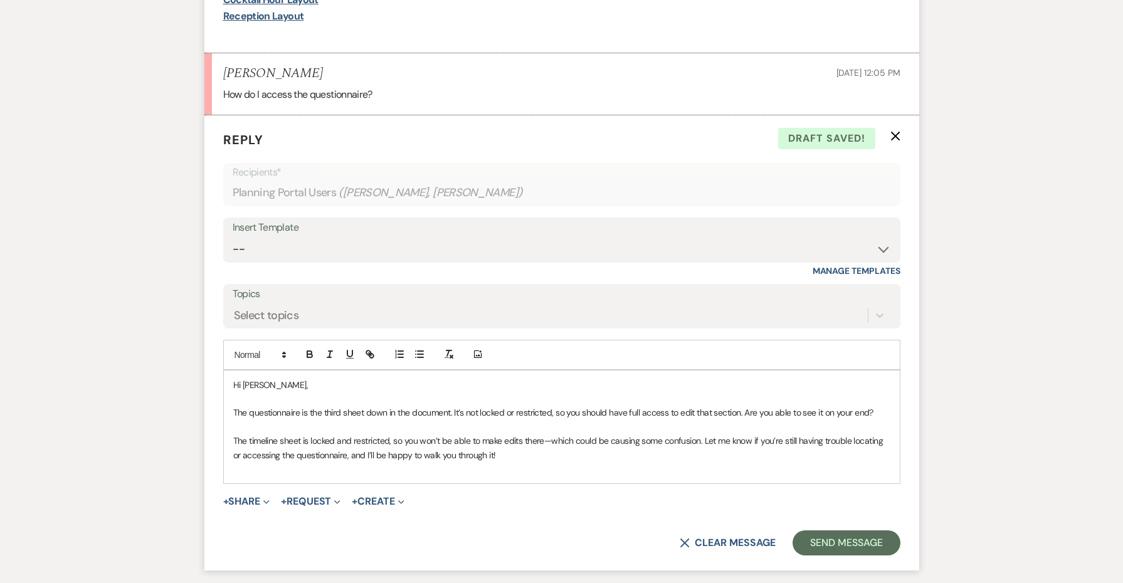
click at [551, 441] on p "The timeline sheet is locked and restricted, so you won’t be able to make edits…" at bounding box center [561, 448] width 657 height 28
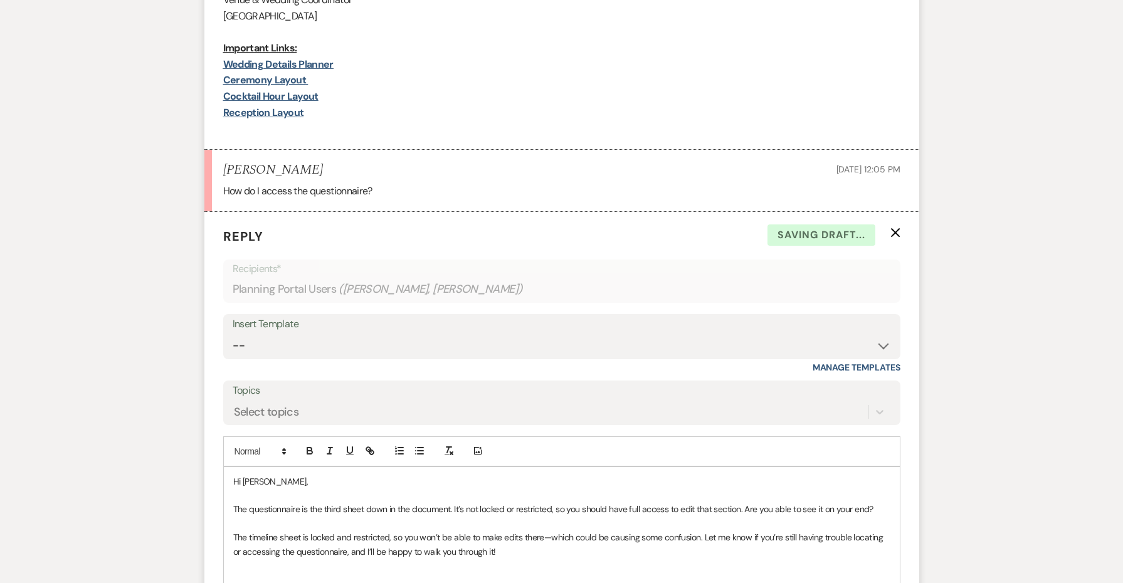
scroll to position [559, 0]
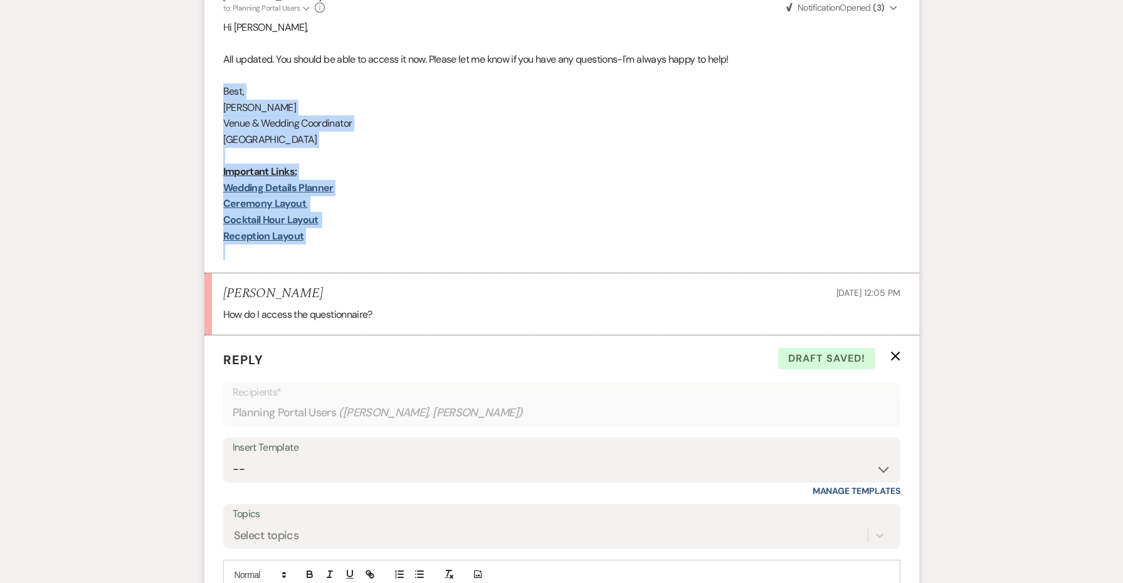
drag, startPoint x: 335, startPoint y: 247, endPoint x: 177, endPoint y: 90, distance: 222.6
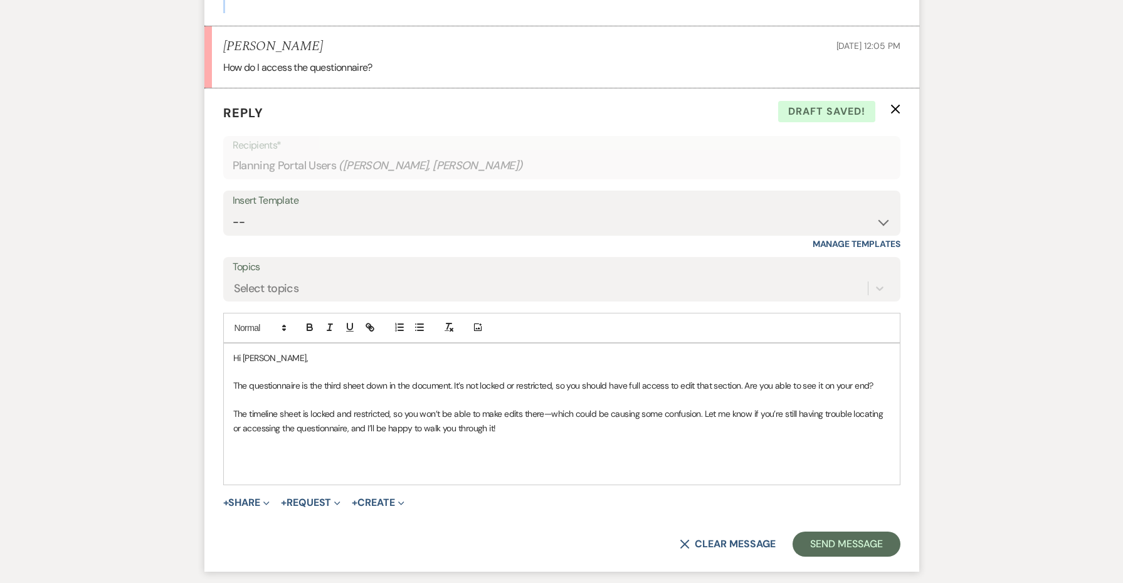
scroll to position [832, 0]
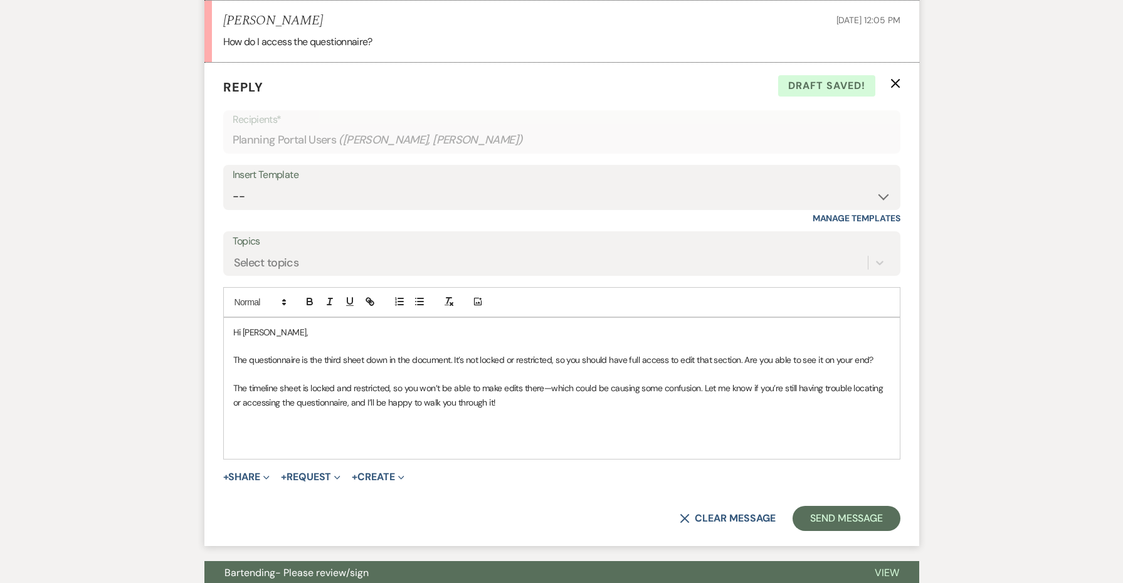
click at [267, 438] on p at bounding box center [561, 445] width 657 height 14
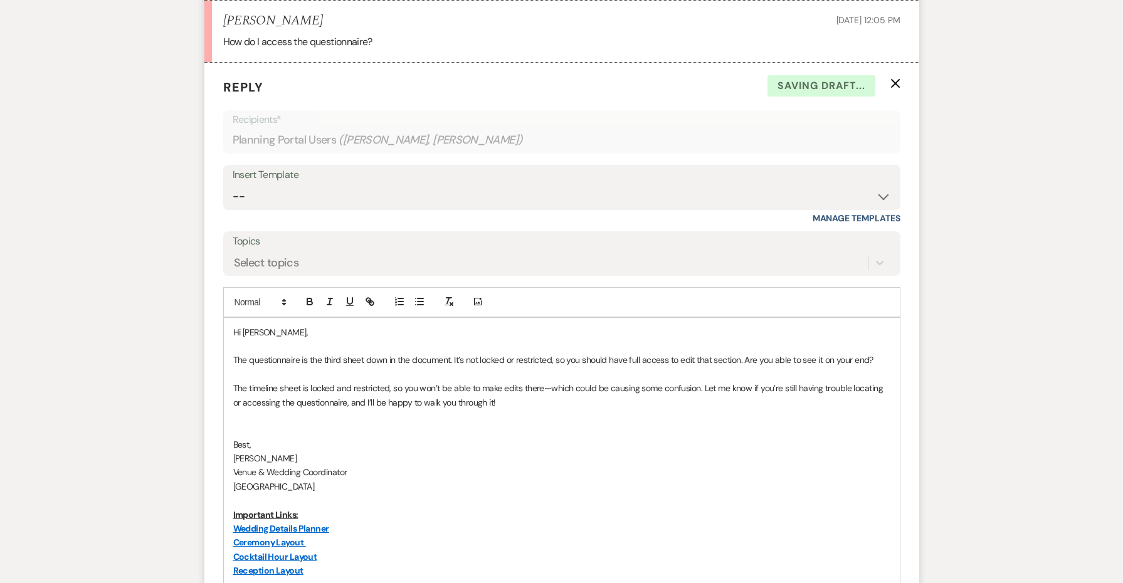
click at [265, 410] on p at bounding box center [561, 417] width 657 height 14
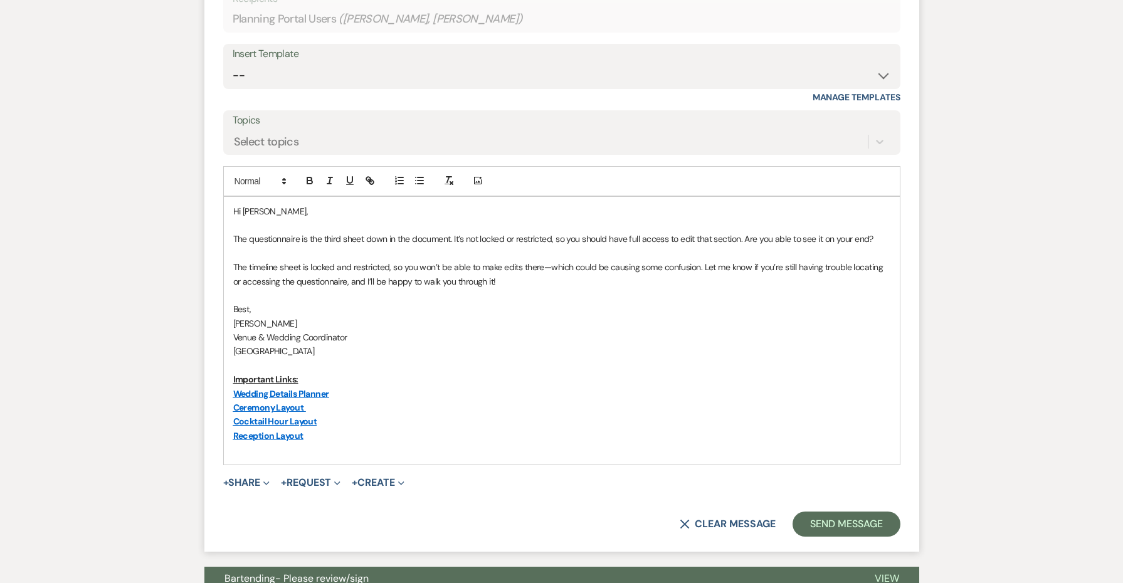
scroll to position [1025, 0]
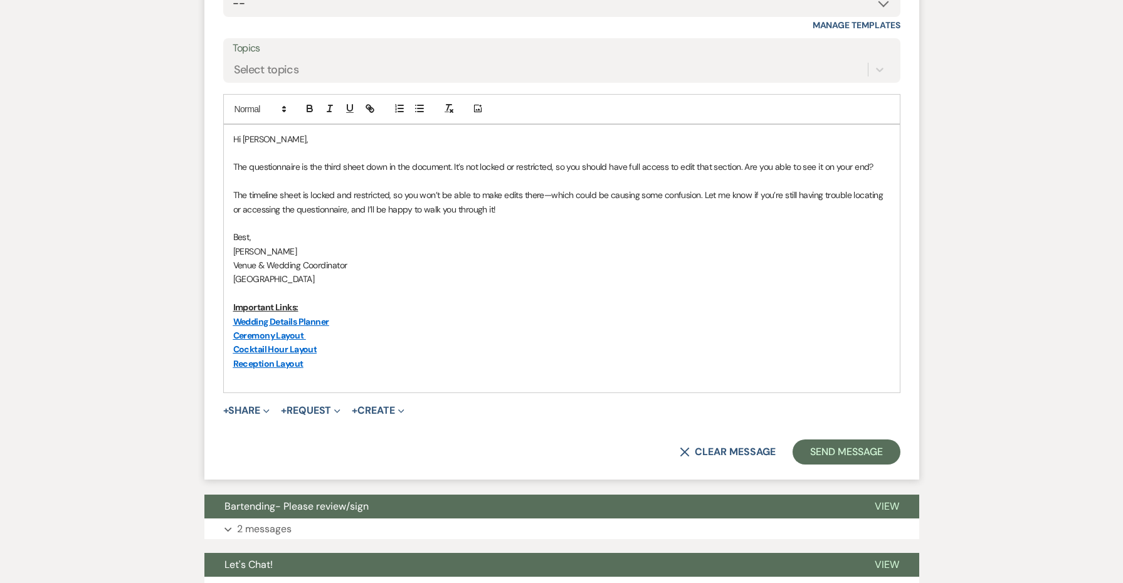
click at [321, 316] on link "Wedding Details Planner" at bounding box center [281, 321] width 96 height 11
click at [287, 335] on link "[URL][DOMAIN_NAME]" at bounding box center [247, 343] width 79 height 16
click at [443, 300] on p "Important Links:" at bounding box center [561, 307] width 657 height 14
click at [817, 440] on button "Send Message" at bounding box center [846, 452] width 107 height 25
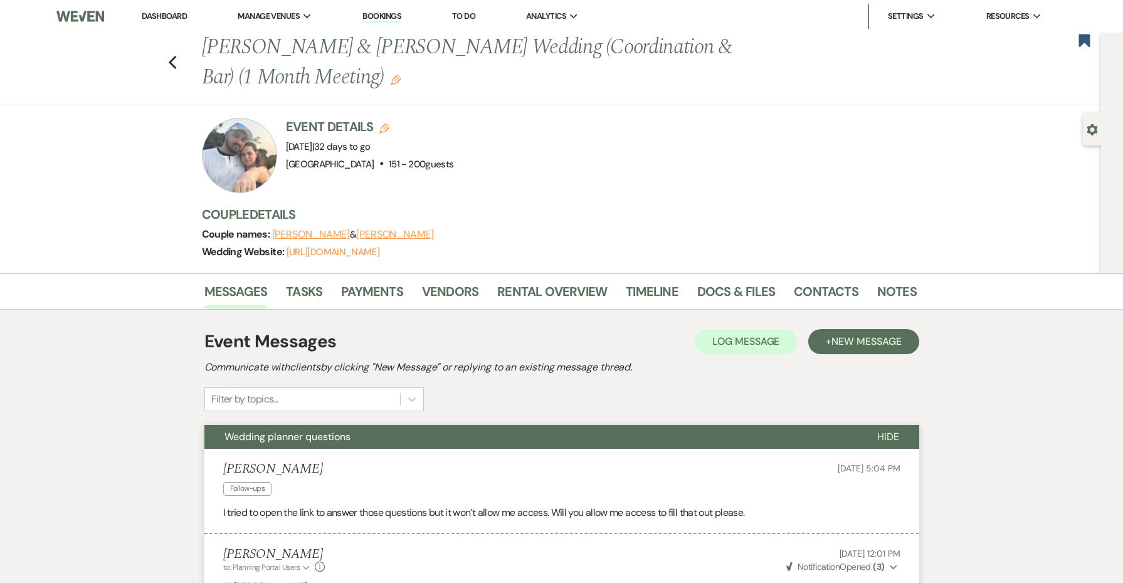
scroll to position [0, 0]
click at [173, 57] on icon "Previous" at bounding box center [172, 62] width 9 height 15
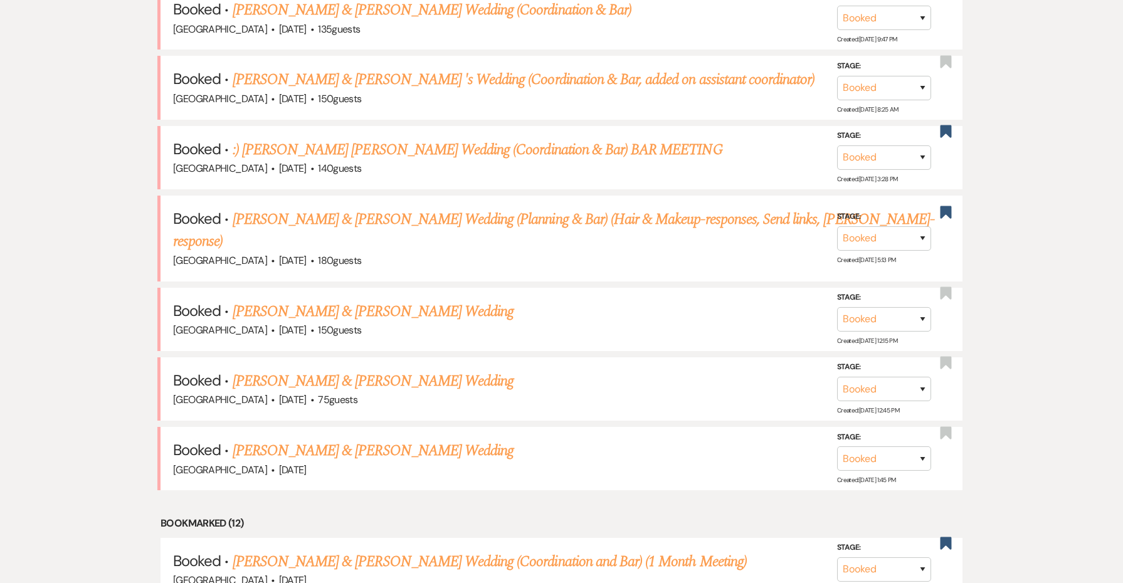
scroll to position [764, 0]
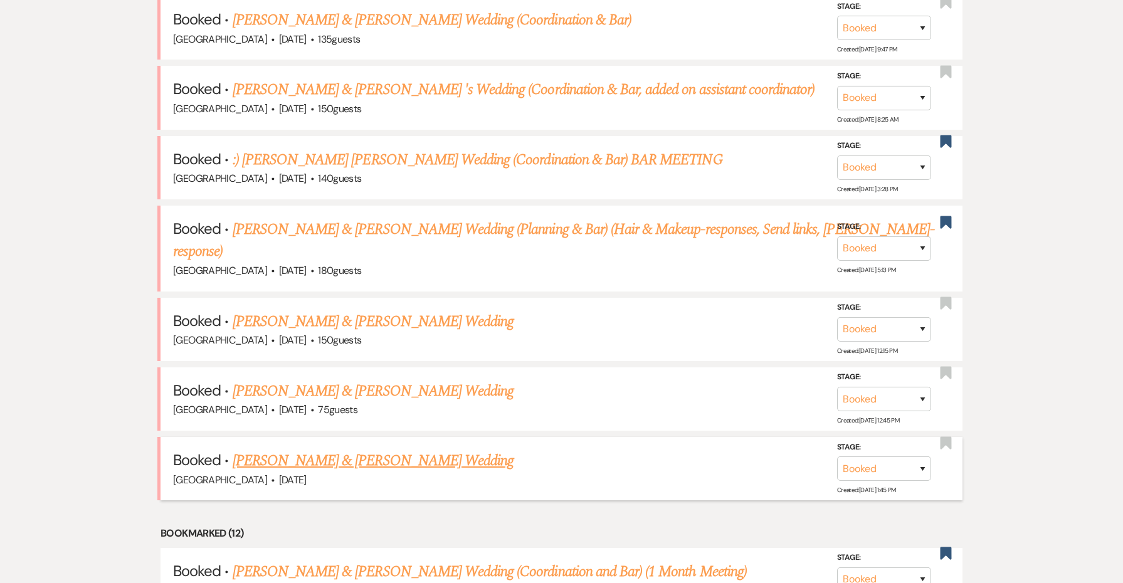
click at [431, 450] on link "[PERSON_NAME] & [PERSON_NAME] Wedding" at bounding box center [373, 461] width 281 height 23
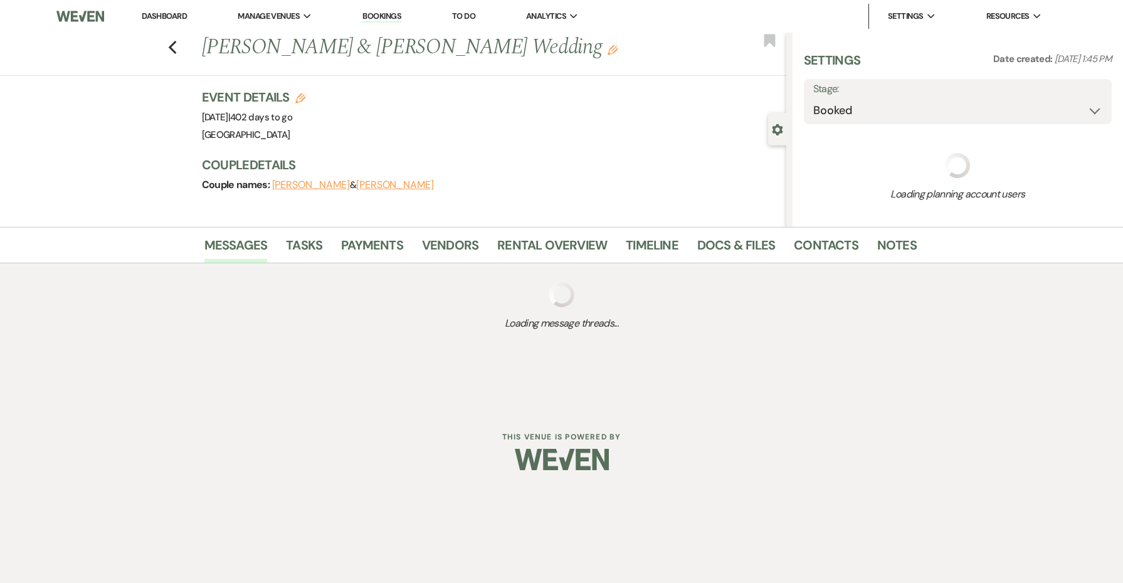
select select "5"
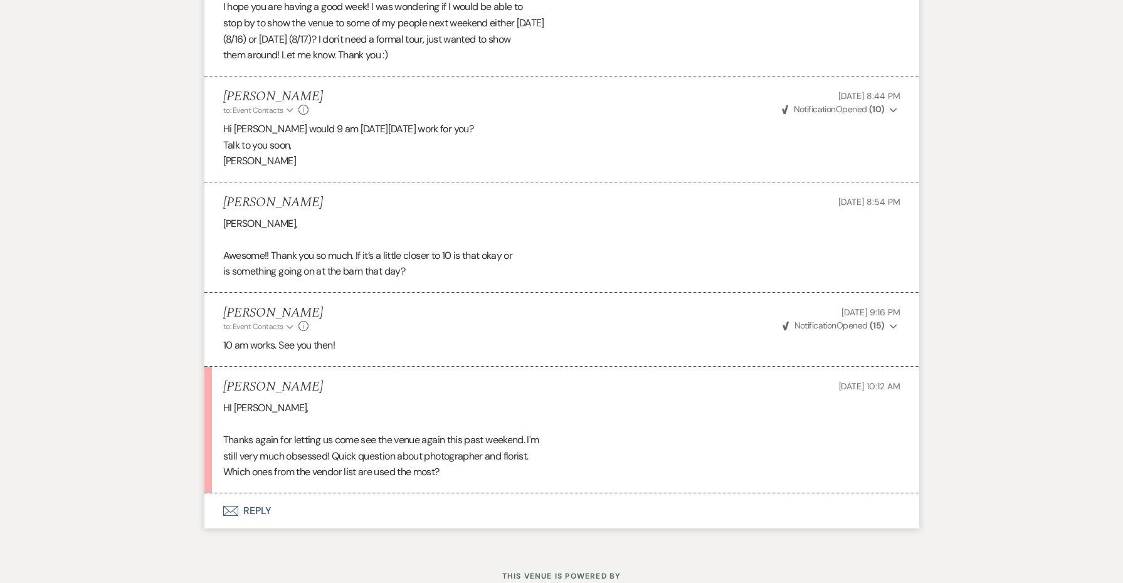
scroll to position [4593, 0]
click at [265, 494] on button "Envelope Reply" at bounding box center [561, 511] width 715 height 35
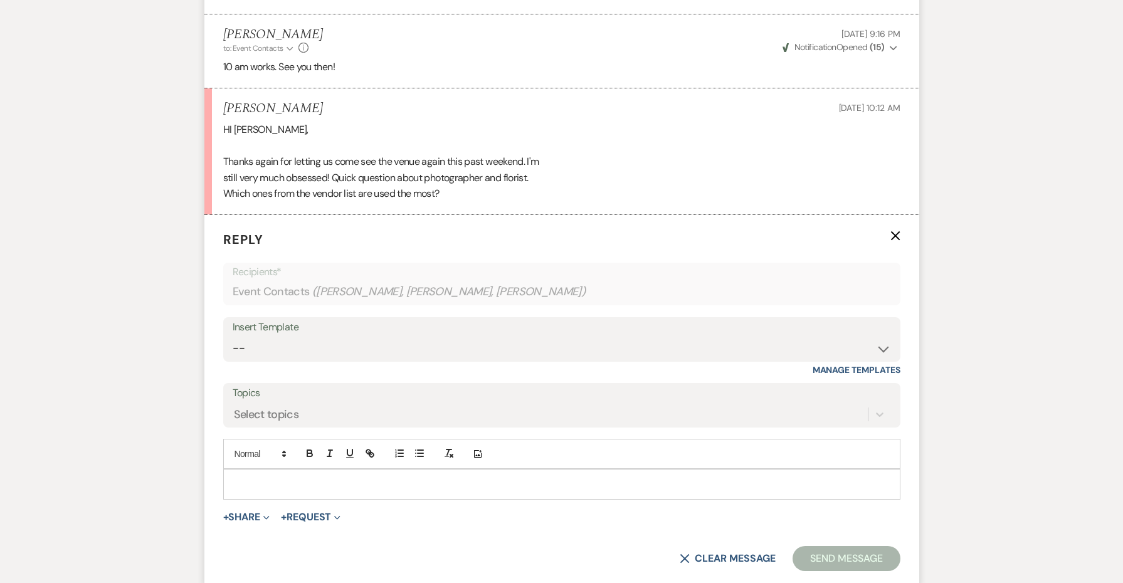
scroll to position [4935, 0]
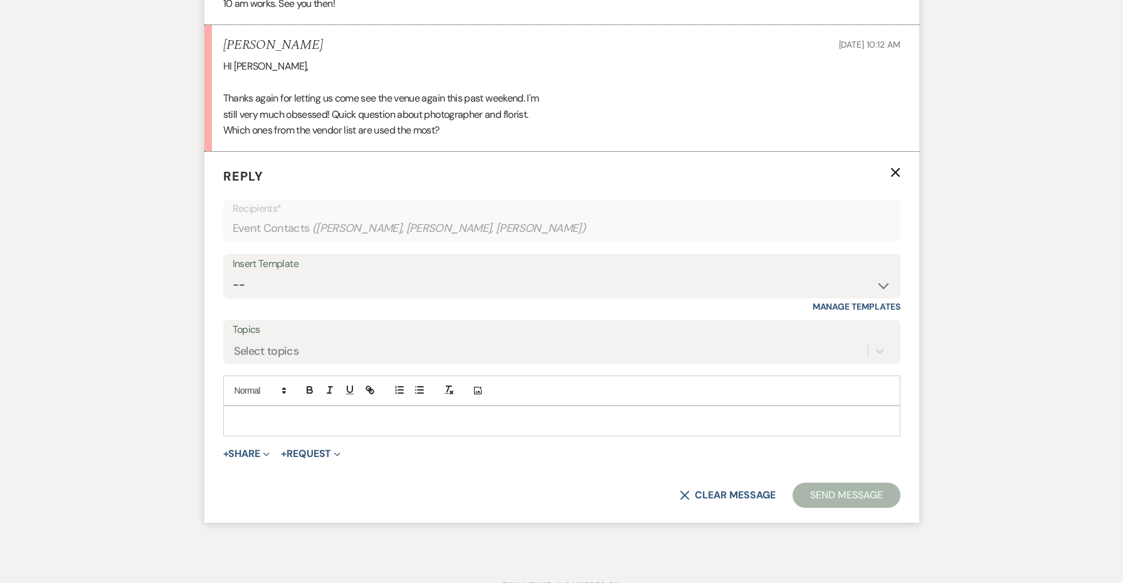
click at [291, 414] on p at bounding box center [561, 421] width 657 height 14
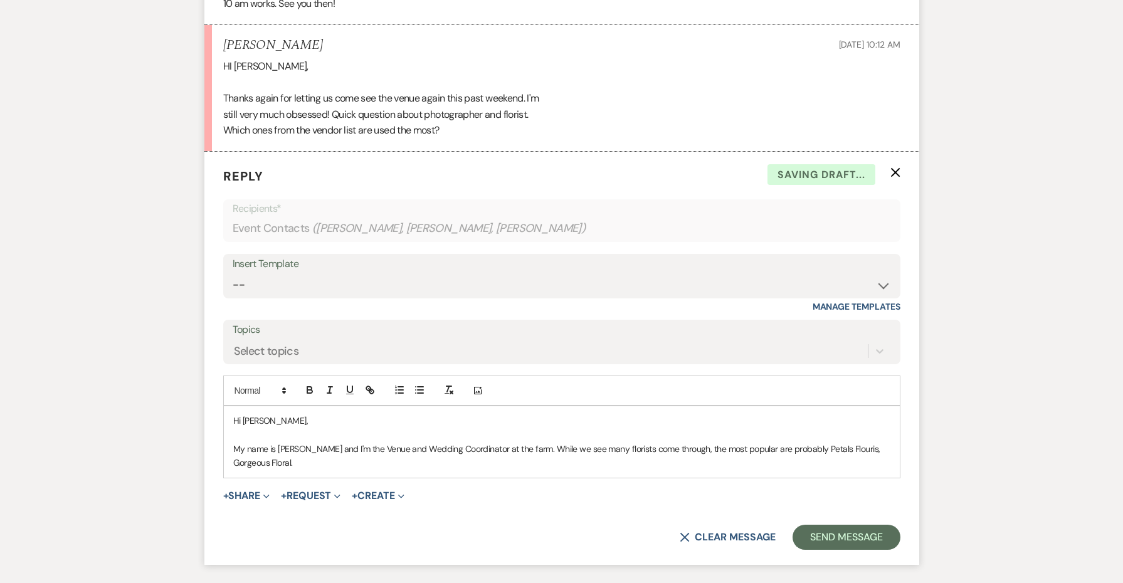
click at [837, 442] on p "My name is [PERSON_NAME] and I'm the Venue and Wedding Coordinator at the farm.…" at bounding box center [561, 456] width 657 height 28
click at [674, 442] on p "My name is [PERSON_NAME] and I'm the Venue and Wedding Coordinator at the farm.…" at bounding box center [561, 456] width 657 height 28
click at [474, 442] on p "My name is [PERSON_NAME] and I'm the Venue and Wedding Coordinator at the farm.…" at bounding box center [561, 456] width 657 height 28
click at [813, 442] on p "My name is [PERSON_NAME] and I'm the Venue and Wedding Coordinator at the farm.…" at bounding box center [561, 456] width 657 height 28
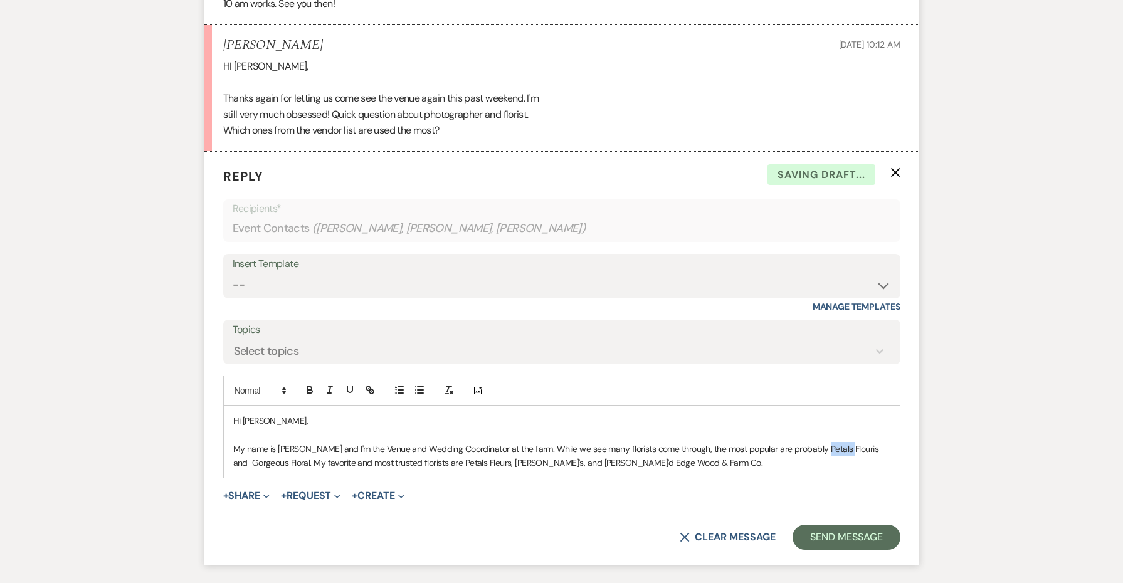
click at [813, 442] on p "My name is [PERSON_NAME] and I'm the Venue and Wedding Coordinator at the farm.…" at bounding box center [561, 456] width 657 height 28
click at [854, 442] on p "My name is [PERSON_NAME] and I'm the Venue and Wedding Coordinator at the farm.…" at bounding box center [561, 456] width 657 height 28
click at [744, 427] on div "Hi [PERSON_NAME], My name is [PERSON_NAME] and I'm the Venue and Wedding Coordi…" at bounding box center [562, 441] width 676 height 71
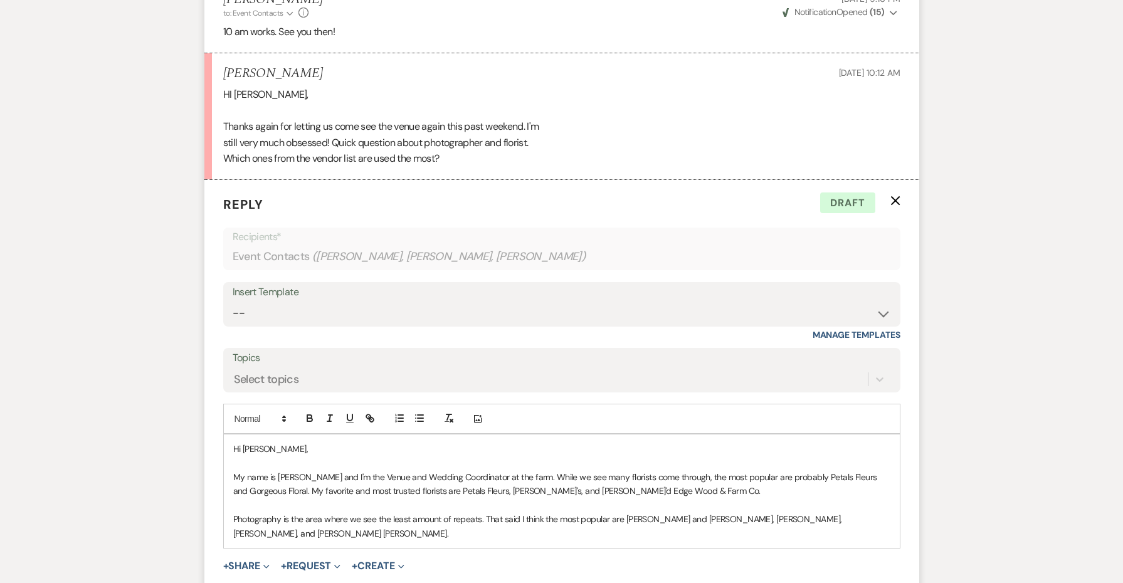
scroll to position [4907, 0]
click at [517, 470] on p "My name is [PERSON_NAME] and I'm the Venue and Wedding Coordinator at the farm.…" at bounding box center [561, 484] width 657 height 28
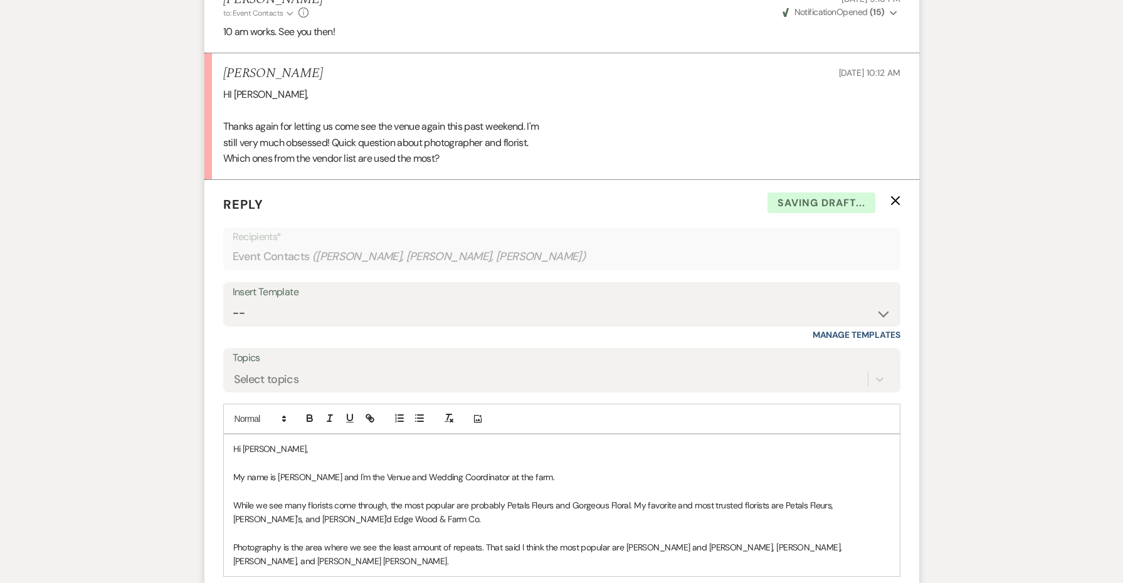
click at [245, 499] on p "While we see many florists come through, the most popular are probably Petals F…" at bounding box center [561, 513] width 657 height 28
click at [231, 456] on div "Hi [PERSON_NAME], My name is [PERSON_NAME] and I'm the Venue and Wedding Coordi…" at bounding box center [562, 506] width 676 height 142
click at [260, 499] on p "While we see many florists come through, the most popular are probably Petals F…" at bounding box center [561, 513] width 657 height 28
click at [230, 455] on div "Hi [PERSON_NAME], My name is [PERSON_NAME] and I'm the Venue and Wedding Coordi…" at bounding box center [562, 506] width 676 height 142
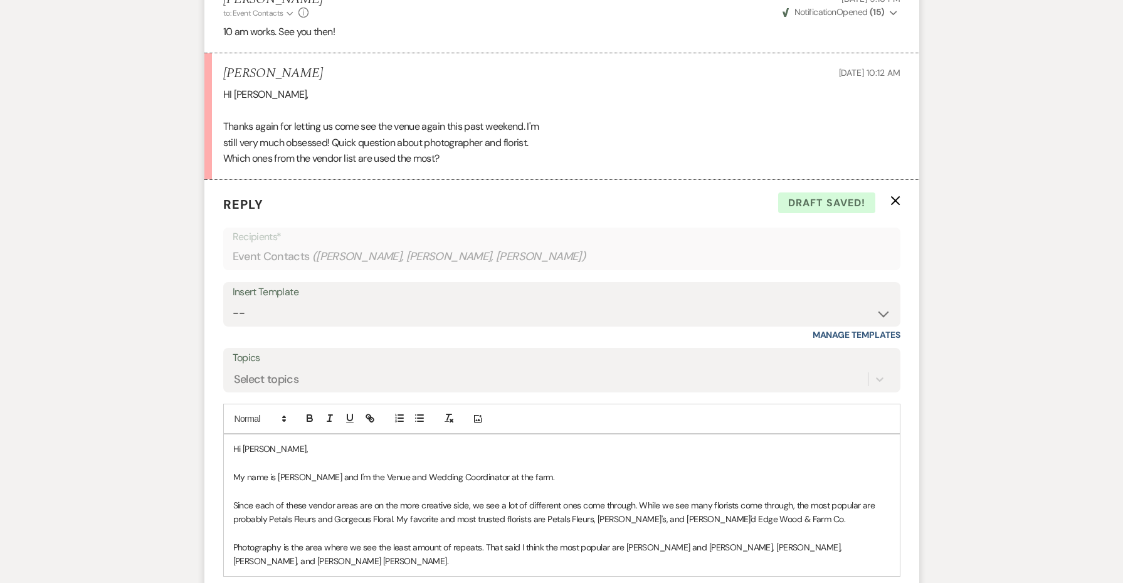
click at [478, 541] on p "Photography is the area where we see the least amount of repeats. That said I t…" at bounding box center [561, 555] width 657 height 28
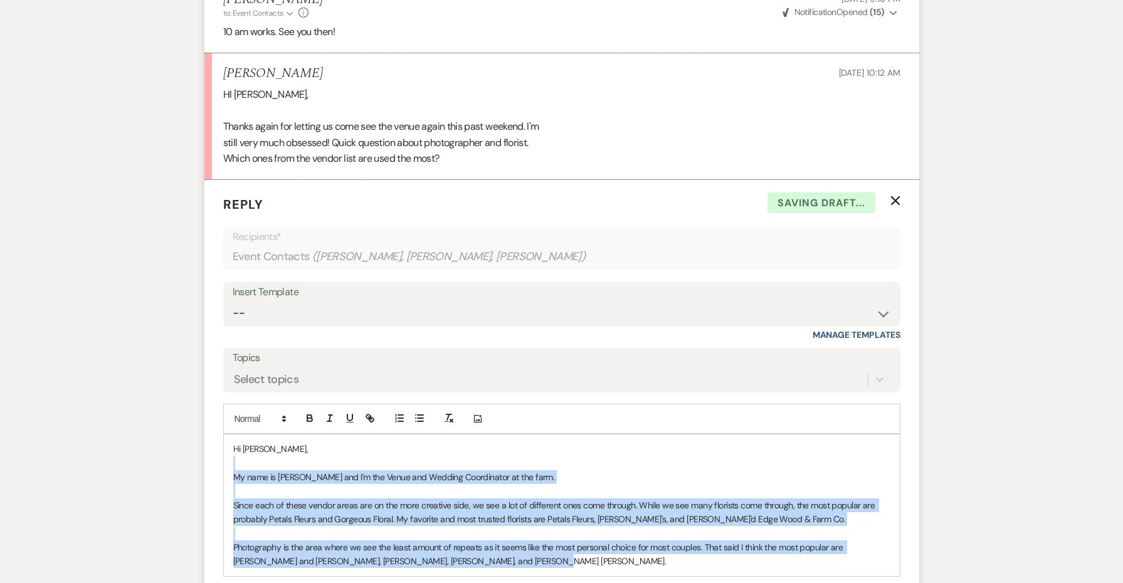
drag, startPoint x: 497, startPoint y: 511, endPoint x: 236, endPoint y: 420, distance: 276.1
click at [236, 435] on div "Hi [PERSON_NAME], My name is [PERSON_NAME] and I'm the Venue and Wedding Coordi…" at bounding box center [562, 506] width 676 height 142
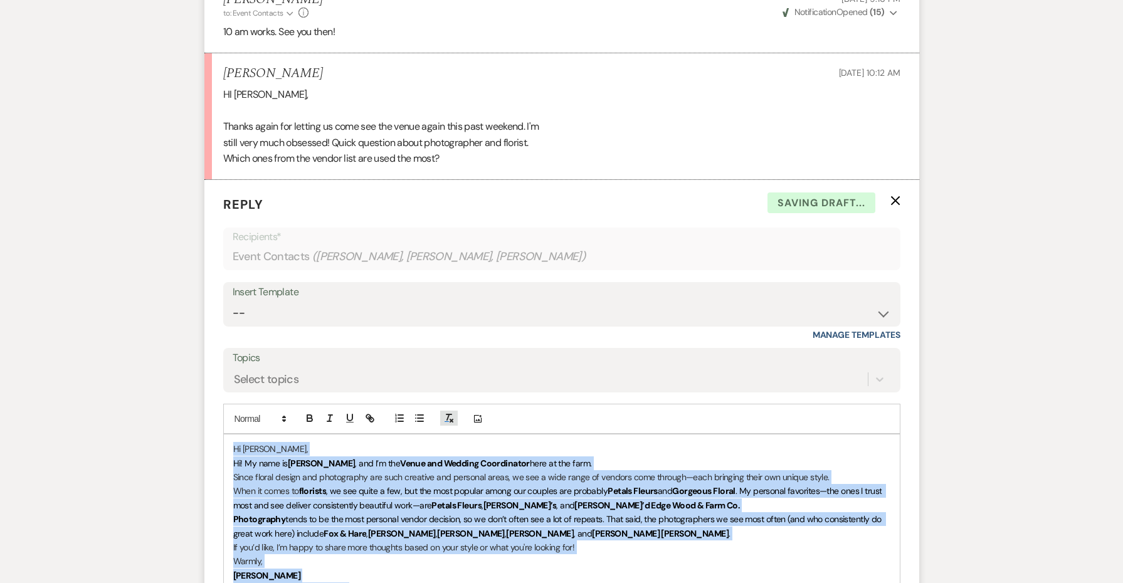
click at [450, 413] on icon "button" at bounding box center [448, 418] width 11 height 11
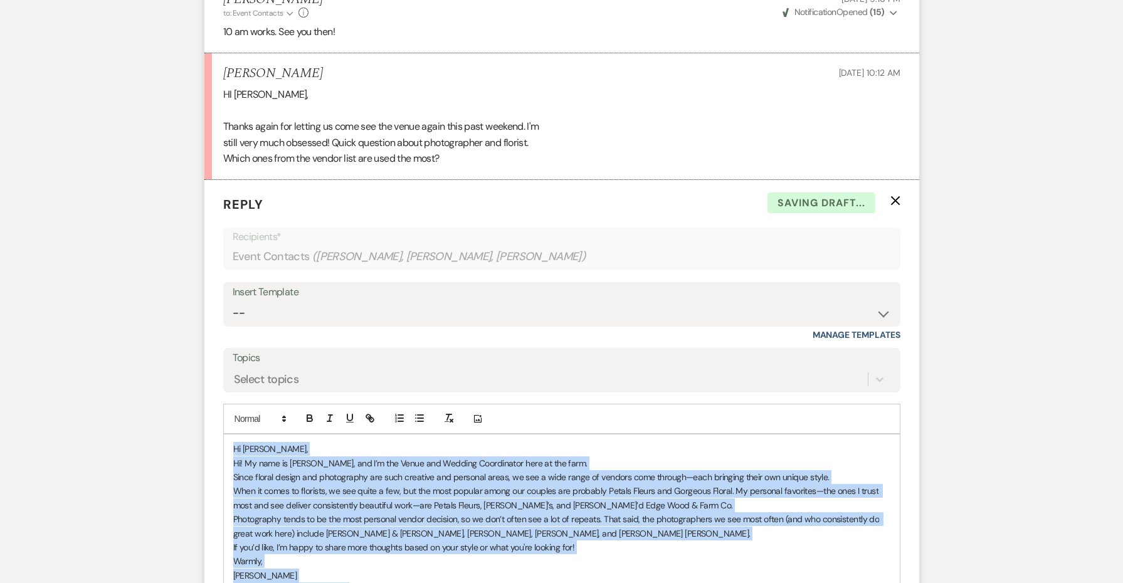
click at [424, 435] on div "Hi [PERSON_NAME], Hi! My name is [PERSON_NAME], and I’m the Venue and Wedding C…" at bounding box center [562, 527] width 676 height 184
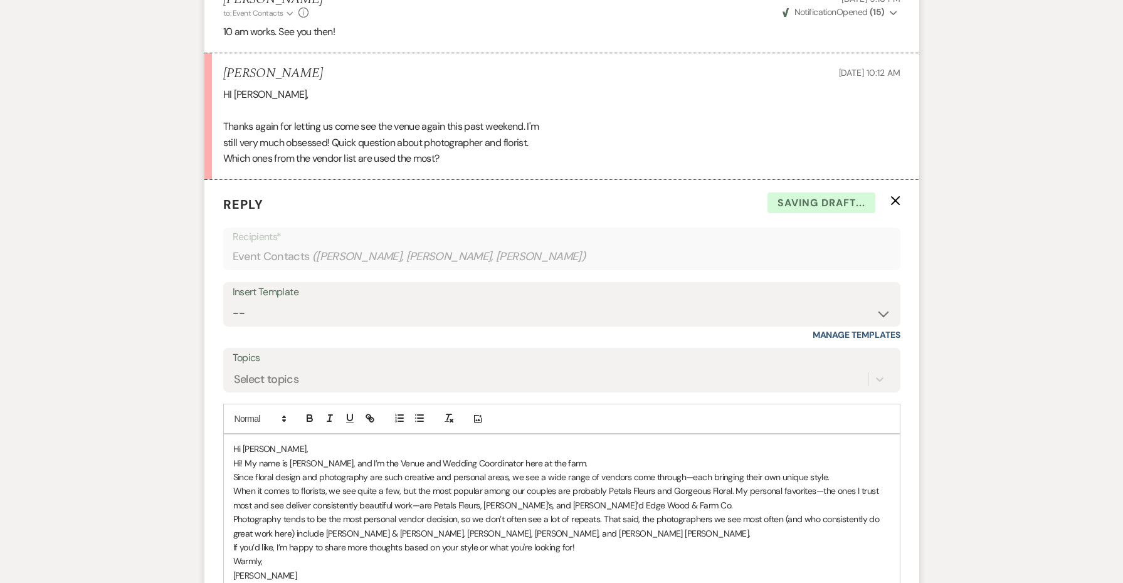
click at [422, 442] on p "Hi [PERSON_NAME]," at bounding box center [561, 449] width 657 height 14
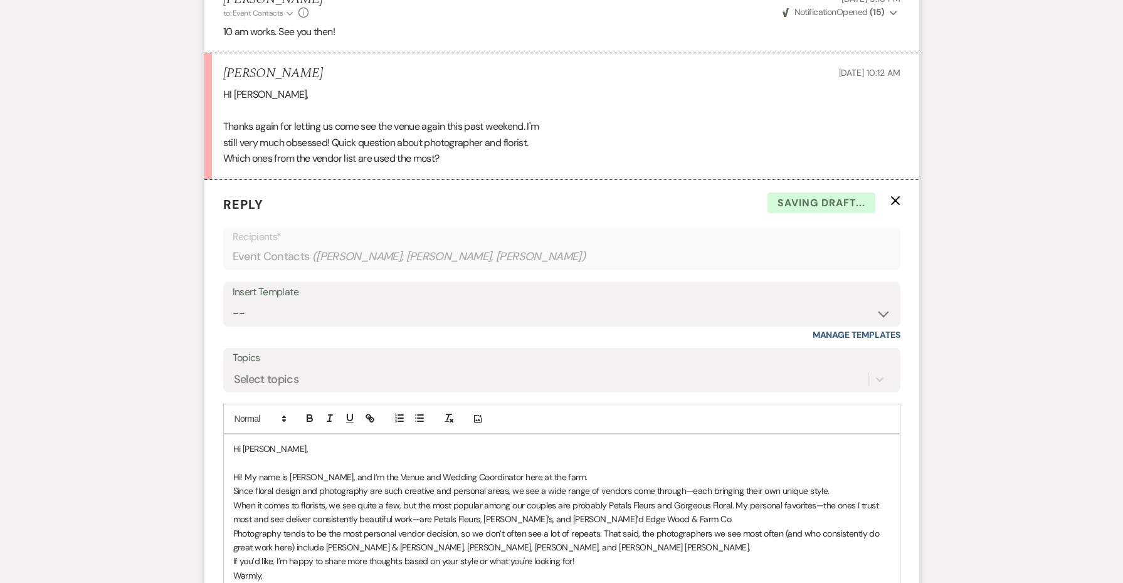
click at [577, 470] on p "Hi! My name is [PERSON_NAME], and I’m the Venue and Wedding Coordinator here at…" at bounding box center [561, 477] width 657 height 14
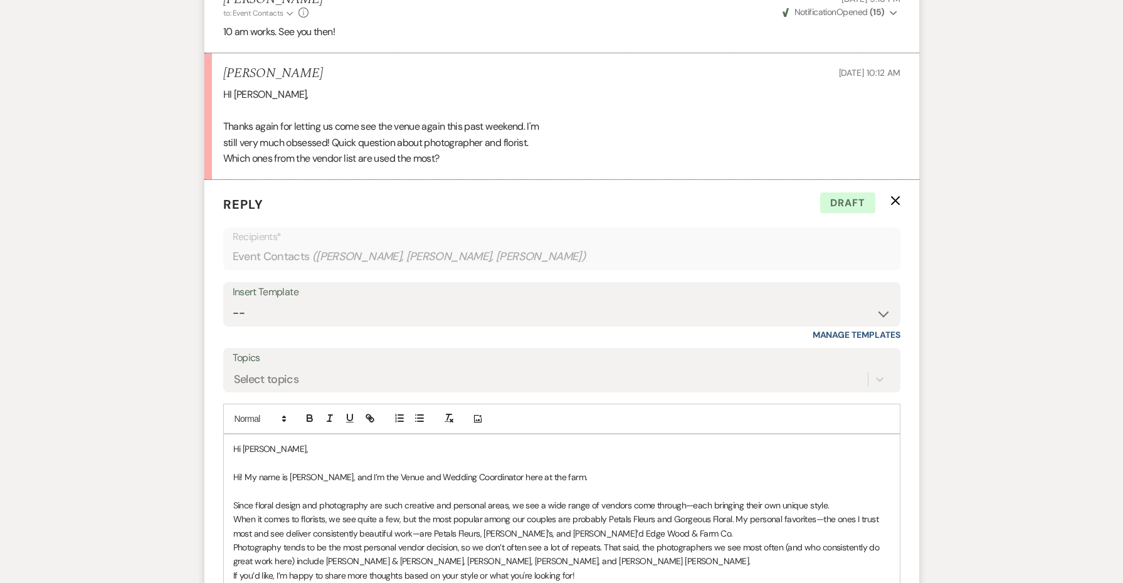
click at [682, 512] on p "When it comes to florists, we see quite a few, but the most popular among our c…" at bounding box center [561, 526] width 657 height 28
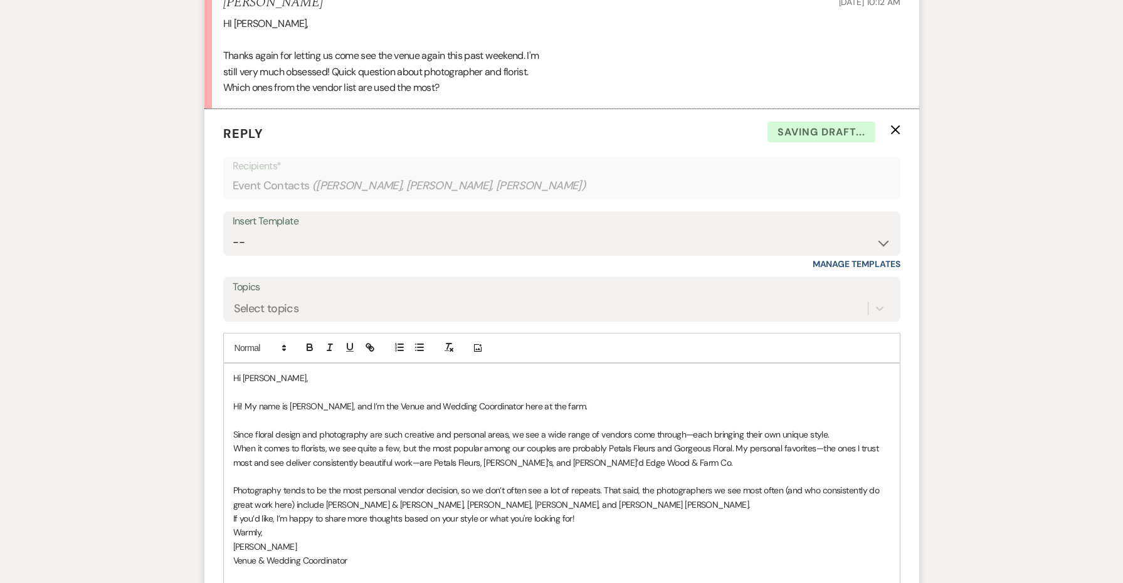
scroll to position [4981, 0]
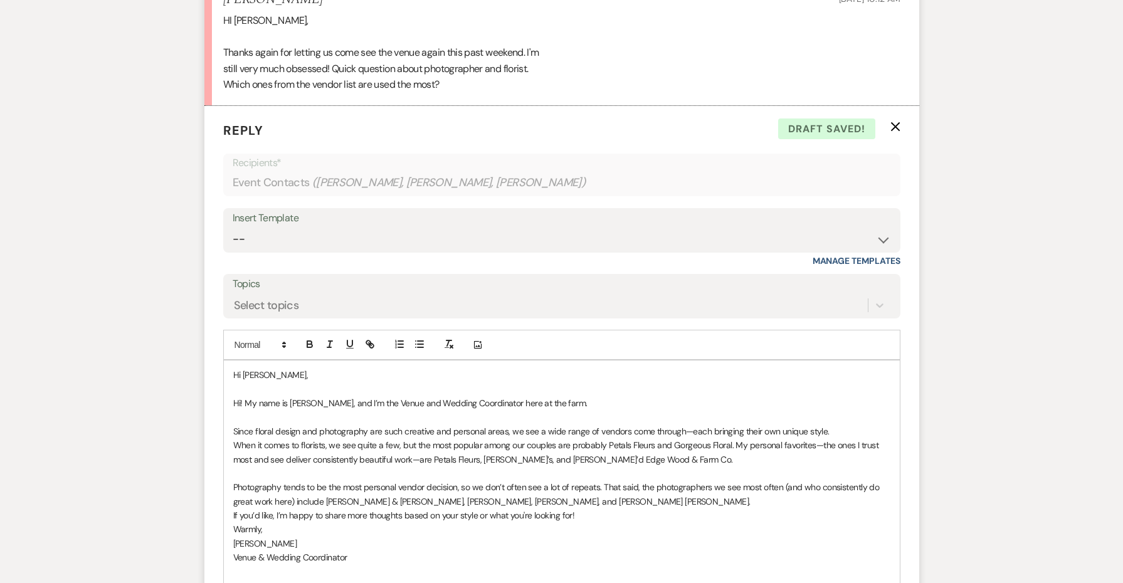
click at [611, 509] on p "If you’d like, I’m happy to share more thoughts based on your style or what you…" at bounding box center [561, 516] width 657 height 14
click at [609, 480] on p "Photography tends to be the most personal vendor decision, so we don’t often se…" at bounding box center [561, 494] width 657 height 28
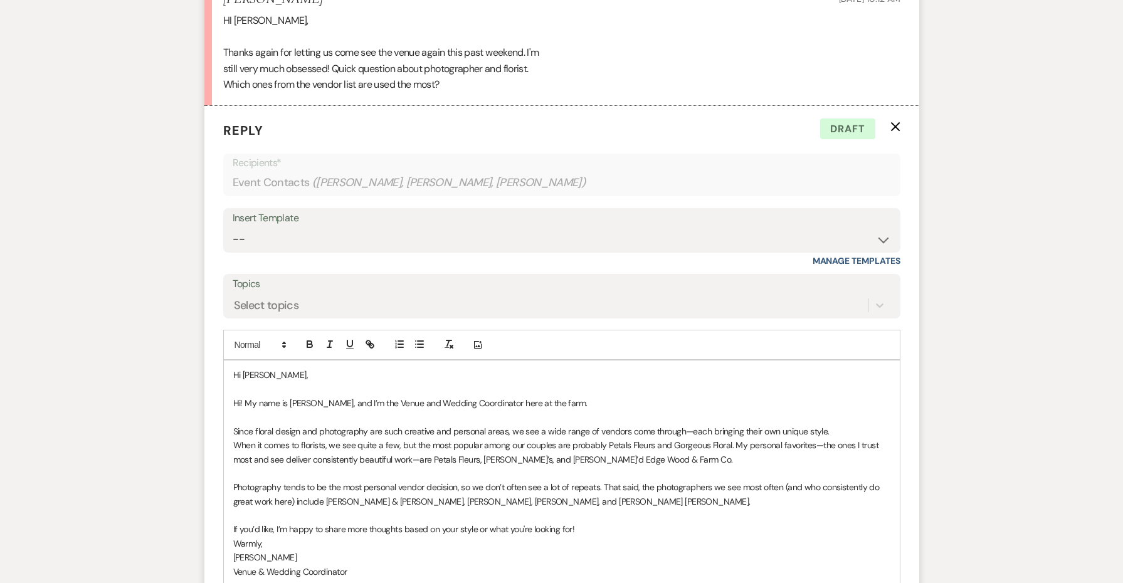
click at [661, 438] on p "When it comes to florists, we see quite a few, but the most popular among our c…" at bounding box center [561, 452] width 657 height 28
drag, startPoint x: 669, startPoint y: 412, endPoint x: 652, endPoint y: 412, distance: 16.9
click at [652, 438] on p "When it comes to florists, we see quite a few, but the most popular among our c…" at bounding box center [561, 452] width 657 height 28
click at [528, 438] on p "When it comes to florists, we see quite a few, but the most popular among our c…" at bounding box center [561, 452] width 657 height 28
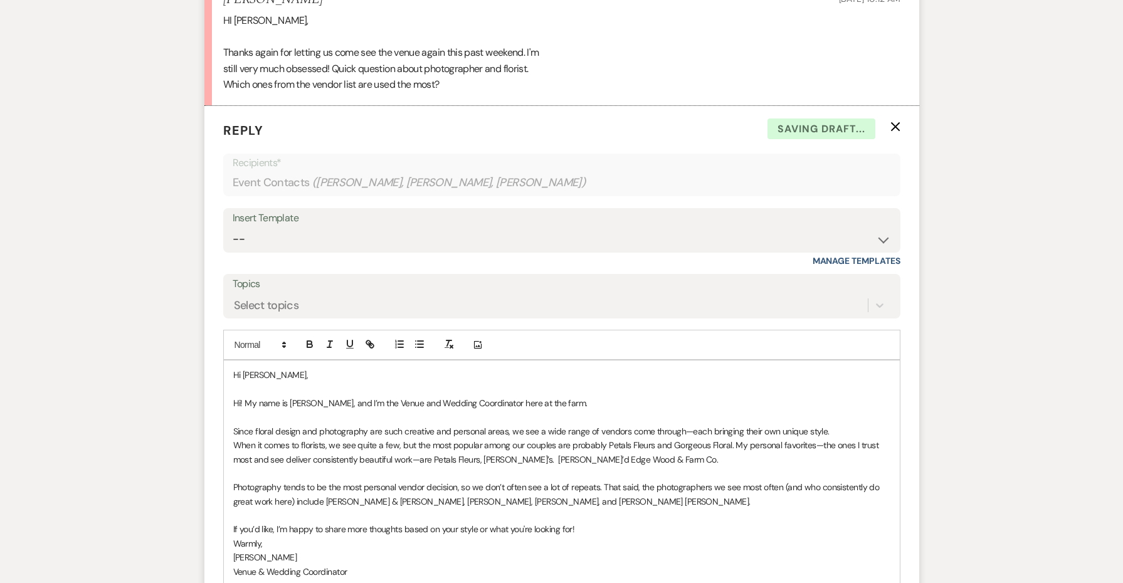
click at [484, 438] on p "When it comes to florists, we see quite a few, but the most popular among our c…" at bounding box center [561, 452] width 657 height 28
click at [539, 438] on p "When it comes to florists, we see quite a few, but the most popular among our c…" at bounding box center [561, 452] width 657 height 28
click at [775, 438] on p "When it comes to florists, we see quite a few, but the most popular among our c…" at bounding box center [561, 452] width 657 height 28
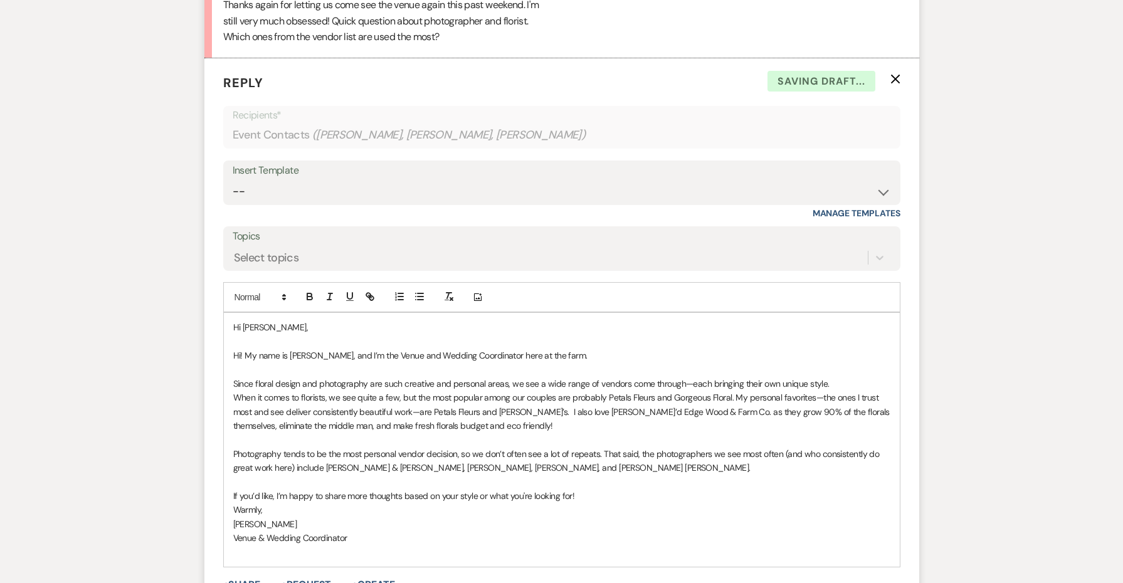
scroll to position [5039, 0]
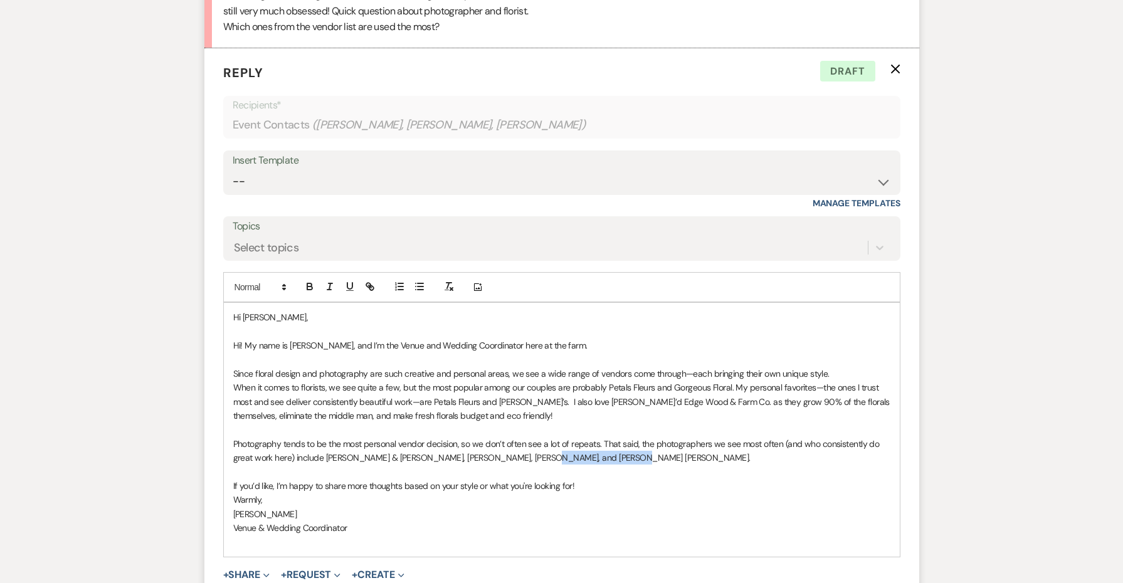
drag, startPoint x: 598, startPoint y: 408, endPoint x: 524, endPoint y: 406, distance: 74.0
click at [523, 437] on p "Photography tends to be the most personal vendor decision, so we don’t often se…" at bounding box center [561, 451] width 657 height 28
click at [600, 437] on p "Photography tends to be the most personal vendor decision, so we don’t often se…" at bounding box center [561, 451] width 657 height 28
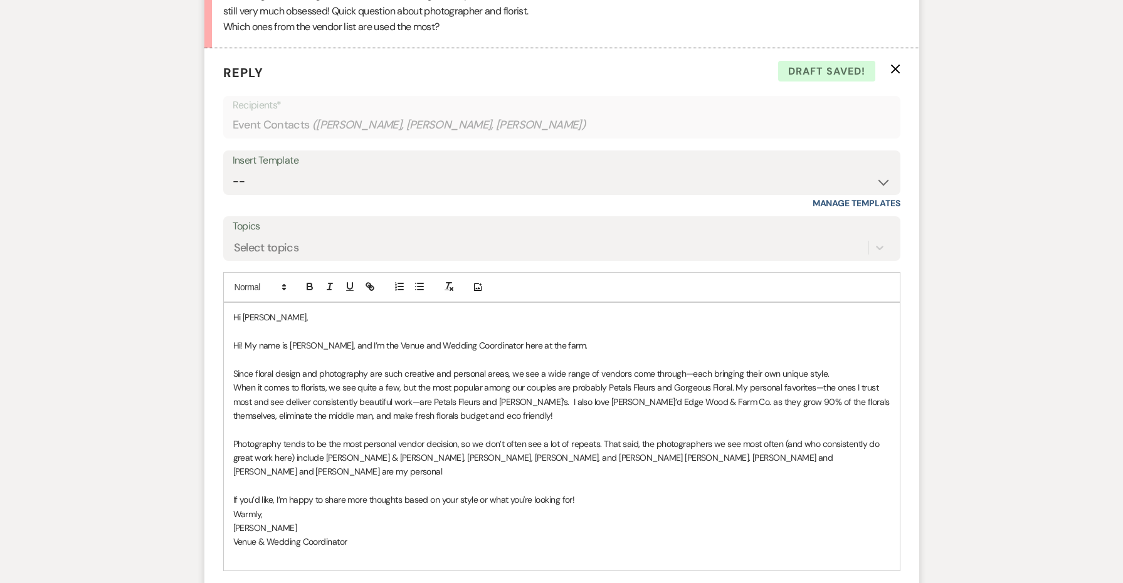
click at [650, 437] on p "Photography tends to be the most personal vendor decision, so we don’t often se…" at bounding box center [561, 458] width 657 height 42
click at [688, 437] on p "Photography tends to be the most personal vendor decision, so we don’t often se…" at bounding box center [561, 458] width 657 height 42
click at [642, 437] on p "Photography tends to be the most personal vendor decision, so we don’t often se…" at bounding box center [561, 458] width 657 height 42
click at [785, 437] on p "Photography tends to be the most personal vendor decision, so we don’t often se…" at bounding box center [561, 458] width 657 height 42
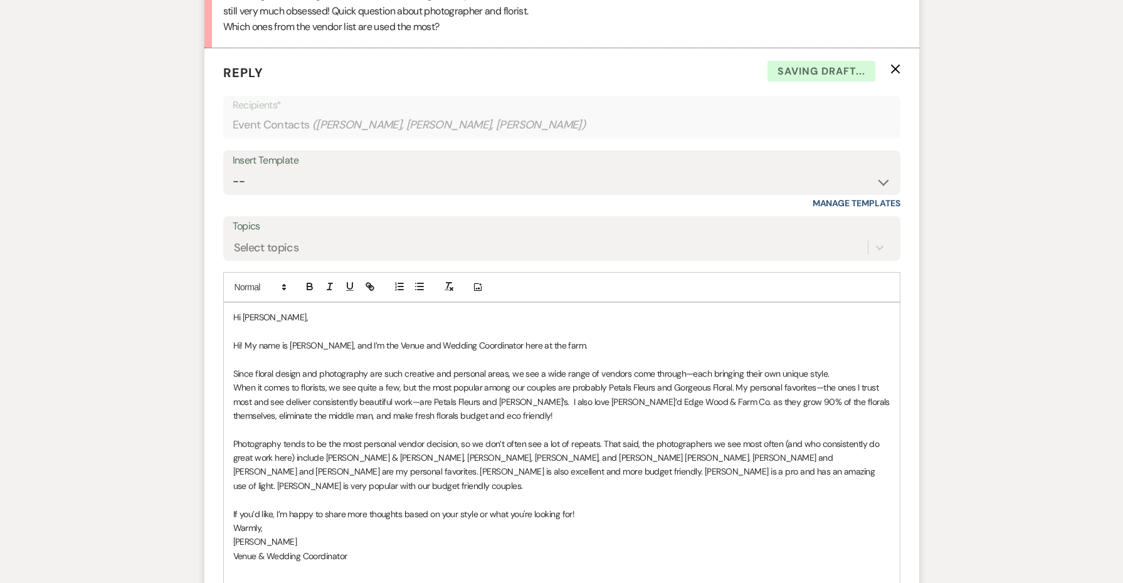
click at [670, 507] on p "If you’d like, I’m happy to share more thoughts based on your style or what you…" at bounding box center [561, 514] width 657 height 14
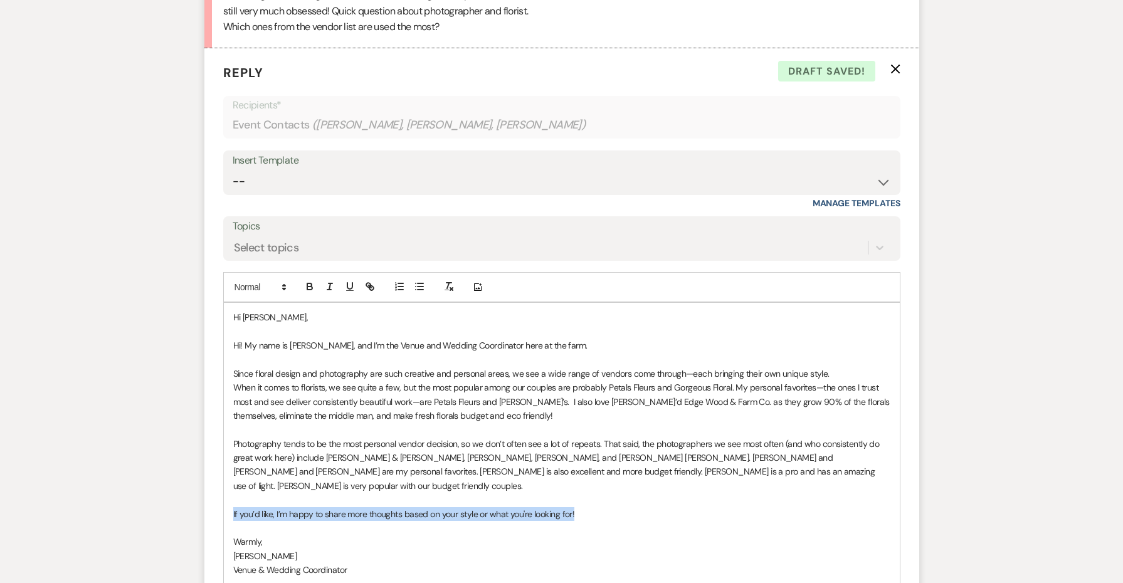
drag, startPoint x: 625, startPoint y: 455, endPoint x: 209, endPoint y: 448, distance: 415.9
click at [209, 448] on form "Reply X Draft saved! Recipients* Event Contacts ( [PERSON_NAME], [PERSON_NAME],…" at bounding box center [561, 367] width 715 height 638
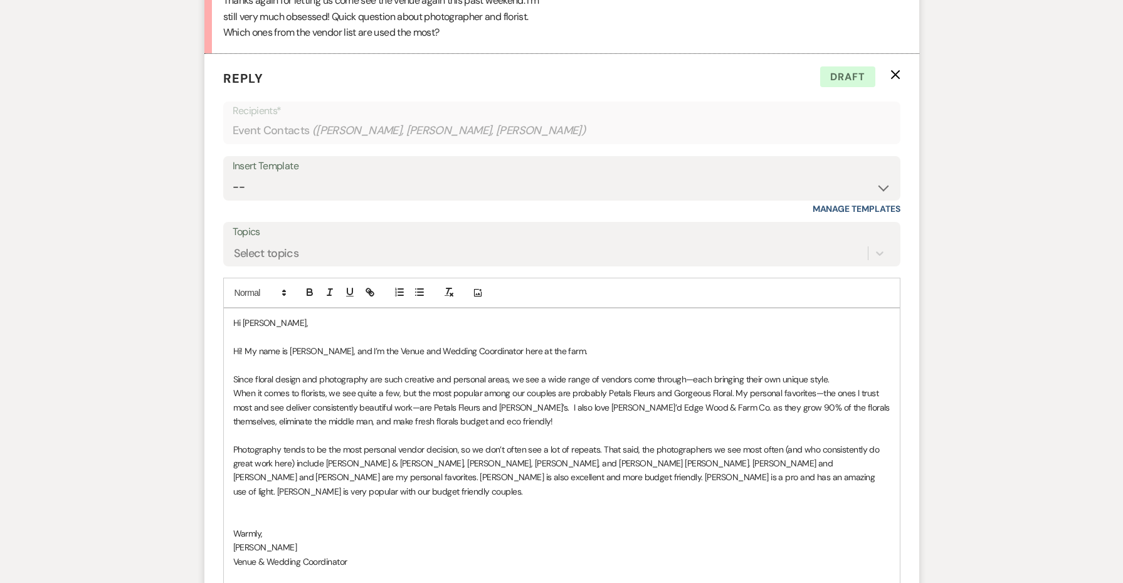
scroll to position [5035, 0]
click at [273, 567] on p at bounding box center [561, 574] width 657 height 14
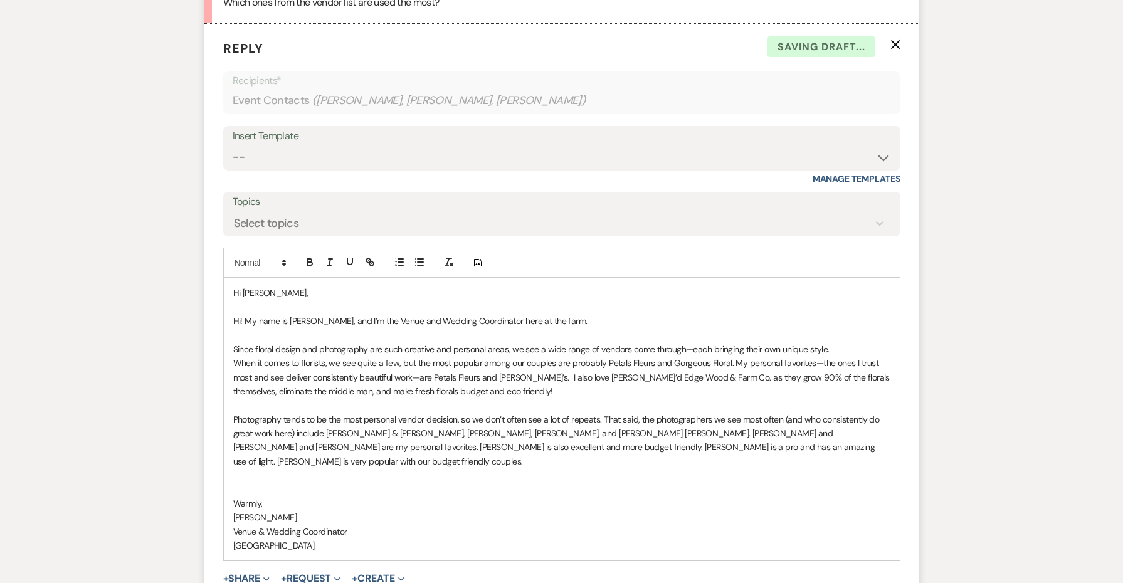
scroll to position [5064, 0]
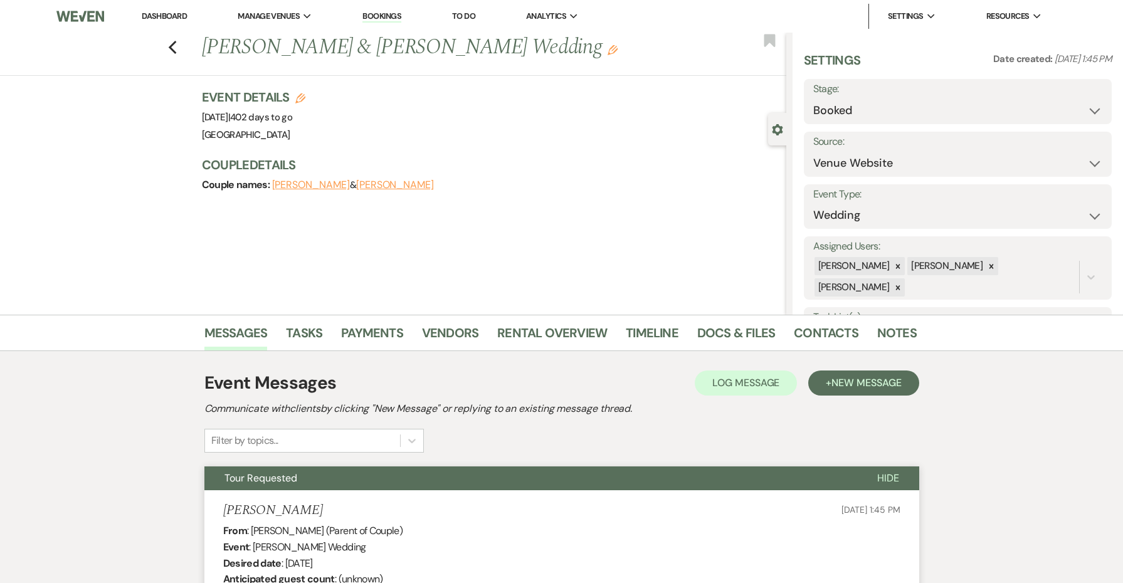
scroll to position [0, 0]
click at [173, 50] on icon "Previous" at bounding box center [172, 47] width 9 height 15
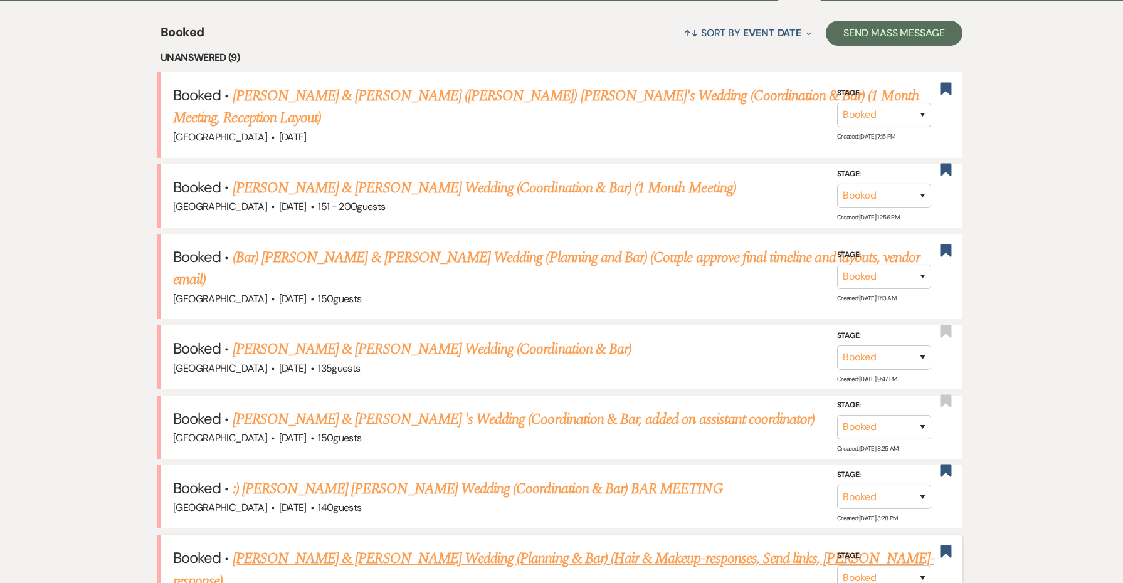
scroll to position [504, 0]
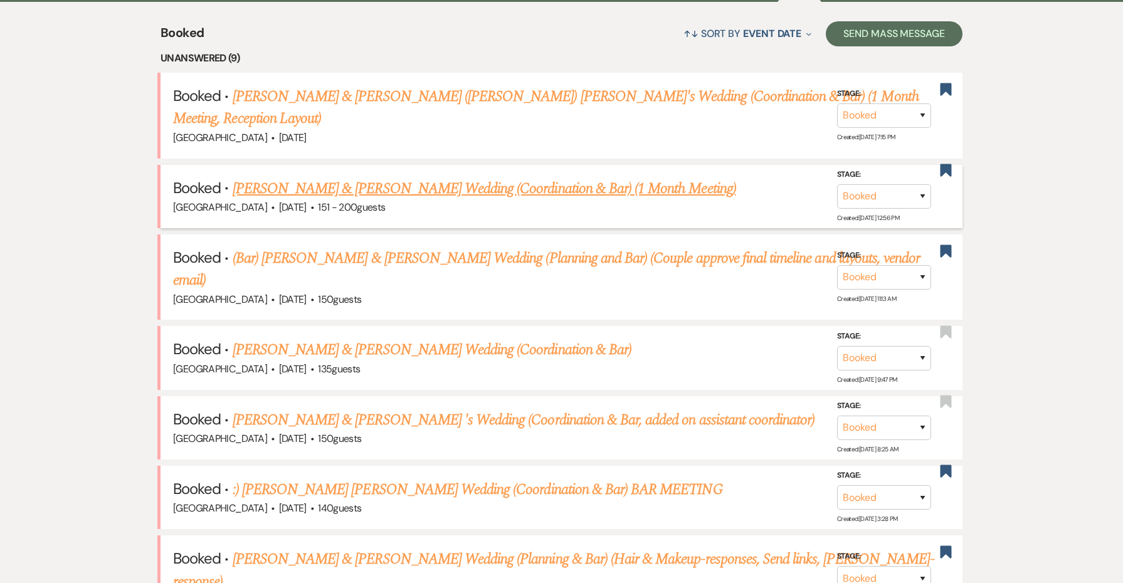
click at [393, 183] on link "[PERSON_NAME] & [PERSON_NAME] Wedding (Coordination & Bar) (1 Month Meeting)" at bounding box center [485, 188] width 504 height 23
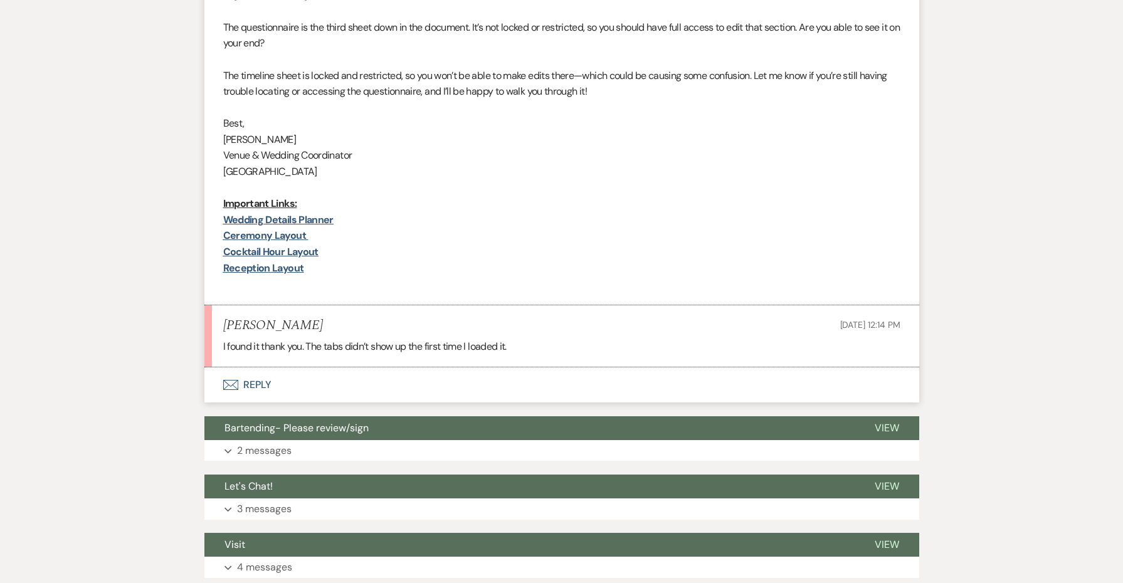
scroll to position [973, 0]
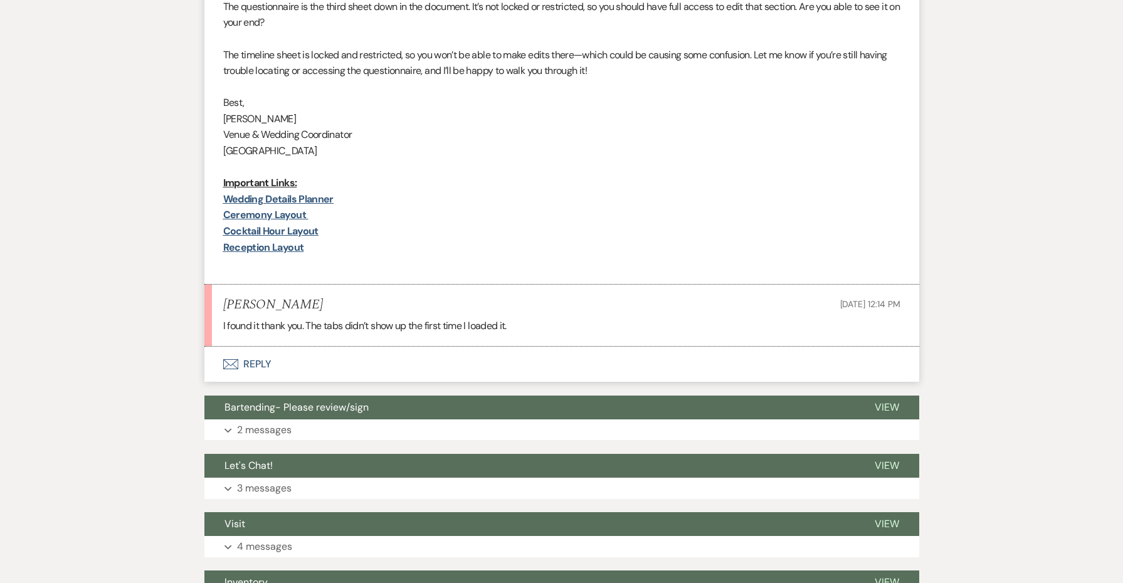
click at [257, 354] on button "Envelope Reply" at bounding box center [561, 364] width 715 height 35
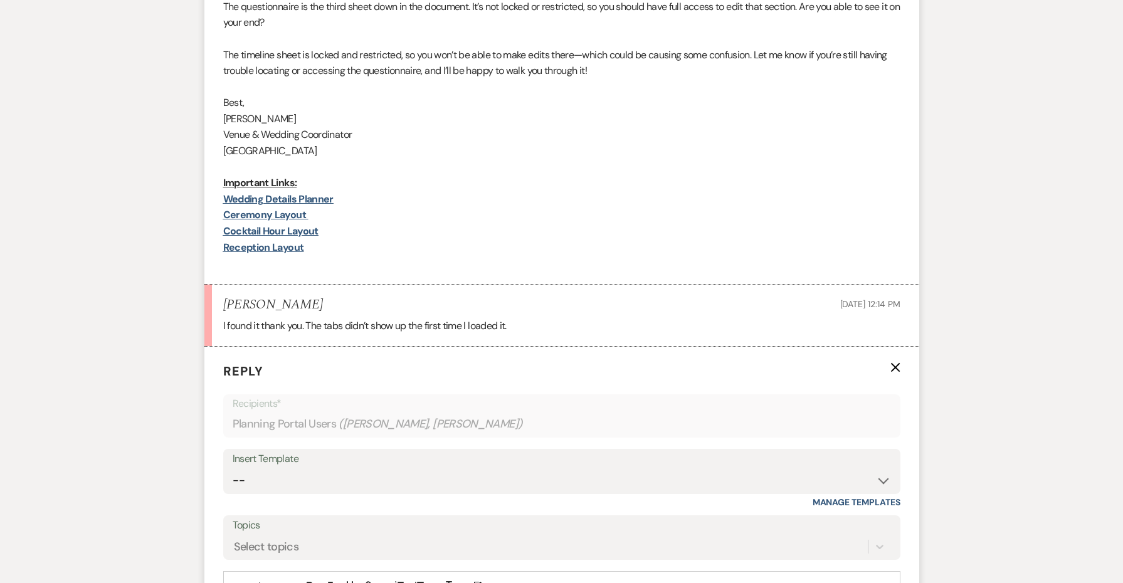
scroll to position [1197, 0]
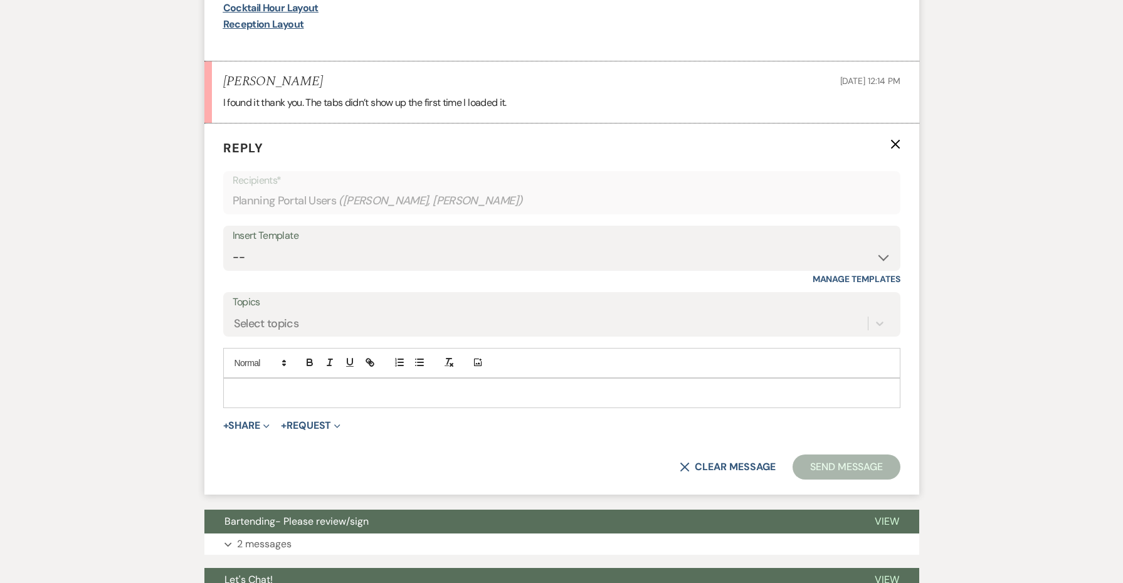
click at [306, 386] on p at bounding box center [561, 393] width 657 height 14
click at [815, 455] on button "Send Message" at bounding box center [846, 467] width 107 height 25
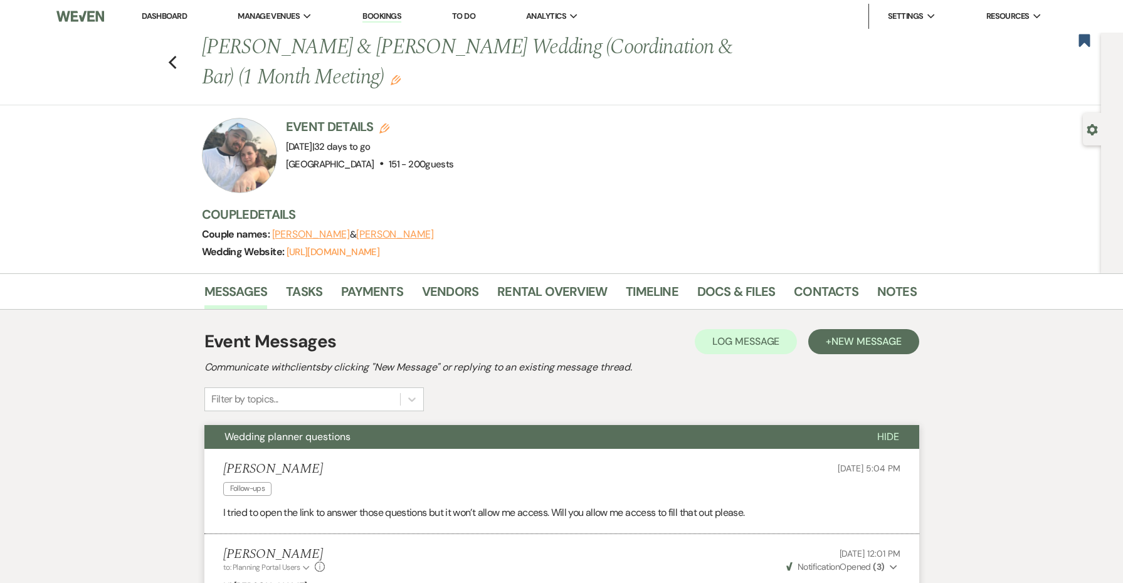
scroll to position [0, 0]
click at [179, 57] on div "Previous [PERSON_NAME] & [PERSON_NAME] Wedding (Coordination & Bar) (1 Month Me…" at bounding box center [548, 69] width 1108 height 73
click at [174, 57] on use "button" at bounding box center [172, 63] width 8 height 14
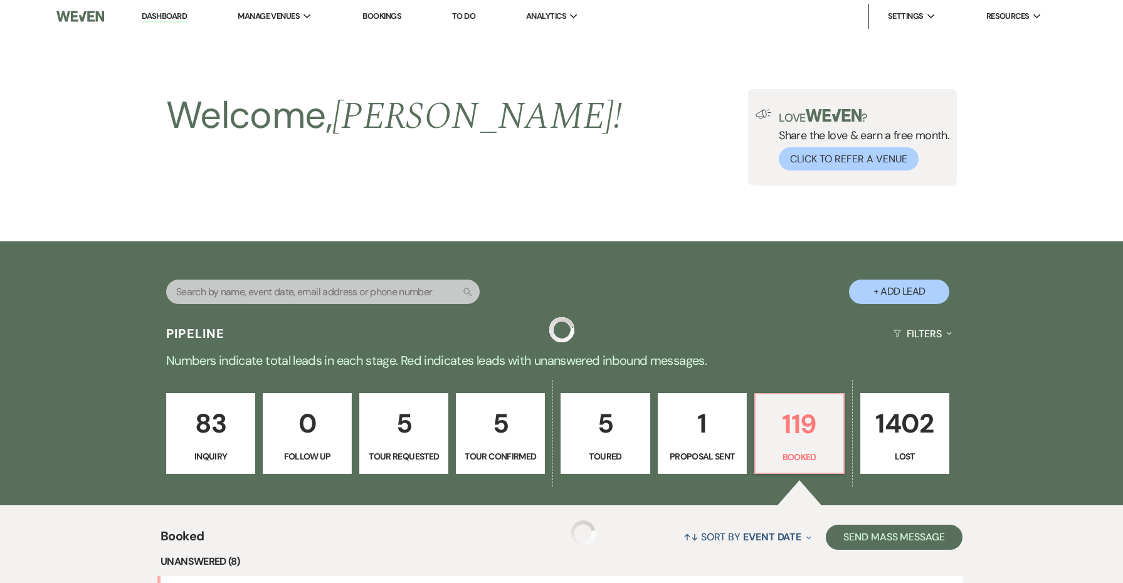
scroll to position [504, 0]
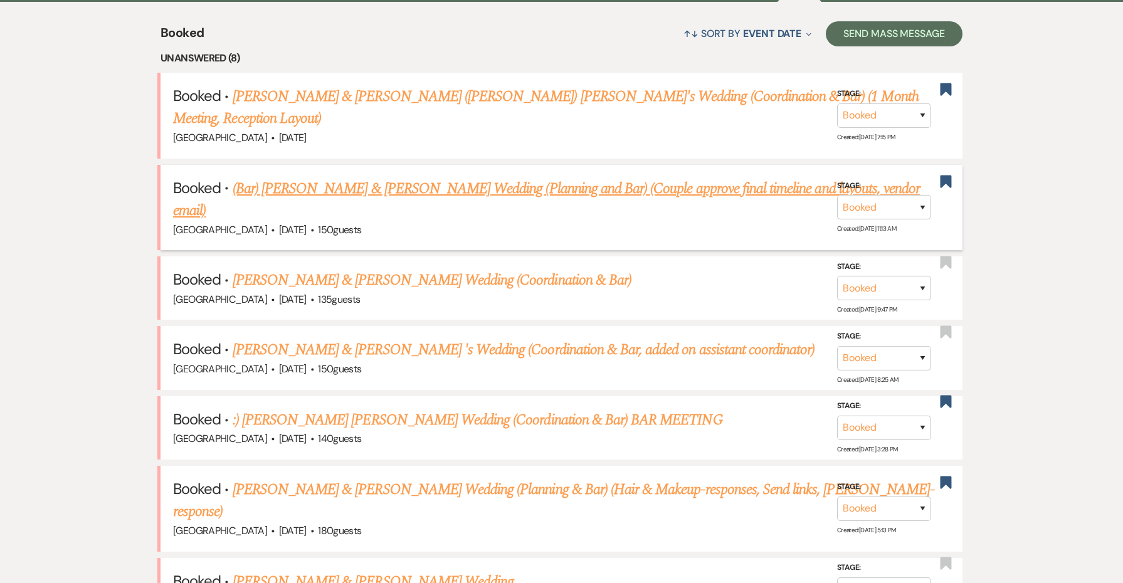
click at [381, 182] on link "(Bar) [PERSON_NAME] & [PERSON_NAME] Wedding (Planning and Bar) (Couple approve …" at bounding box center [546, 199] width 747 height 45
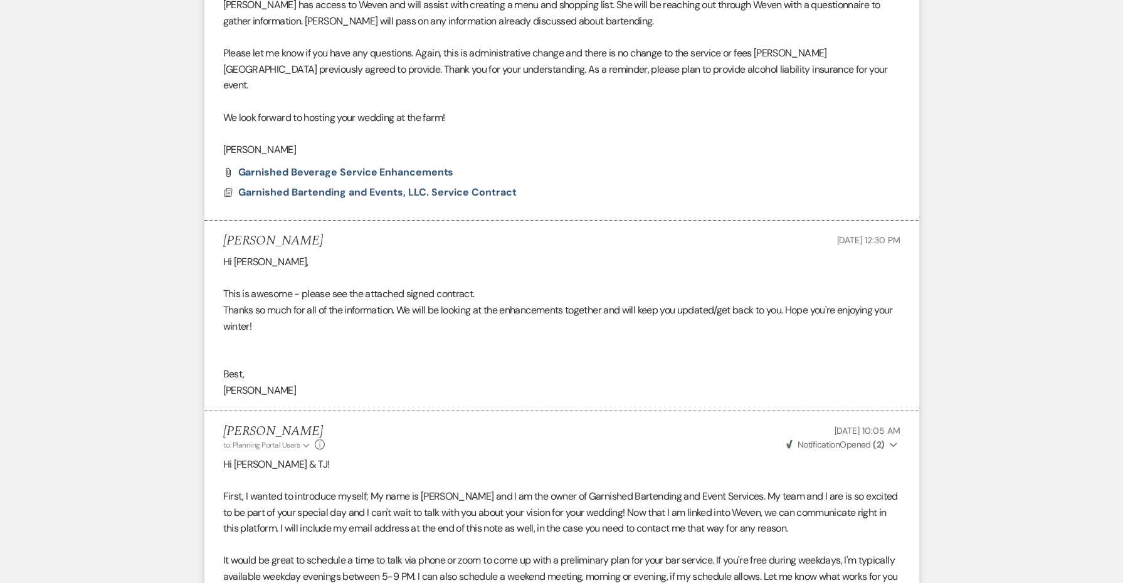
scroll to position [47, 0]
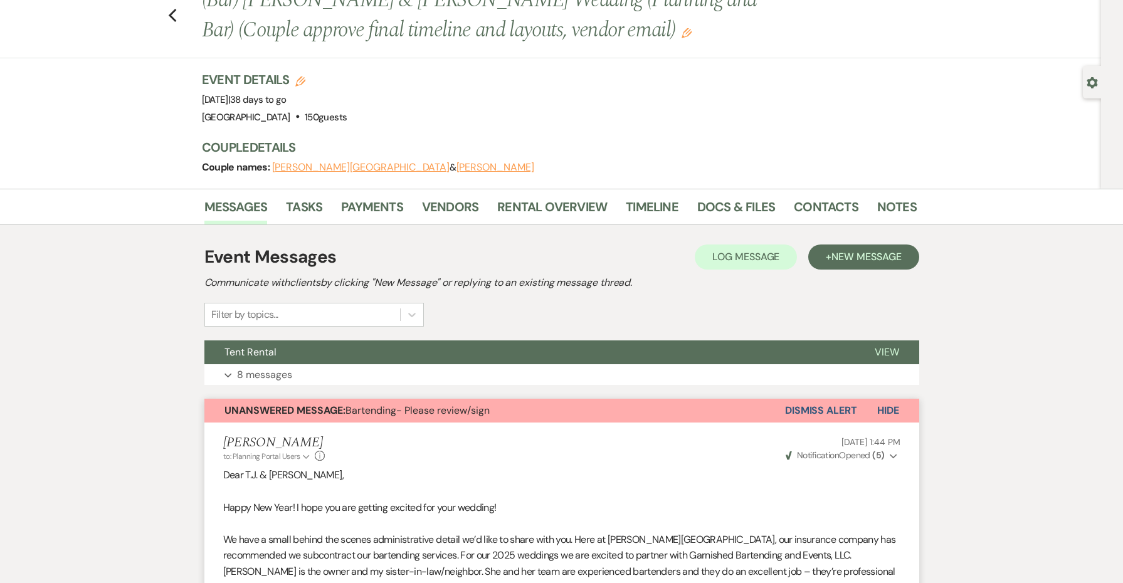
click at [381, 410] on span "Unanswered Message: Bartending- Please review/sign" at bounding box center [357, 410] width 265 height 13
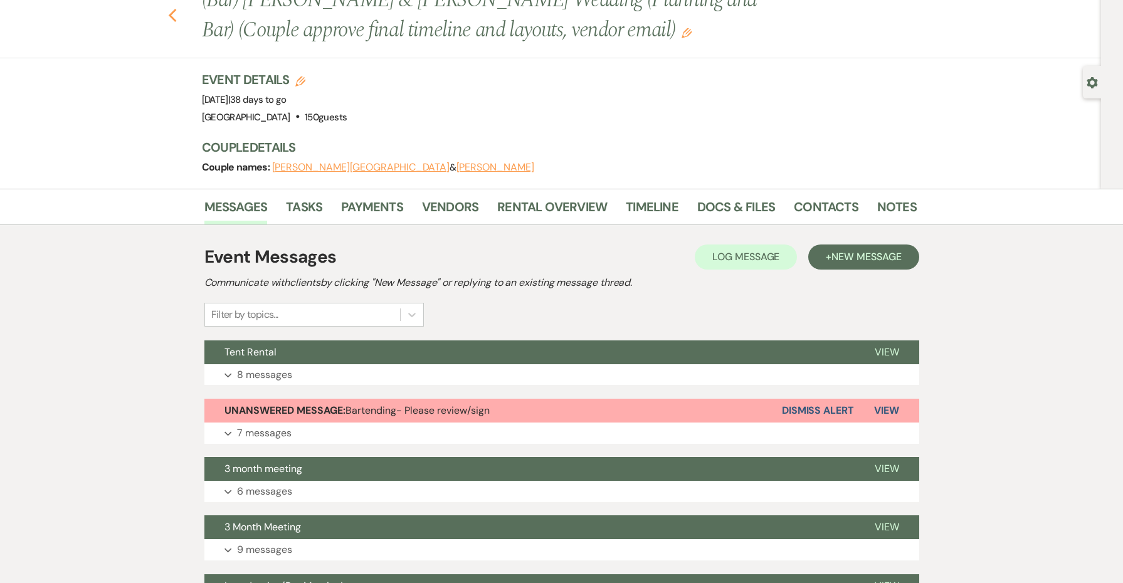
click at [171, 13] on use "button" at bounding box center [172, 16] width 8 height 14
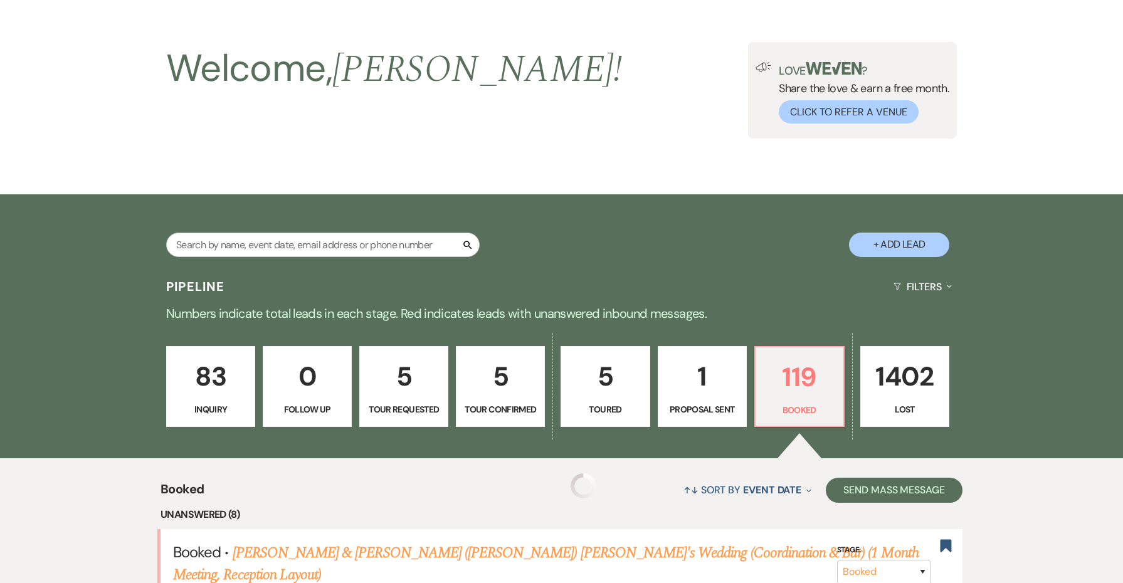
scroll to position [504, 0]
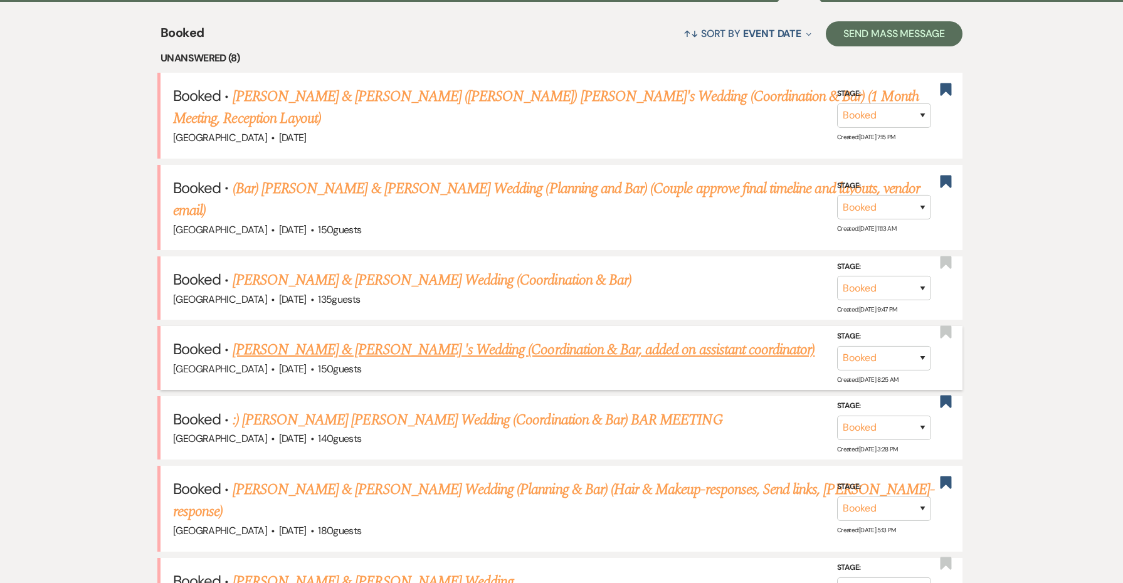
click at [347, 340] on link "[PERSON_NAME] & [PERSON_NAME] 's Wedding (Coordination & Bar, added on assistan…" at bounding box center [524, 350] width 583 height 23
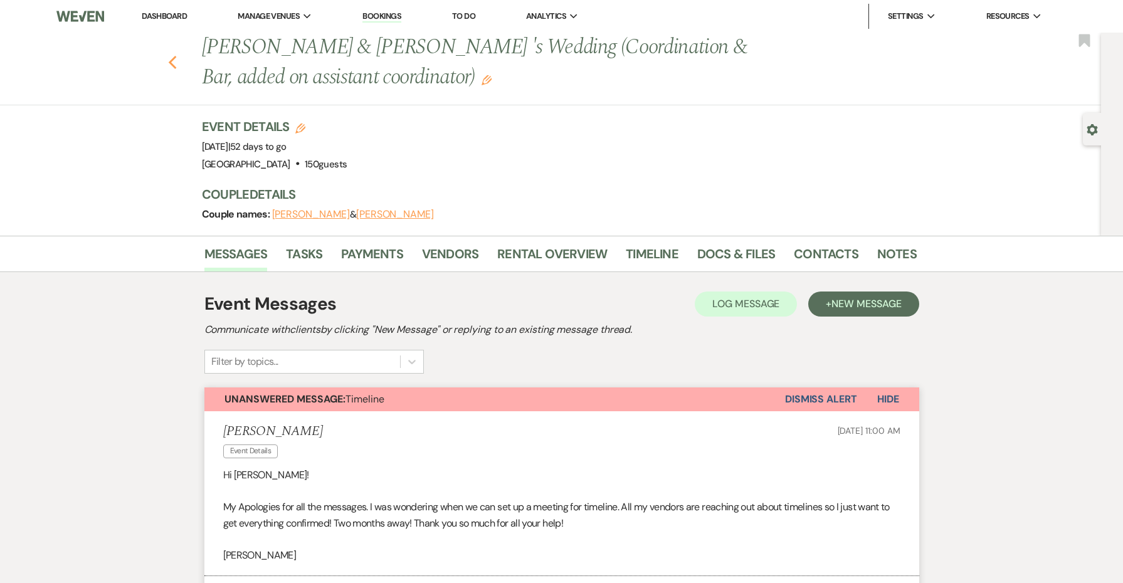
click at [174, 53] on button "Previous" at bounding box center [172, 62] width 9 height 18
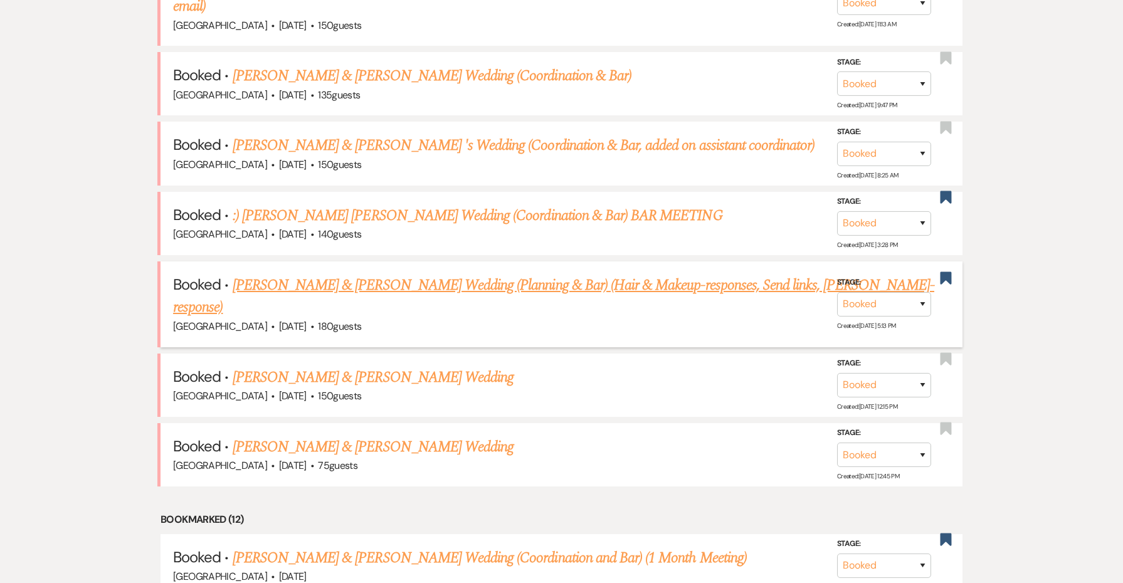
scroll to position [734, 0]
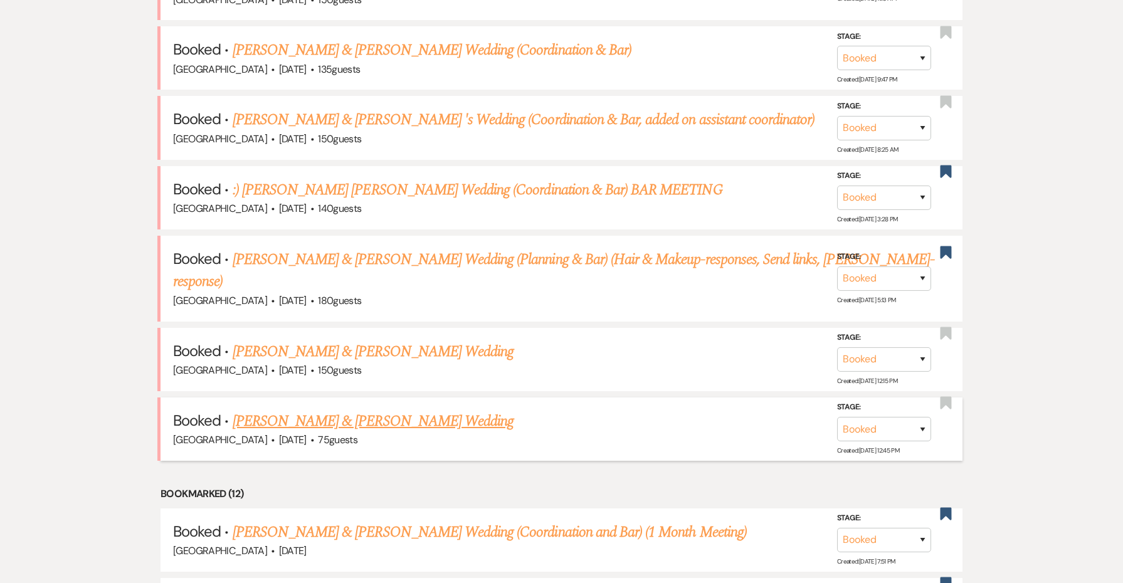
click at [448, 410] on link "[PERSON_NAME] & [PERSON_NAME] Wedding" at bounding box center [373, 421] width 281 height 23
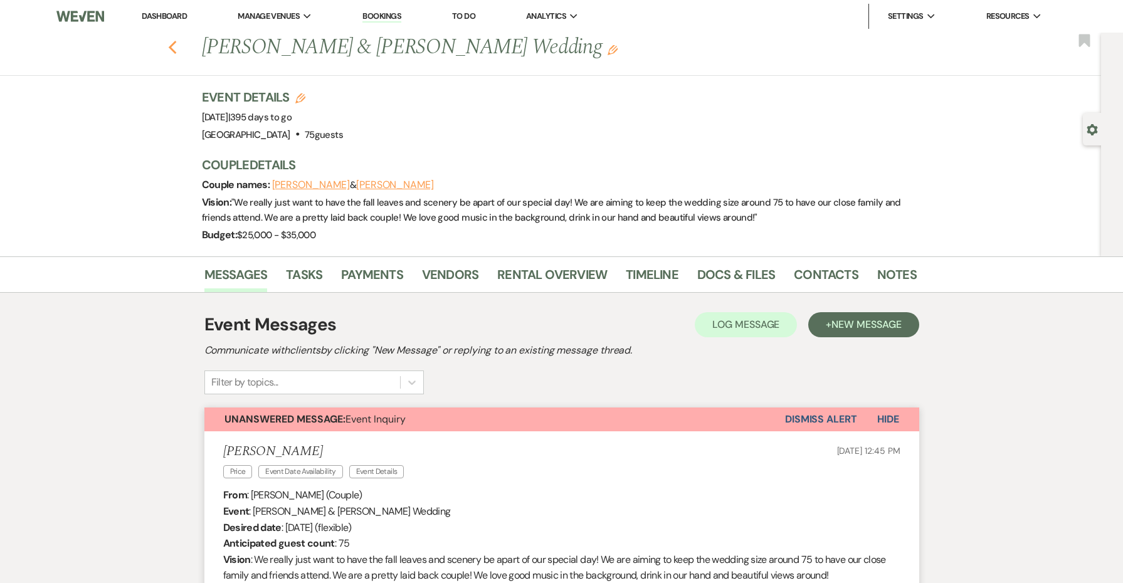
click at [168, 47] on icon "Previous" at bounding box center [172, 47] width 9 height 15
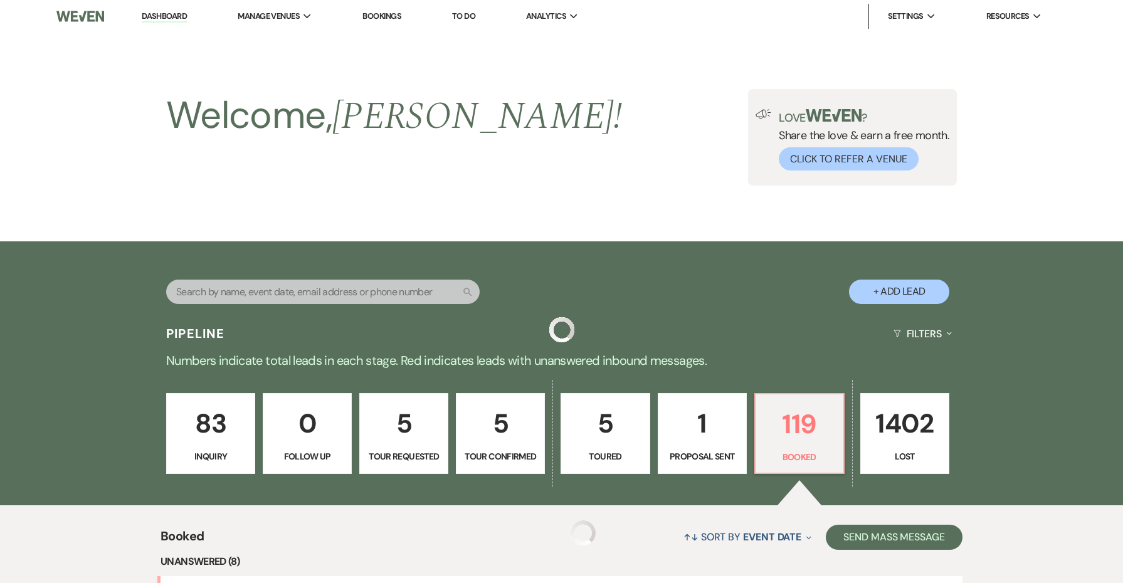
scroll to position [734, 0]
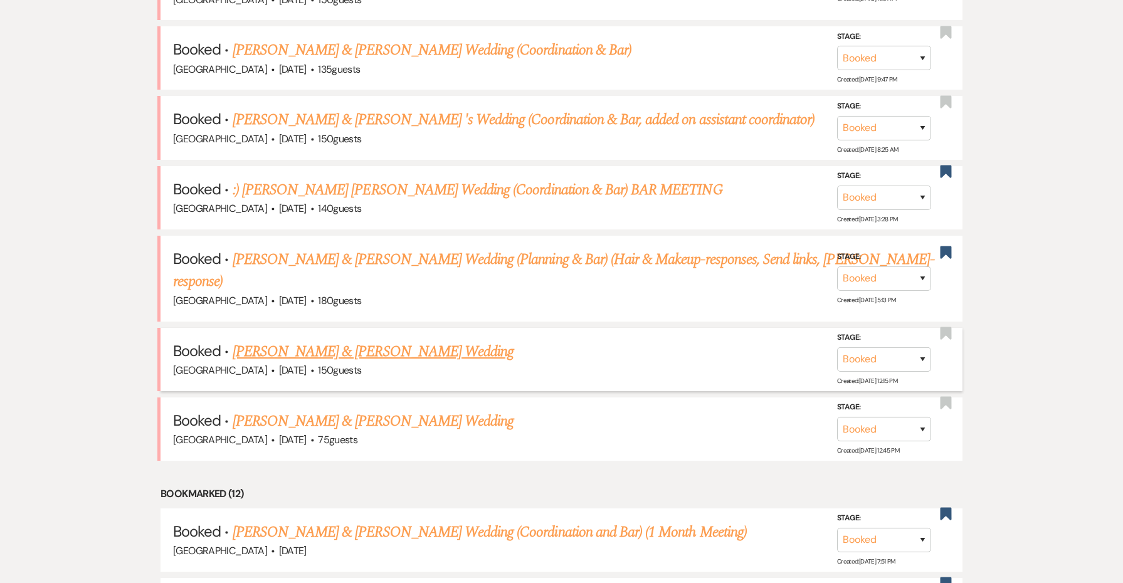
click at [358, 341] on link "[PERSON_NAME] & [PERSON_NAME] Wedding" at bounding box center [373, 352] width 281 height 23
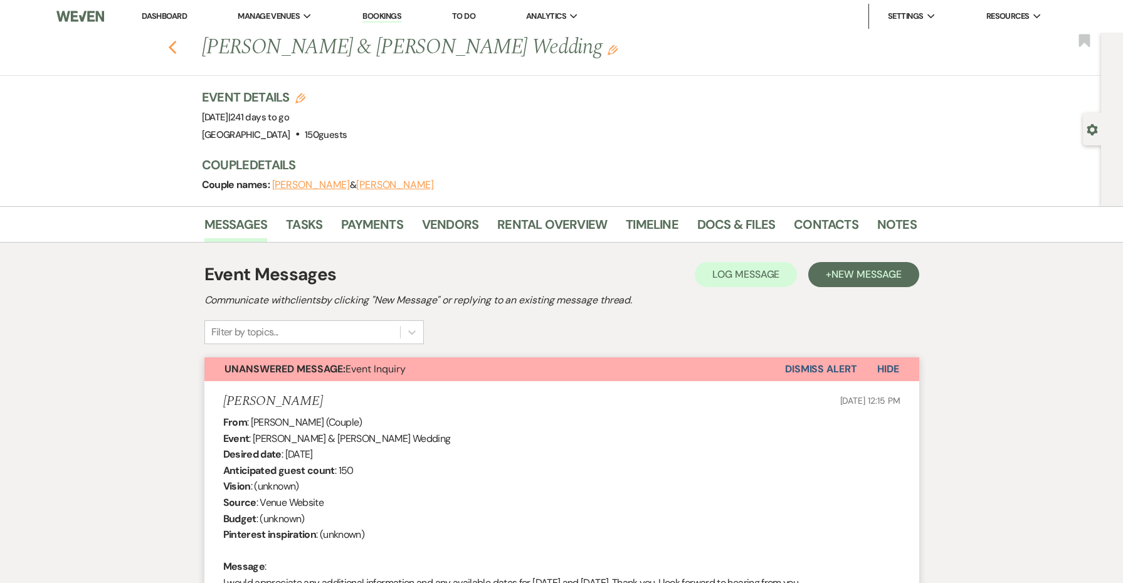
click at [171, 51] on icon "Previous" at bounding box center [172, 47] width 9 height 15
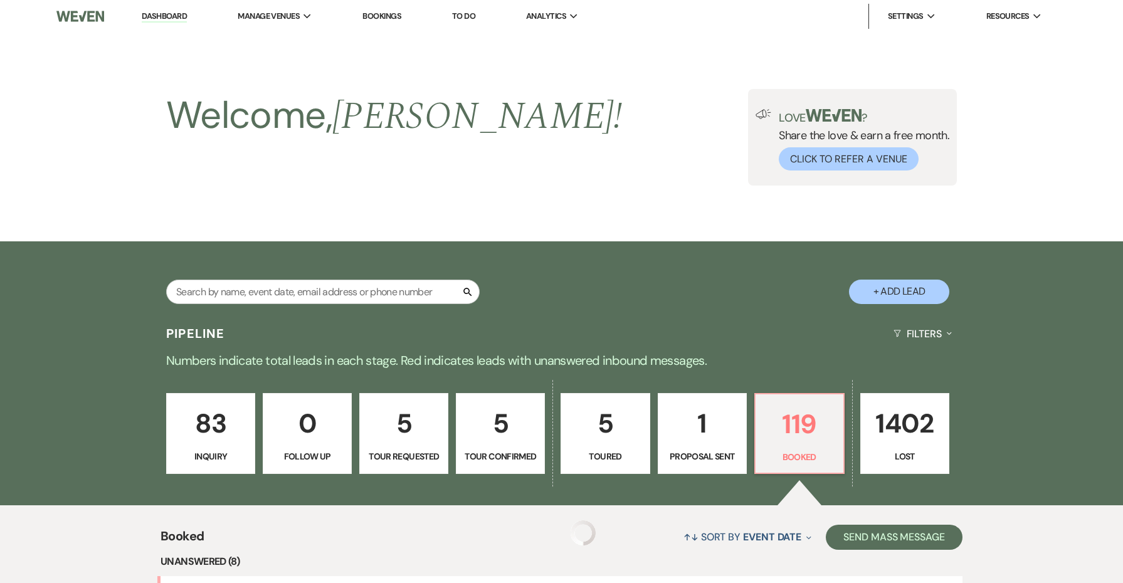
scroll to position [734, 0]
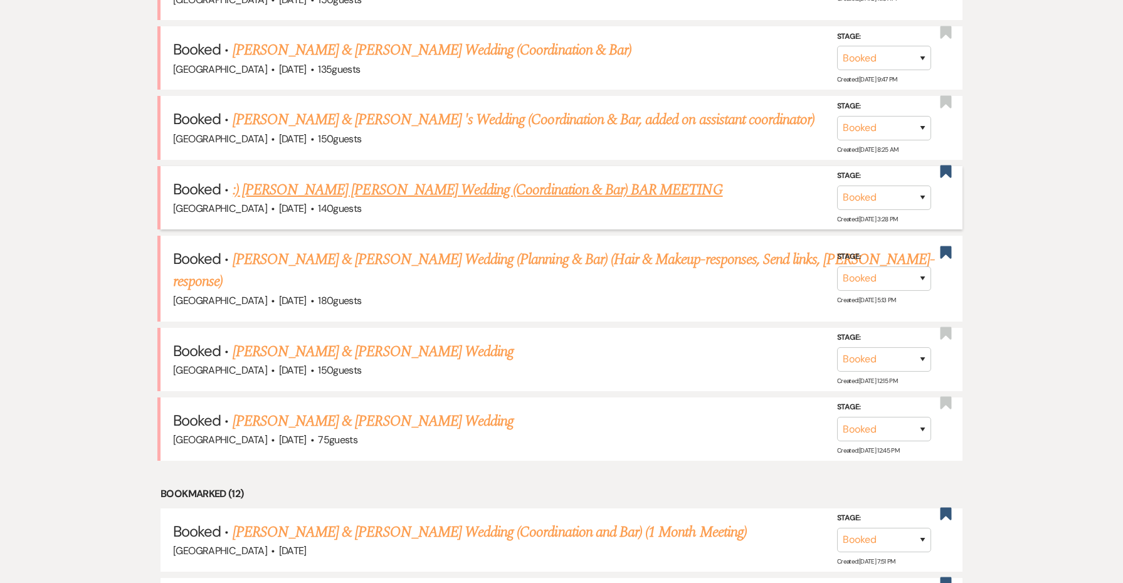
click at [409, 184] on link ":) [PERSON_NAME] [PERSON_NAME] Wedding (Coordination & Bar) BAR MEETING" at bounding box center [478, 190] width 490 height 23
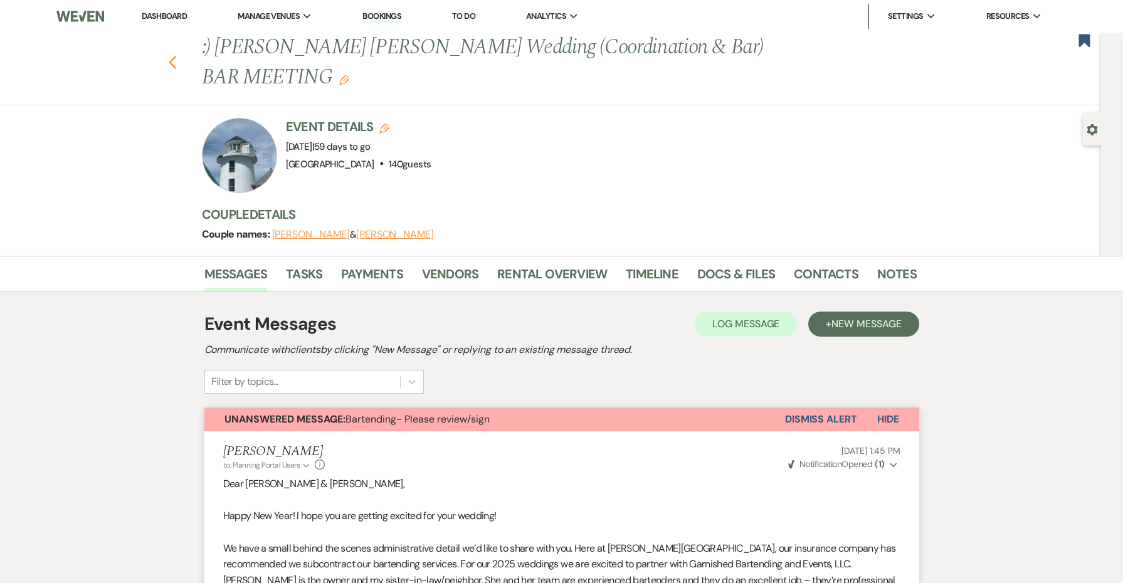
click at [169, 61] on icon "Previous" at bounding box center [172, 62] width 9 height 15
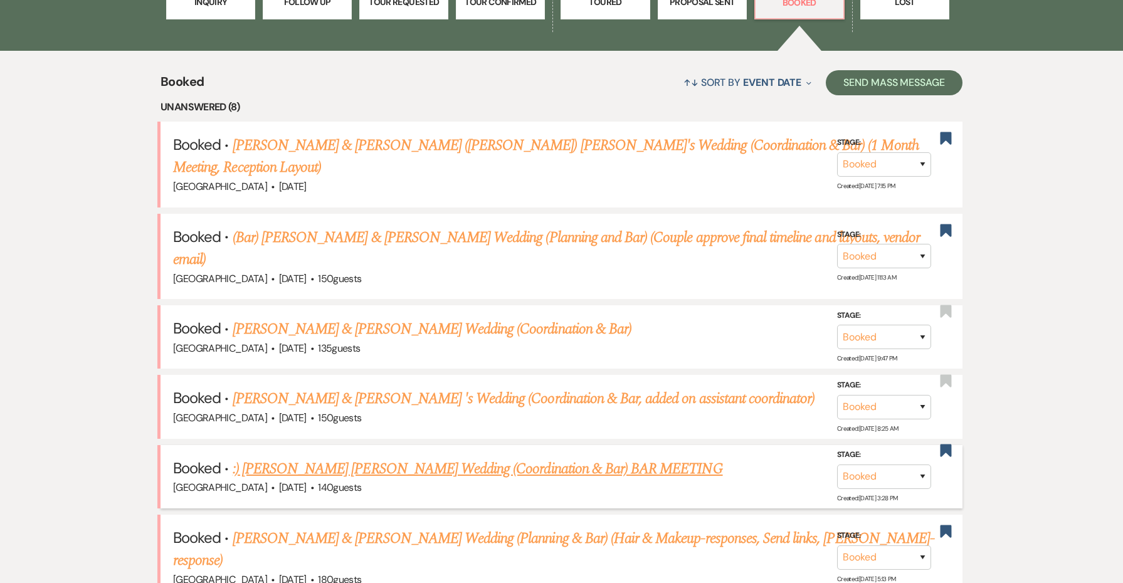
scroll to position [438, 0]
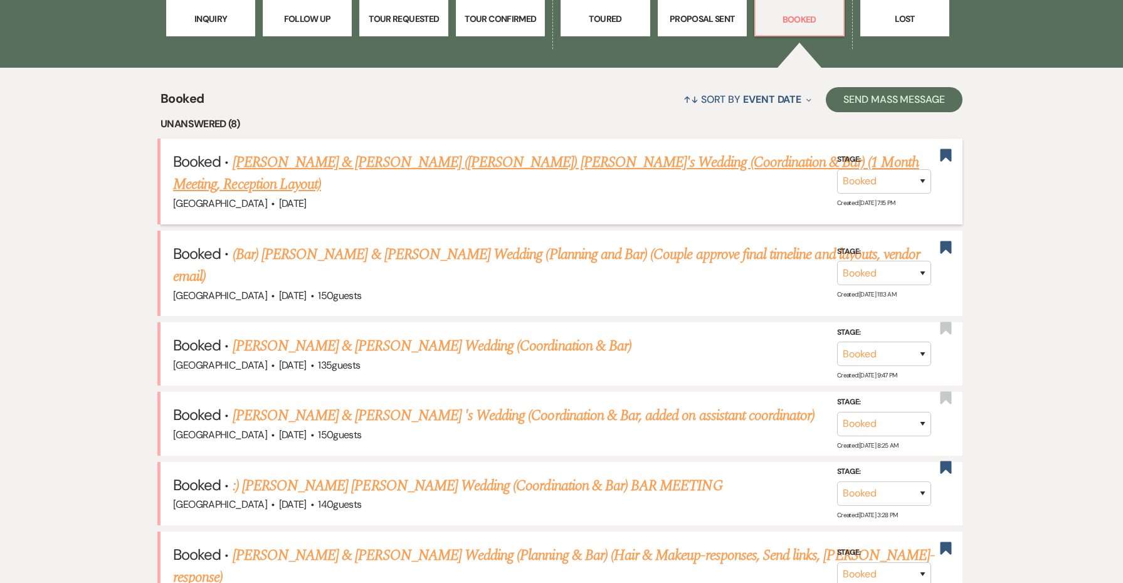
click at [368, 165] on link "[PERSON_NAME] & [PERSON_NAME] ([PERSON_NAME]) [PERSON_NAME]'s Wedding (Coordina…" at bounding box center [546, 173] width 746 height 45
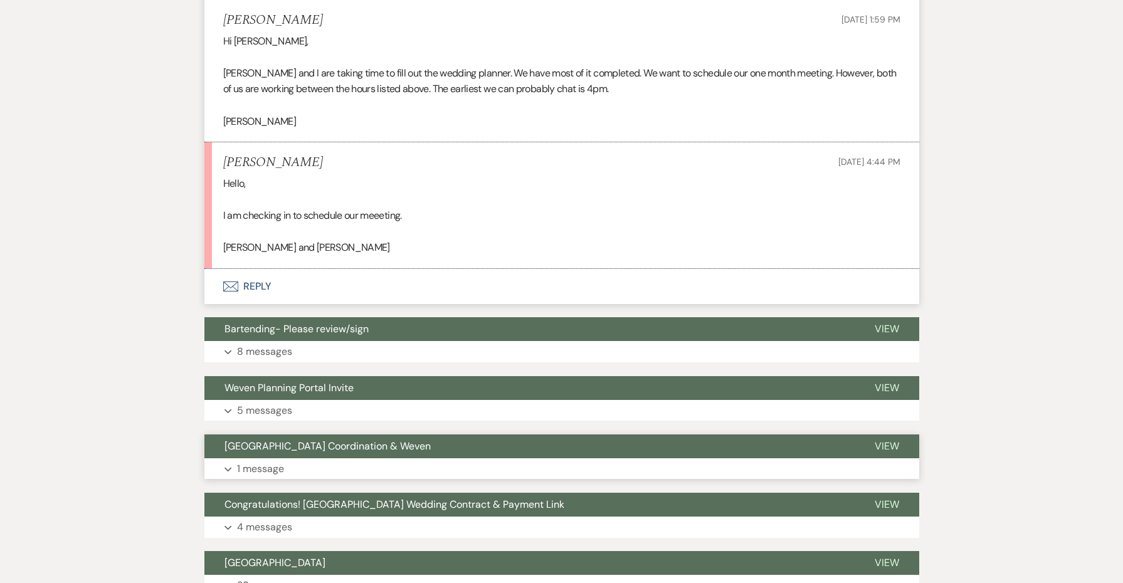
scroll to position [1898, 0]
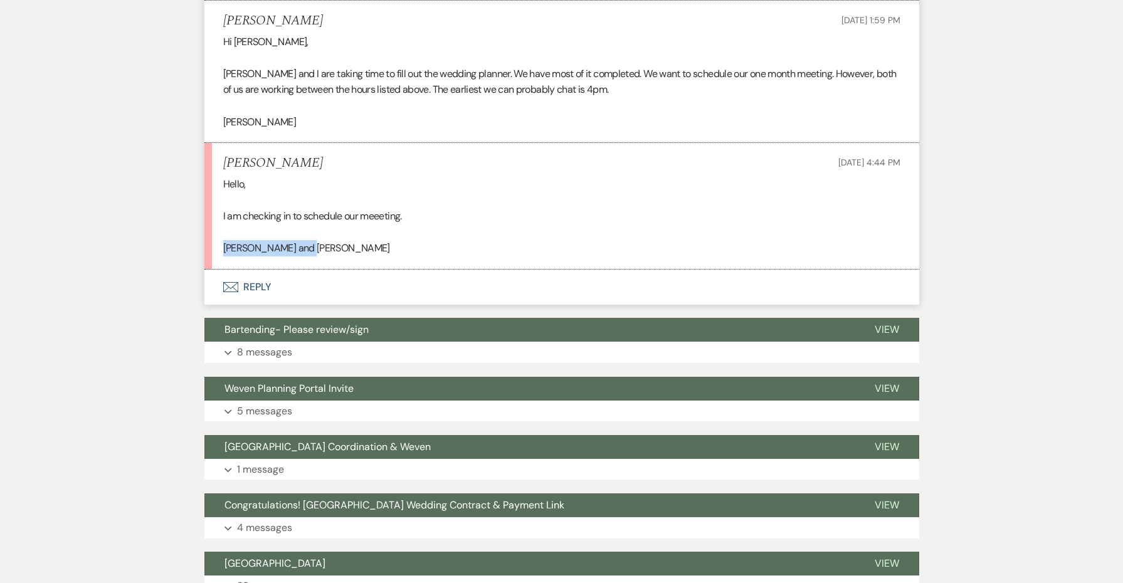
drag, startPoint x: 331, startPoint y: 220, endPoint x: 211, endPoint y: 211, distance: 120.1
click at [211, 211] on li "[PERSON_NAME] [DATE] 4:44 PM Hello, I am checking in to schedule our meeeting. …" at bounding box center [561, 206] width 715 height 127
click at [247, 270] on button "Envelope Reply" at bounding box center [561, 287] width 715 height 35
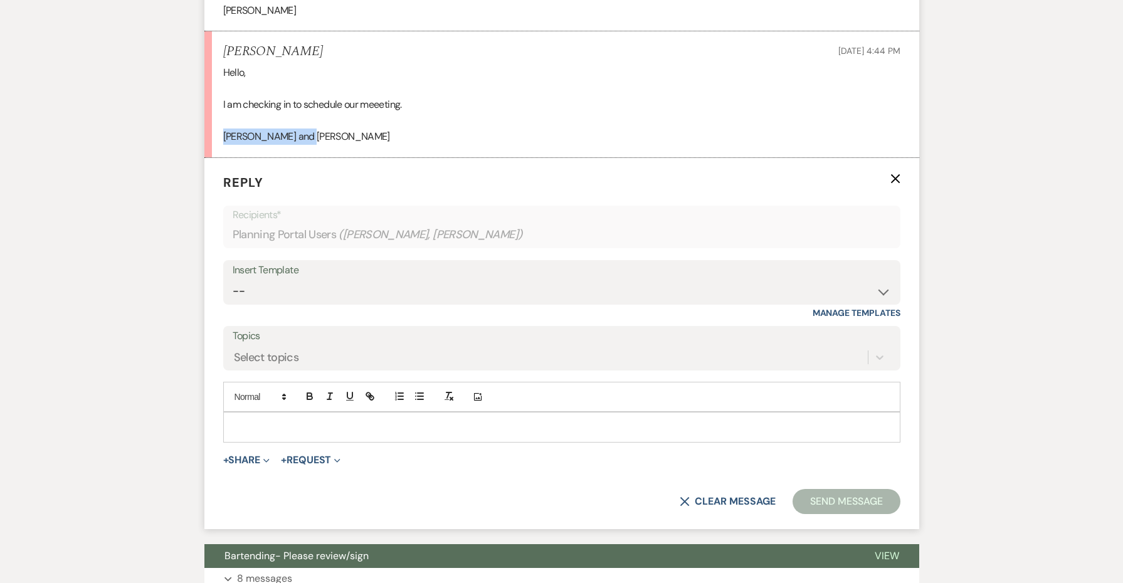
scroll to position [2027, 0]
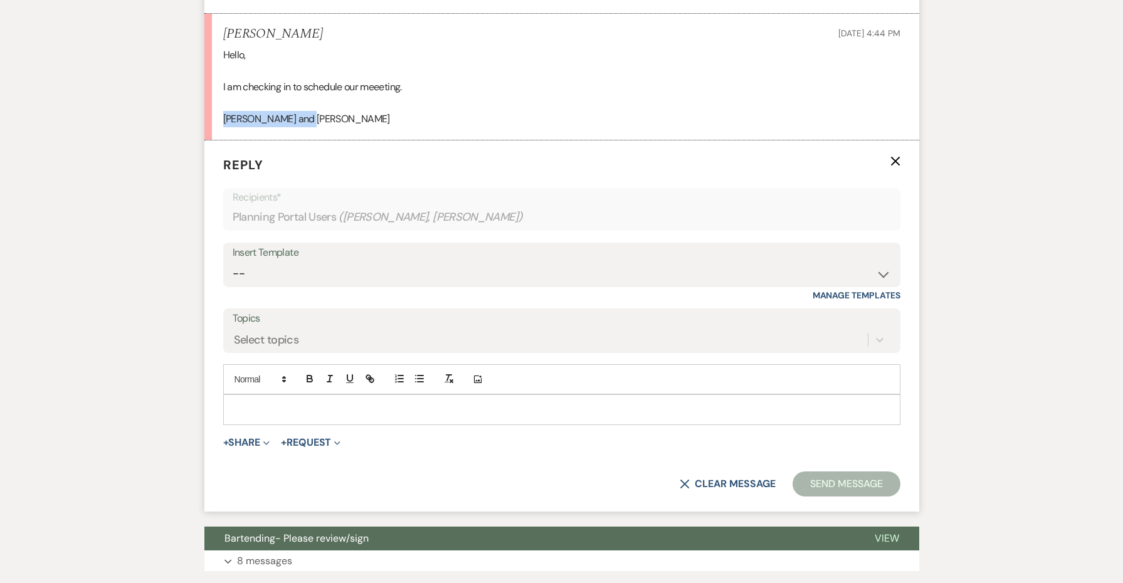
click at [265, 395] on div at bounding box center [562, 409] width 676 height 29
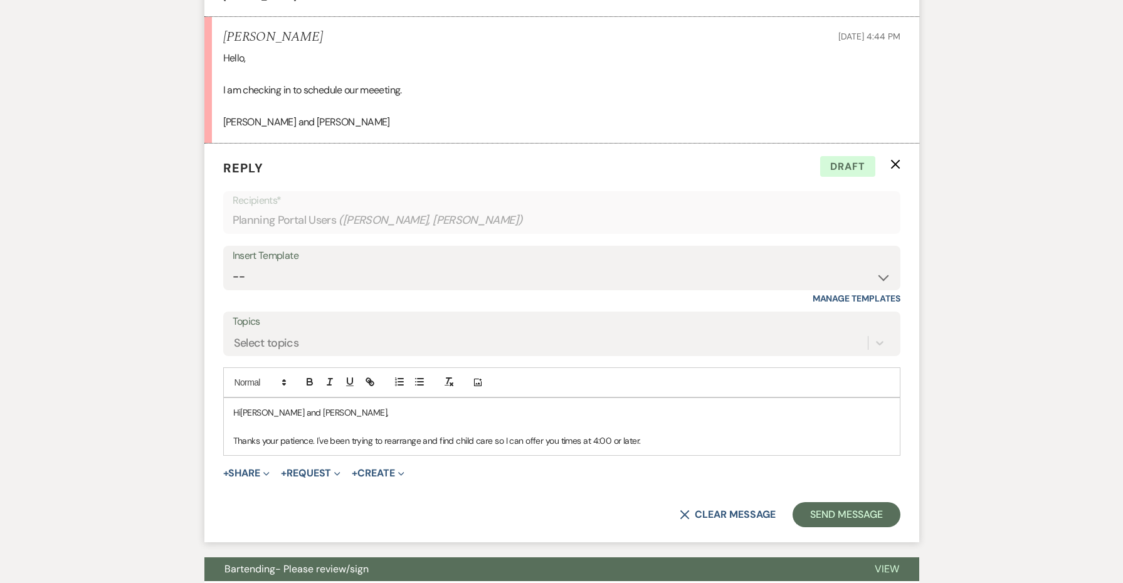
scroll to position [1989, 0]
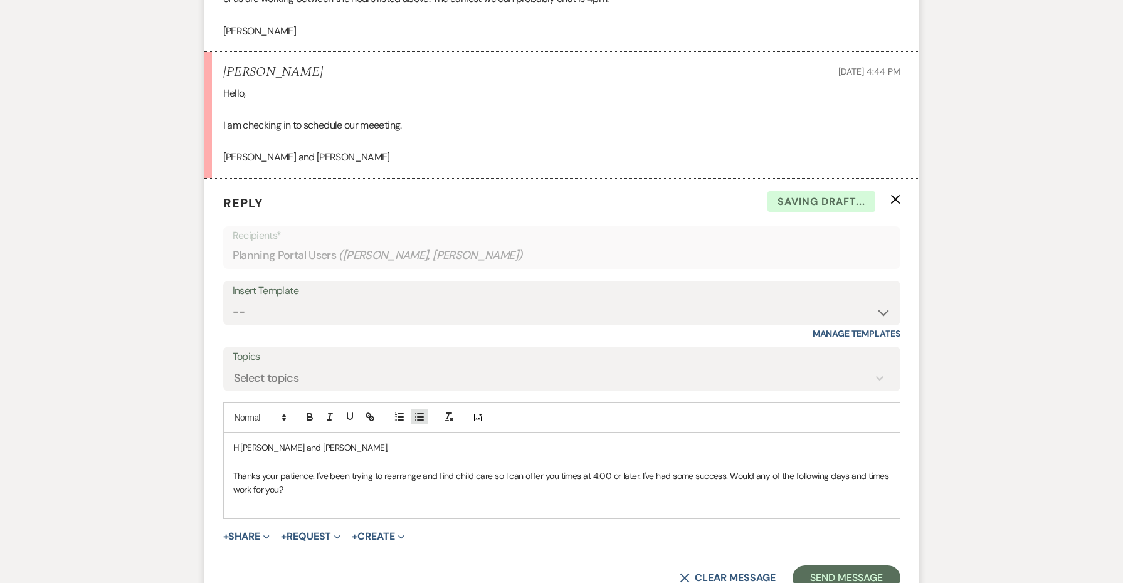
click at [418, 417] on line "button" at bounding box center [421, 417] width 6 height 0
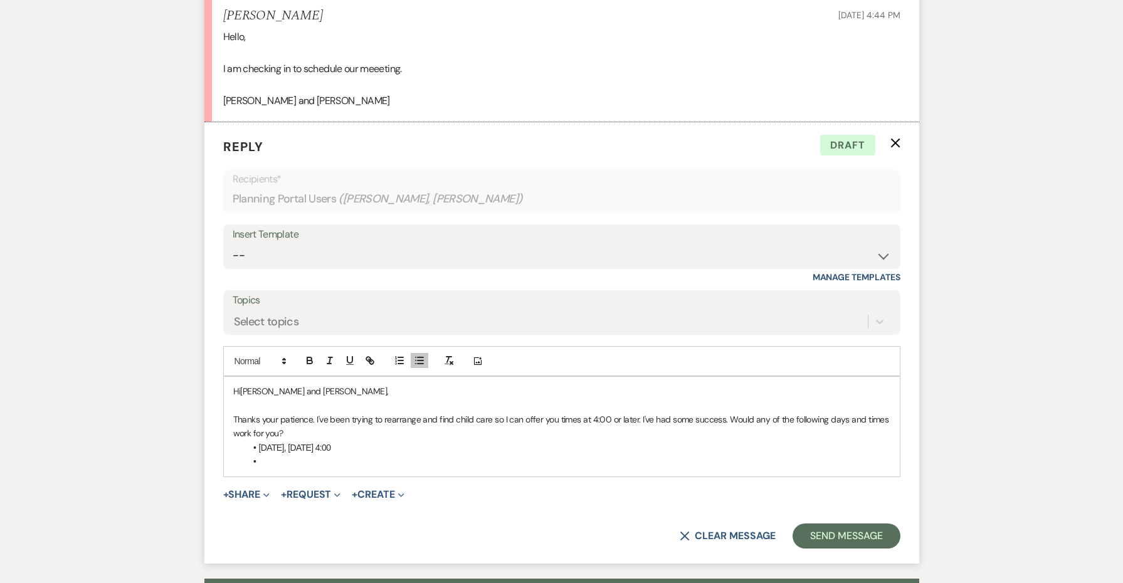
scroll to position [2047, 0]
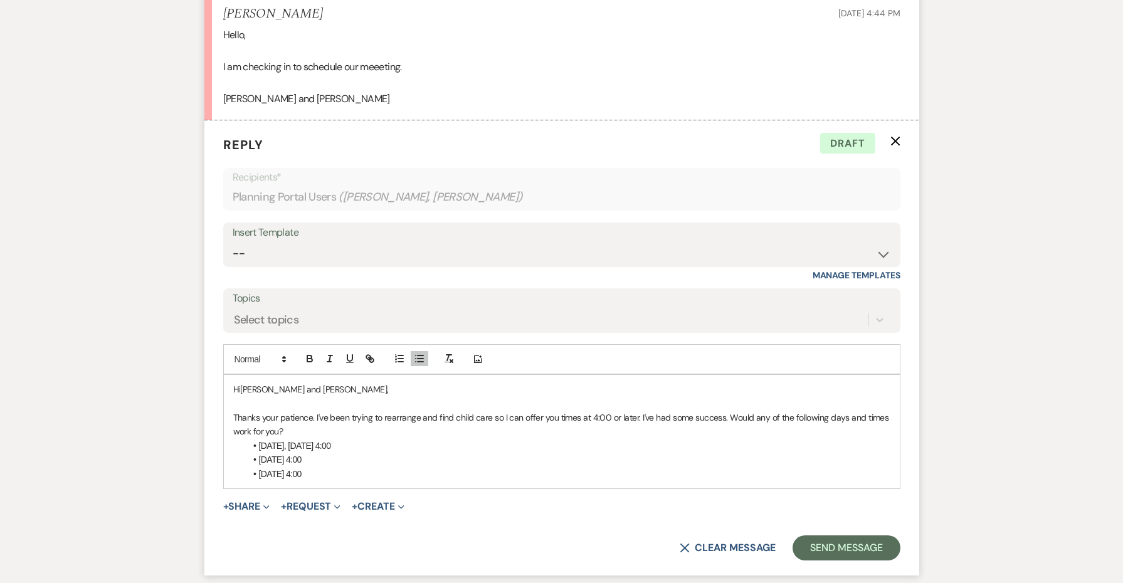
click at [375, 439] on li "[DATE], [DATE] 4:00" at bounding box center [568, 446] width 645 height 14
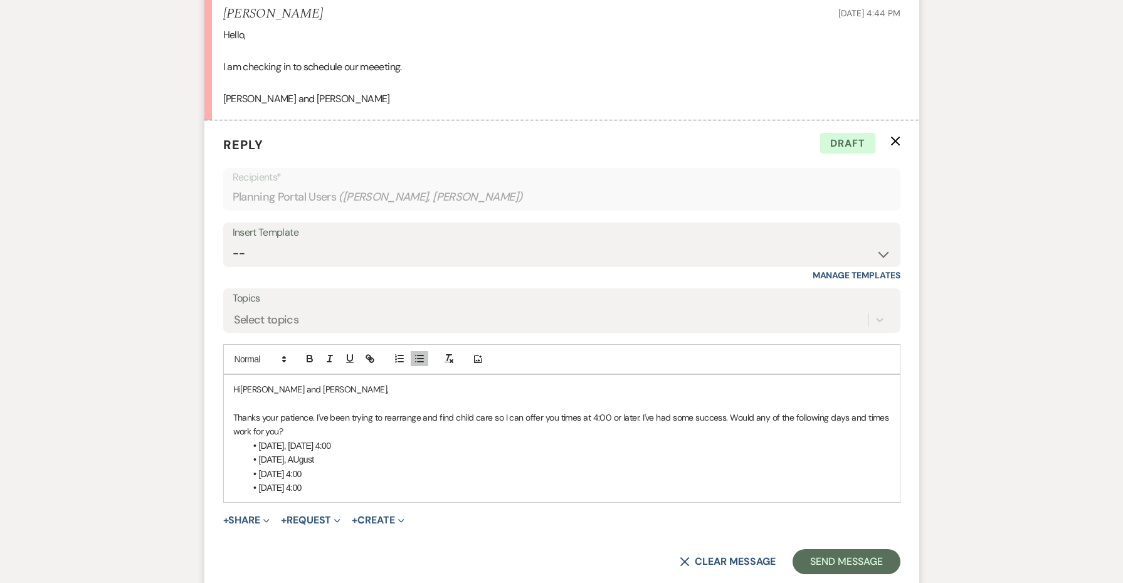
click at [309, 455] on span "[DATE], AUgust" at bounding box center [286, 460] width 55 height 10
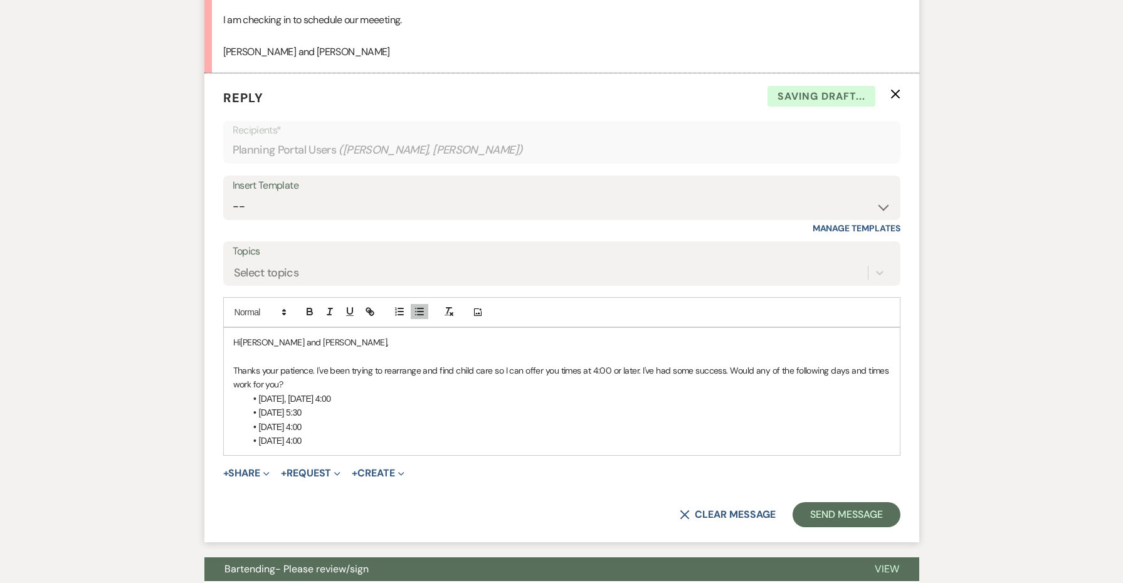
scroll to position [2095, 0]
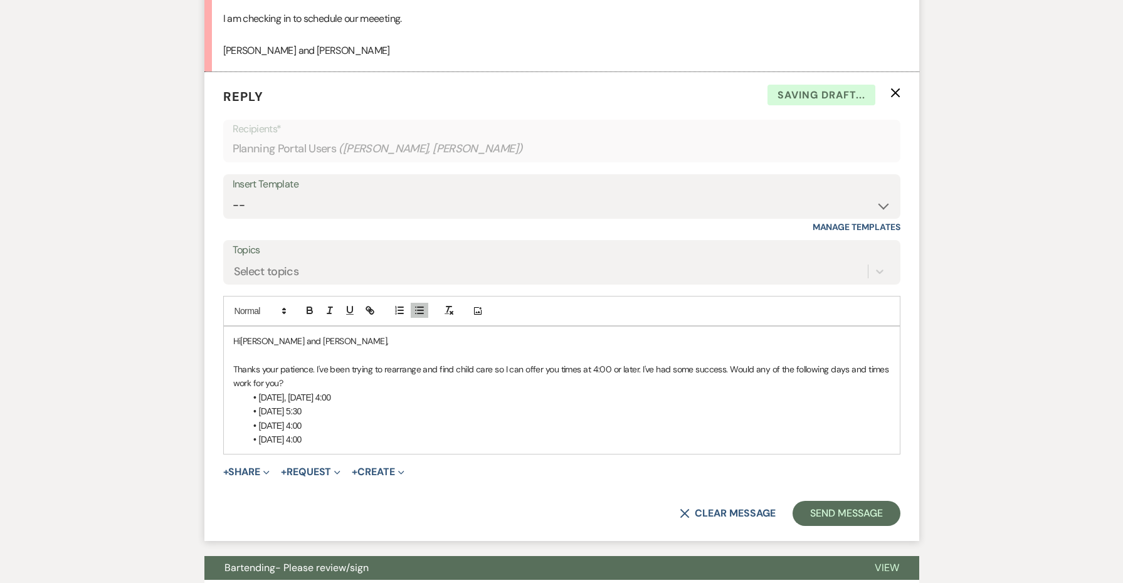
click at [391, 413] on div "Hi [PERSON_NAME] and [PERSON_NAME], Thanks your patience. I've been trying to r…" at bounding box center [562, 390] width 676 height 127
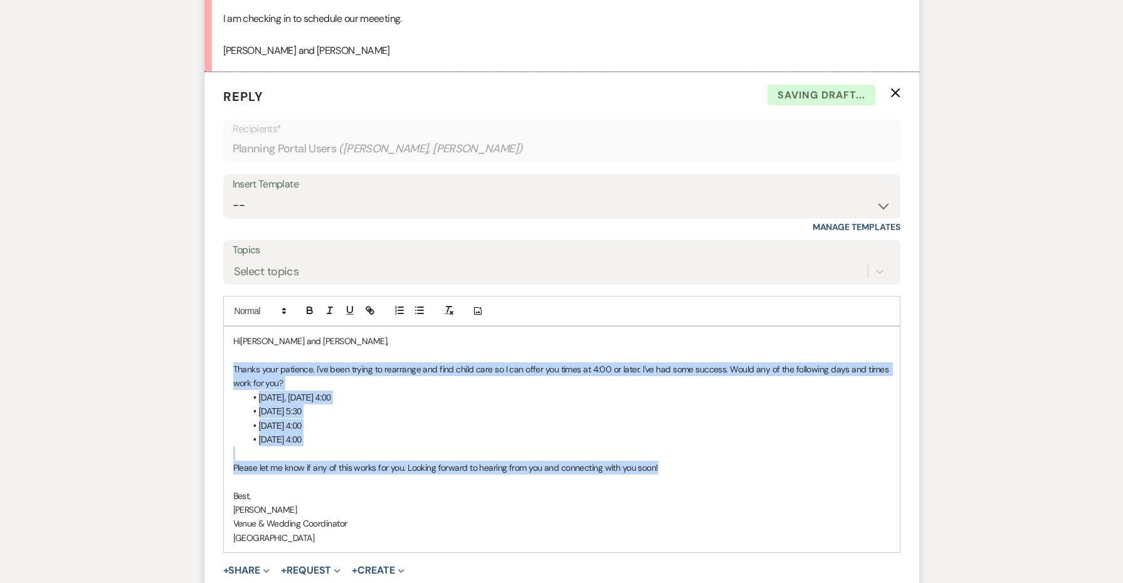
drag, startPoint x: 686, startPoint y: 428, endPoint x: 140, endPoint y: 336, distance: 554.0
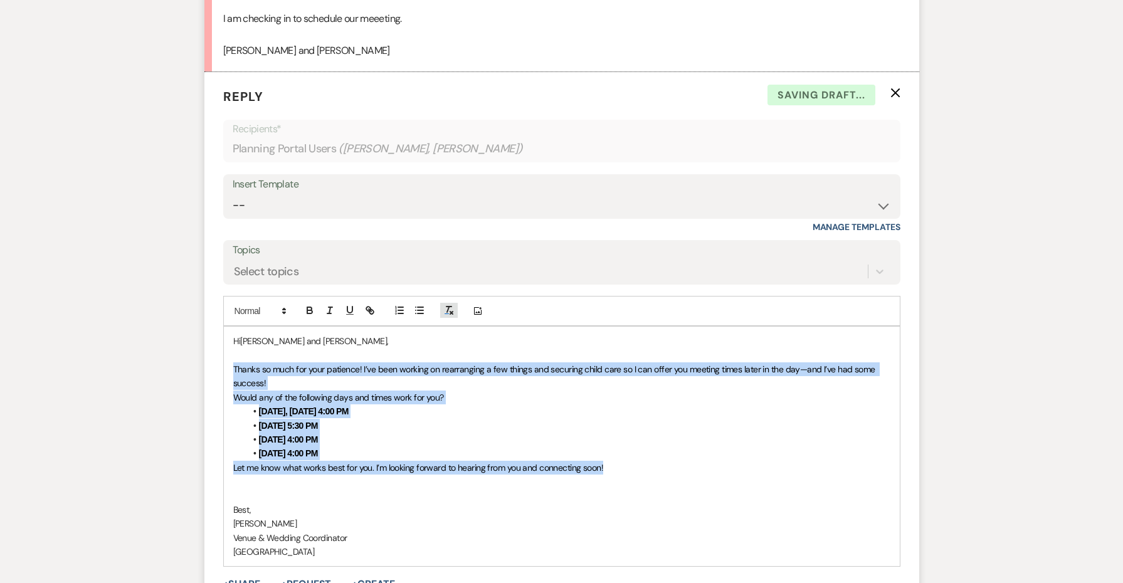
click at [449, 305] on icon "button" at bounding box center [448, 310] width 11 height 11
click at [400, 419] on p "[DATE] 5:30 PM" at bounding box center [561, 426] width 657 height 14
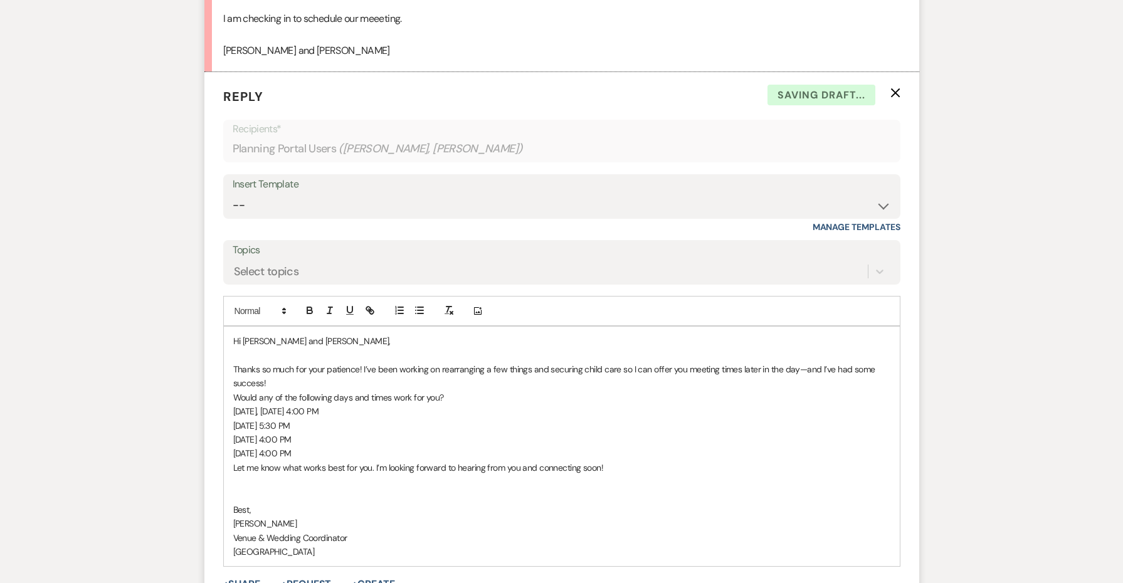
drag, startPoint x: 356, startPoint y: 418, endPoint x: 228, endPoint y: 377, distance: 133.7
click at [228, 377] on div "Hi [PERSON_NAME] and [PERSON_NAME], Thanks so much for your patience! I’ve been…" at bounding box center [562, 447] width 676 height 240
click at [424, 305] on icon "button" at bounding box center [419, 310] width 11 height 11
click at [606, 447] on li "[DATE] 4:00 PM" at bounding box center [568, 454] width 645 height 14
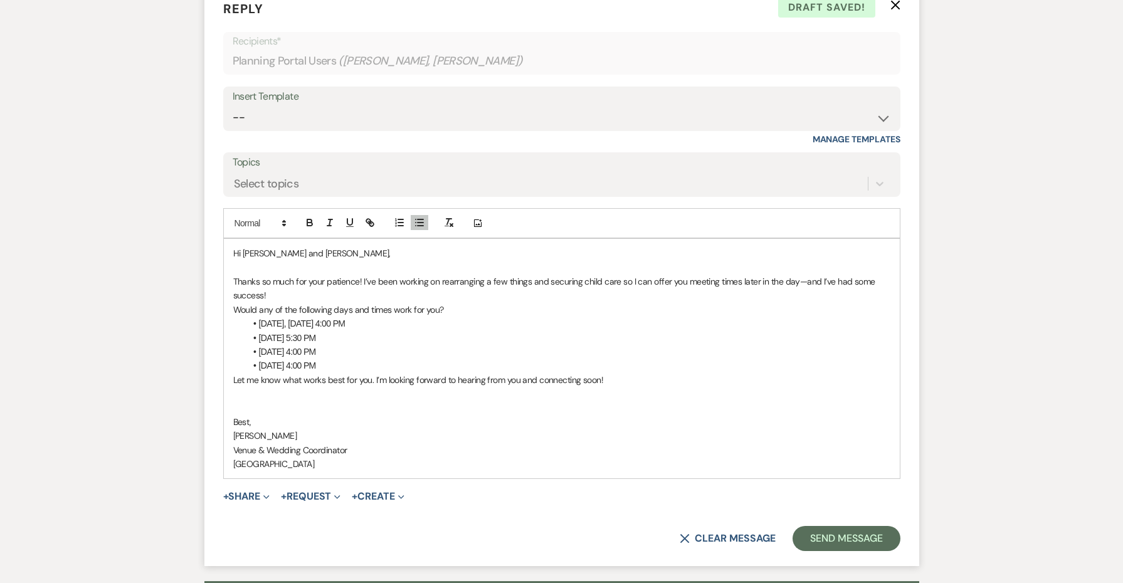
click at [598, 359] on li "[DATE] 4:00 PM" at bounding box center [568, 366] width 645 height 14
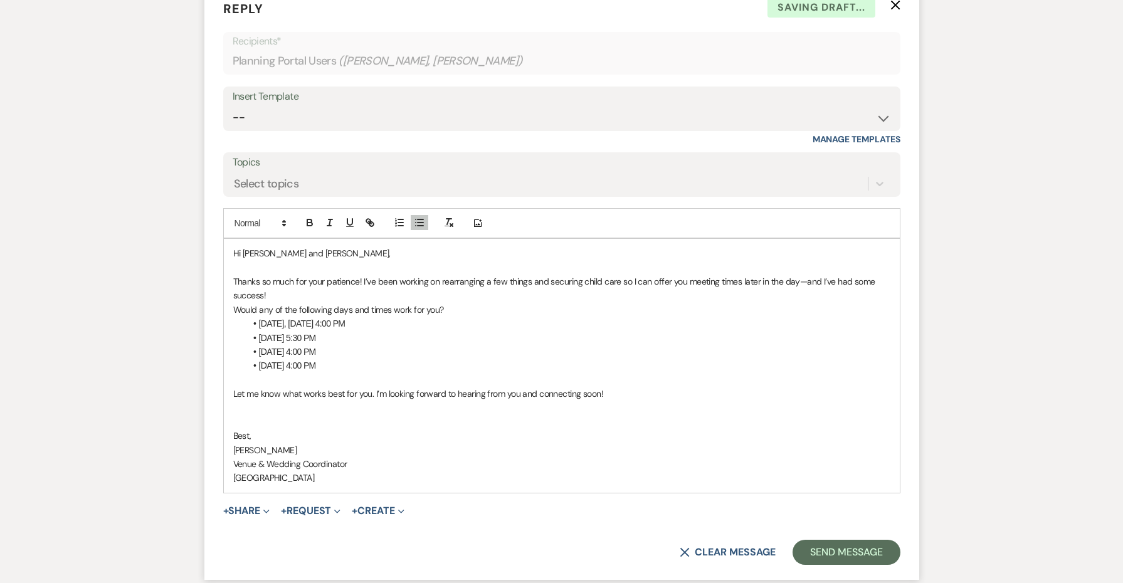
click at [561, 275] on p "Thanks so much for your patience! I’ve been working on rearranging a few things…" at bounding box center [561, 289] width 657 height 28
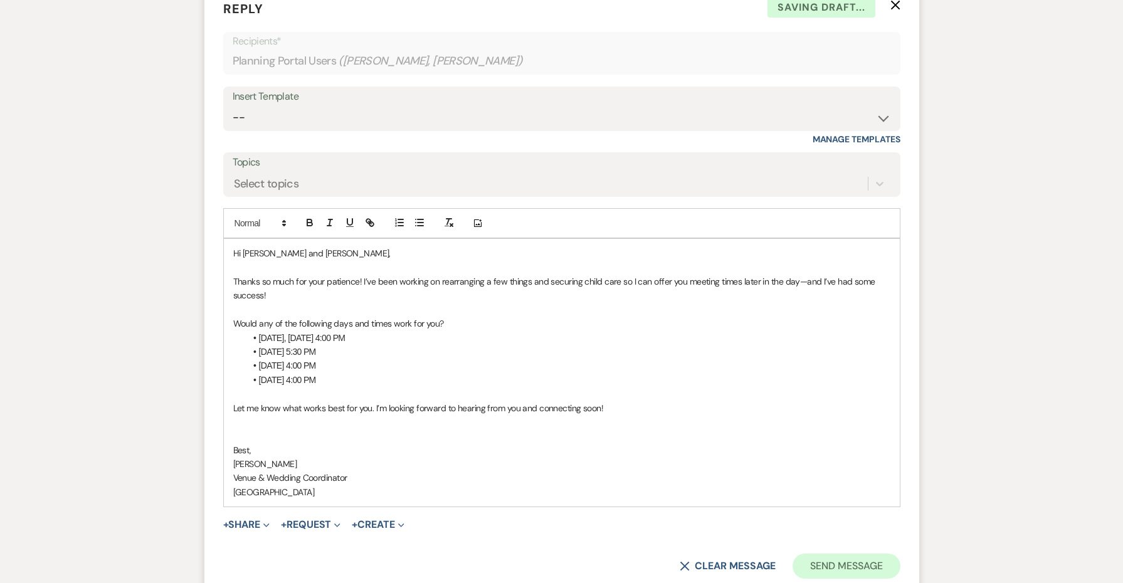
click at [860, 554] on button "Send Message" at bounding box center [846, 566] width 107 height 25
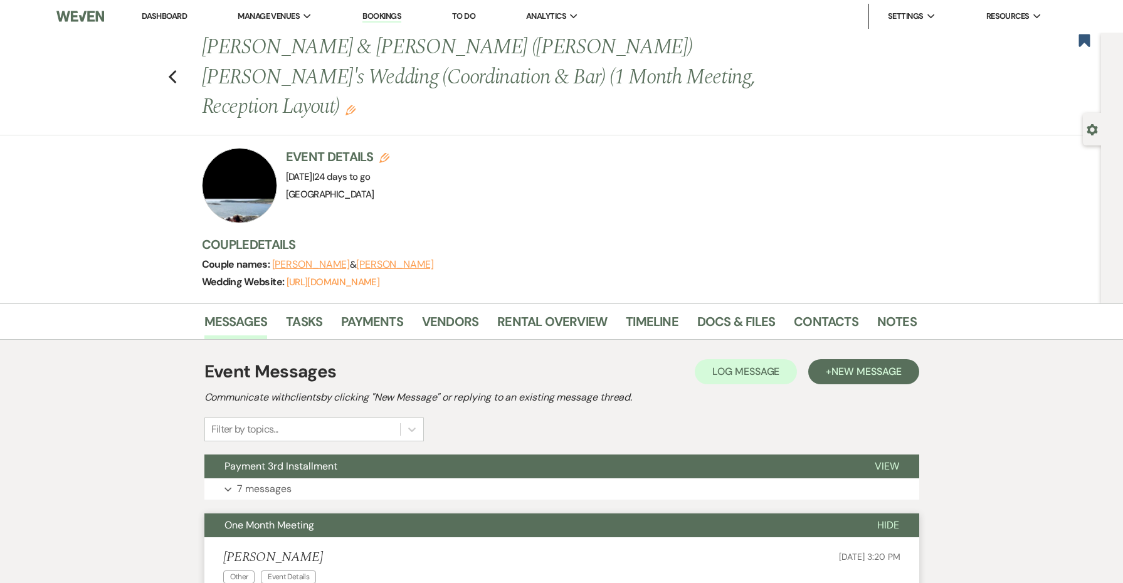
scroll to position [0, 0]
click at [174, 70] on icon "Previous" at bounding box center [172, 77] width 9 height 15
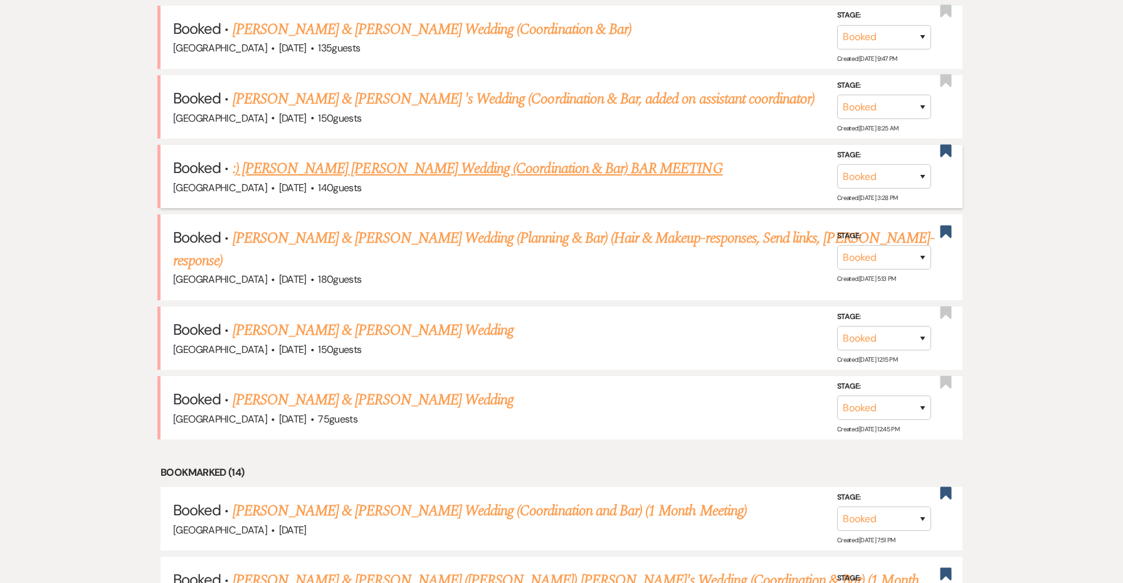
scroll to position [586, 0]
